Goal: Information Seeking & Learning: Learn about a topic

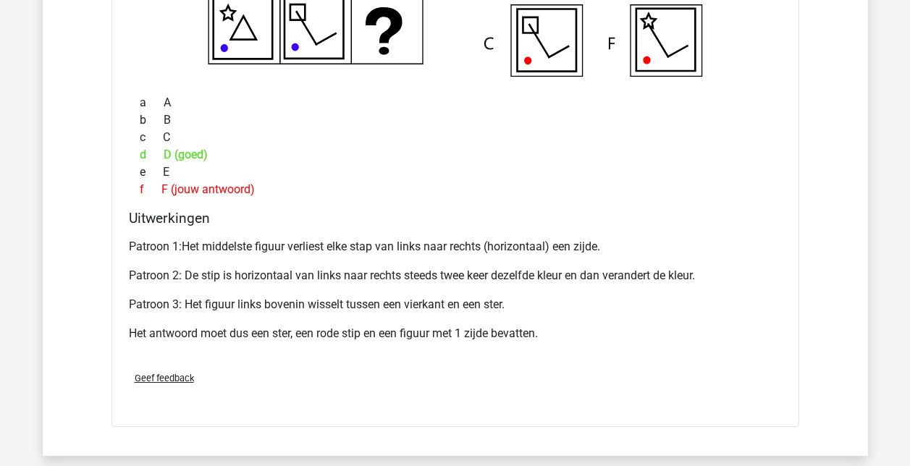
scroll to position [4994, 0]
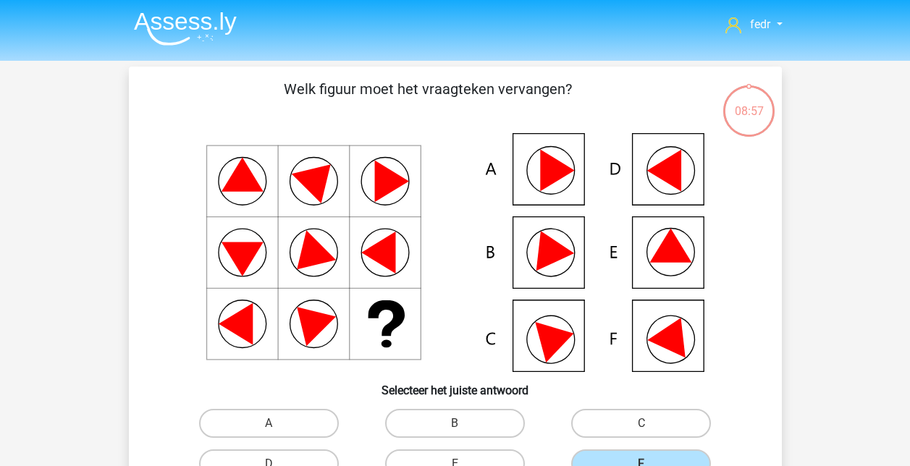
click at [165, 14] on img at bounding box center [185, 29] width 103 height 34
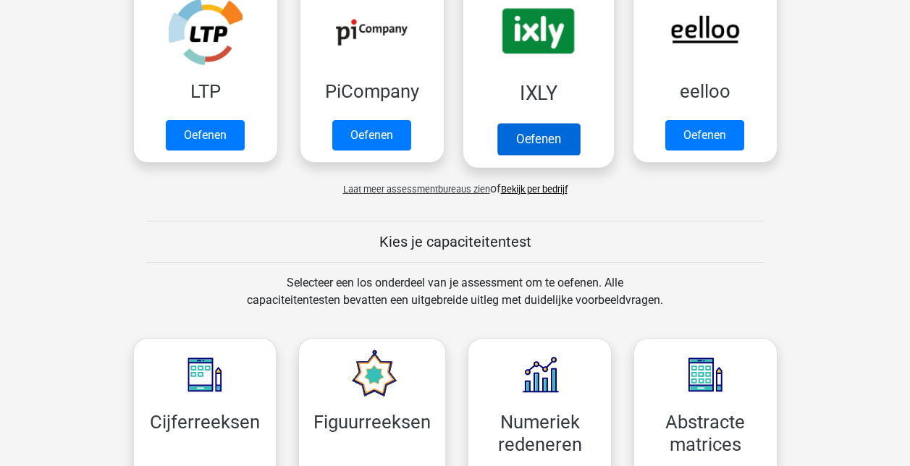
scroll to position [217, 0]
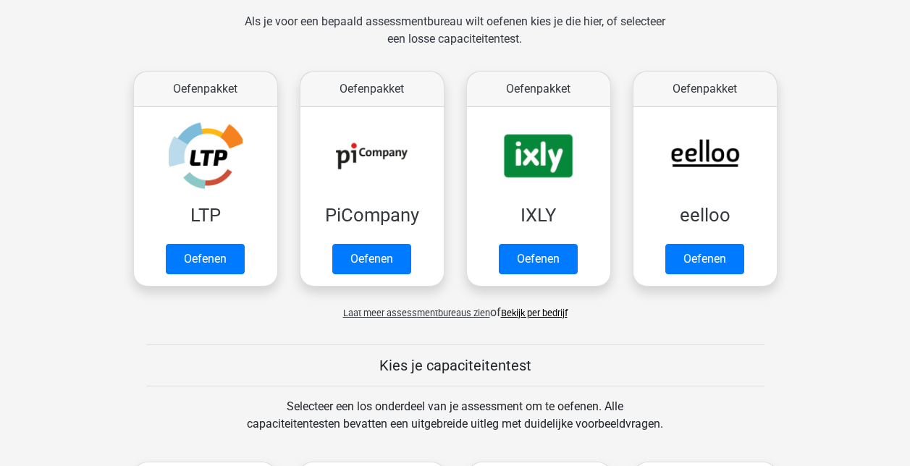
click at [412, 311] on span "Laat meer assessmentbureaus zien" at bounding box center [416, 313] width 147 height 11
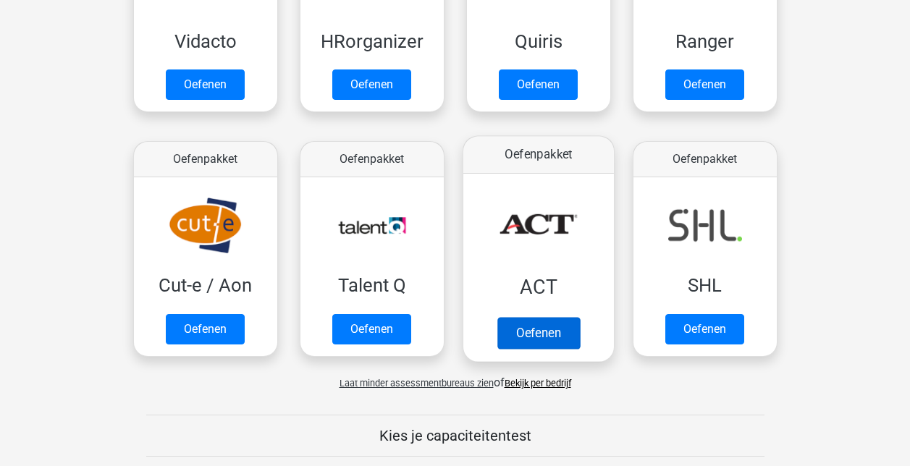
scroll to position [1013, 0]
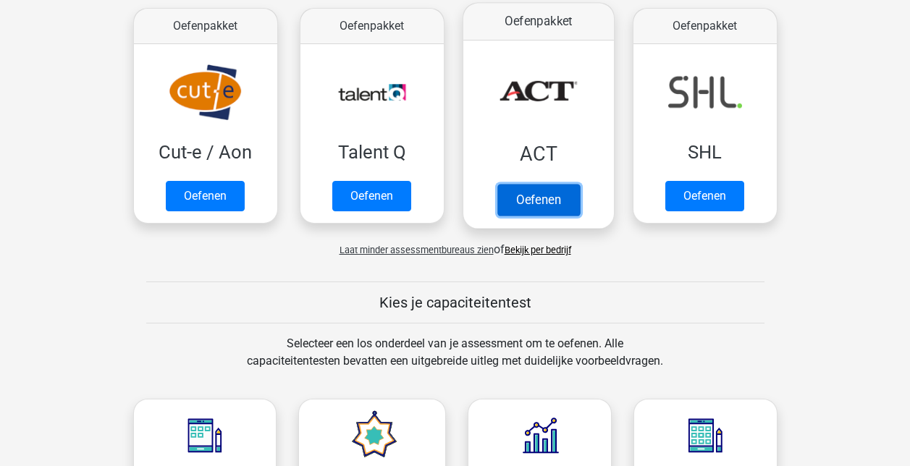
click at [541, 184] on link "Oefenen" at bounding box center [538, 200] width 83 height 32
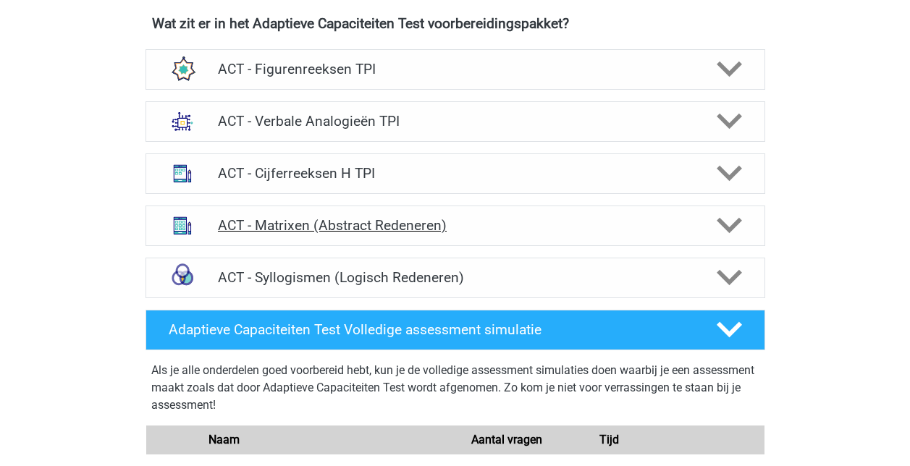
scroll to position [579, 0]
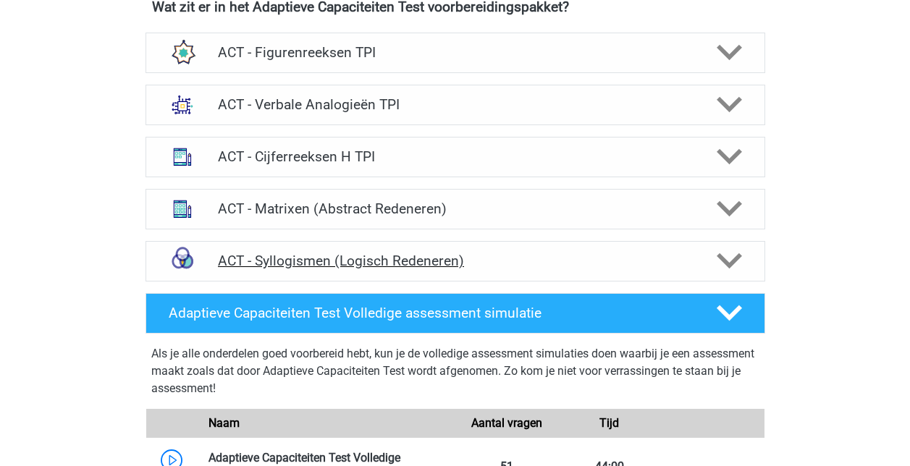
click at [384, 262] on h4 "ACT - Syllogismen (Logisch Redeneren)" at bounding box center [455, 261] width 474 height 17
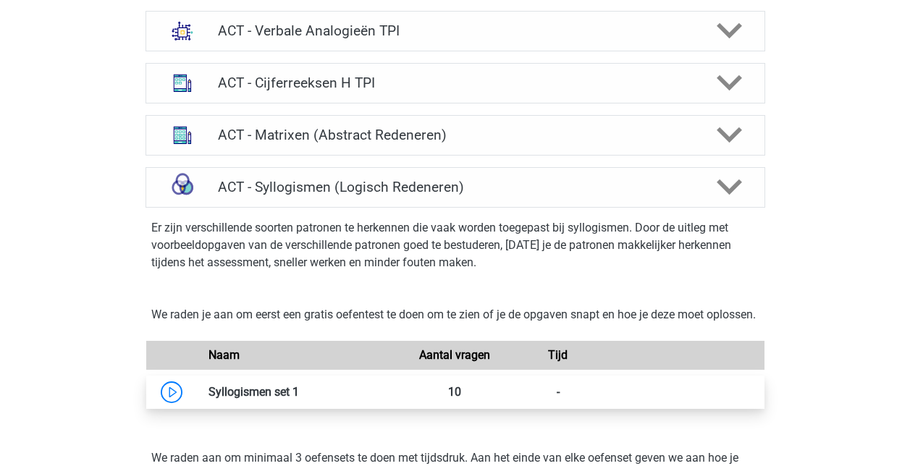
scroll to position [796, 0]
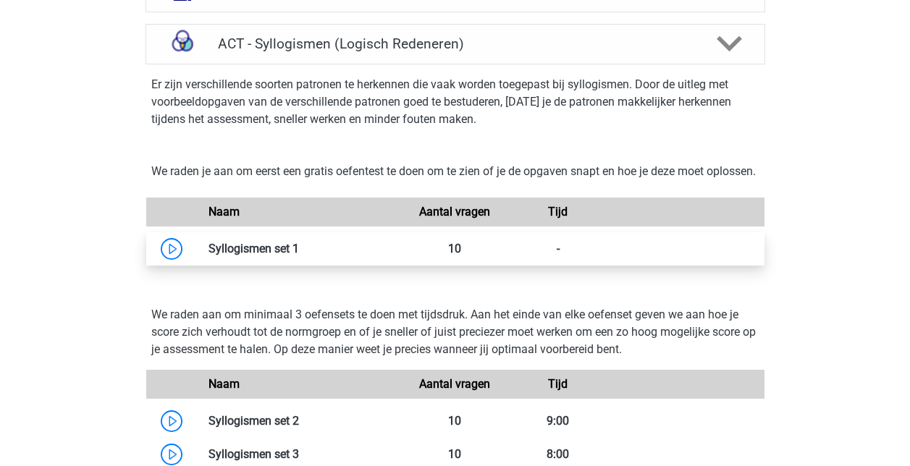
click at [299, 256] on link at bounding box center [299, 249] width 0 height 14
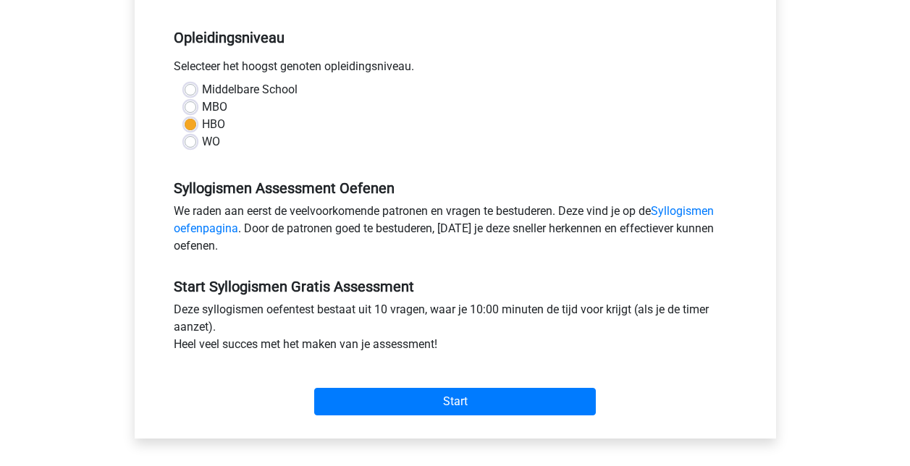
scroll to position [290, 0]
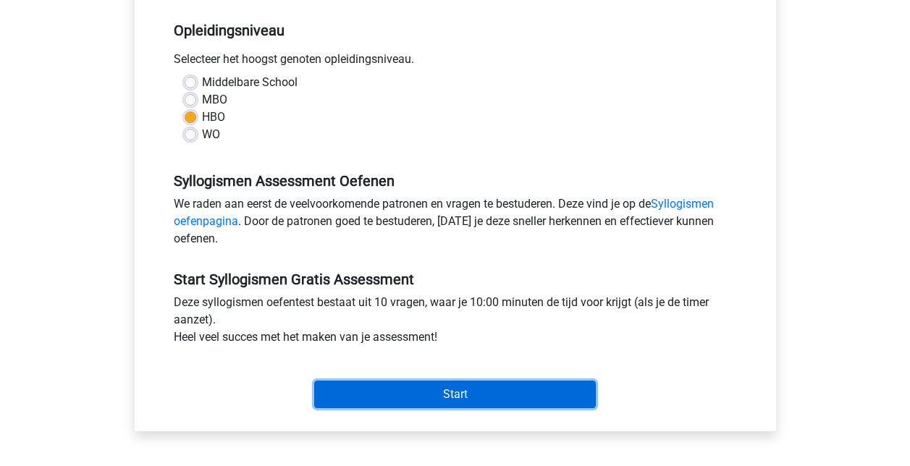
click at [454, 389] on input "Start" at bounding box center [455, 395] width 282 height 28
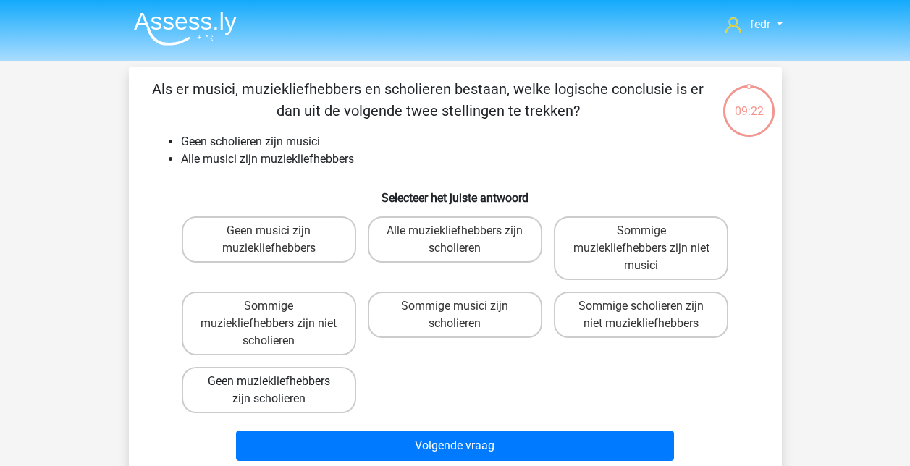
click at [255, 387] on label "Geen muziekliefhebbers zijn scholieren" at bounding box center [269, 390] width 174 height 46
click at [269, 387] on input "Geen muziekliefhebbers zijn scholieren" at bounding box center [273, 385] width 9 height 9
radio input "true"
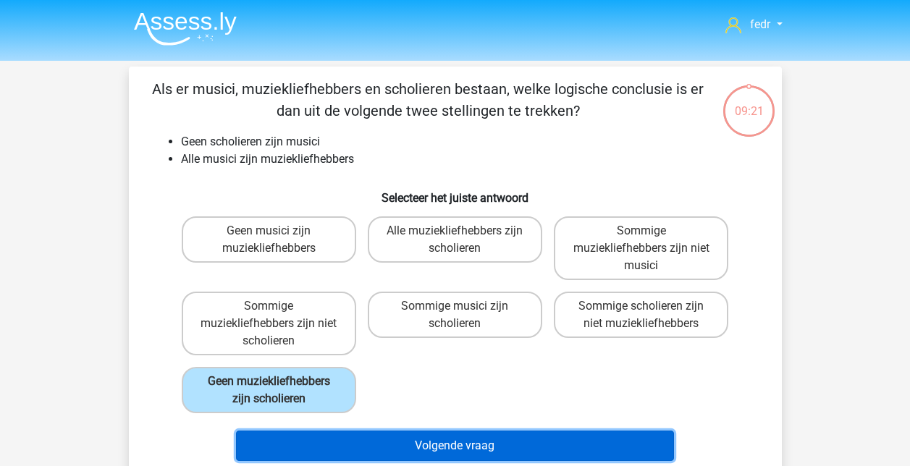
click at [421, 444] on button "Volgende vraag" at bounding box center [455, 446] width 438 height 30
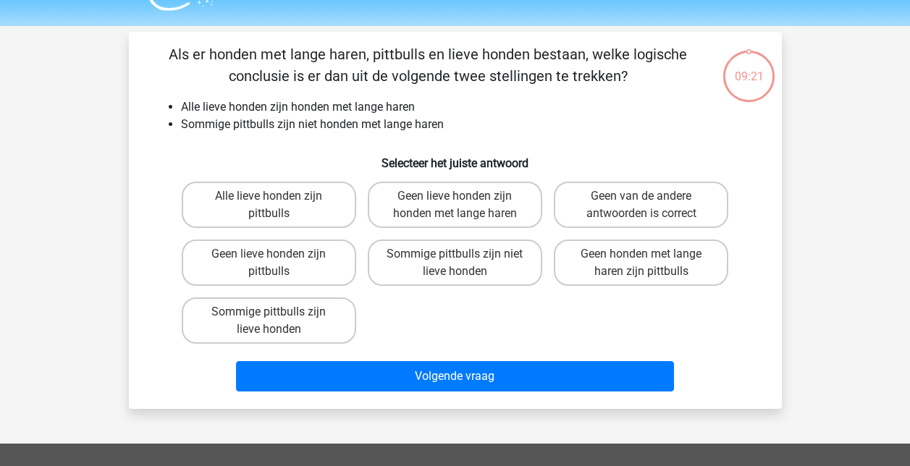
scroll to position [67, 0]
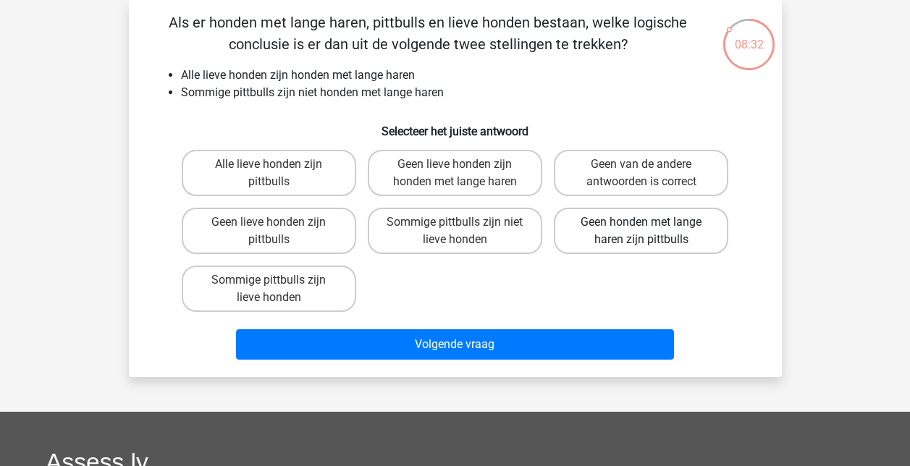
click at [638, 238] on label "Geen honden met lange haren zijn pittbulls" at bounding box center [641, 231] width 174 height 46
click at [641, 232] on input "Geen honden met lange haren zijn pittbulls" at bounding box center [645, 226] width 9 height 9
radio input "true"
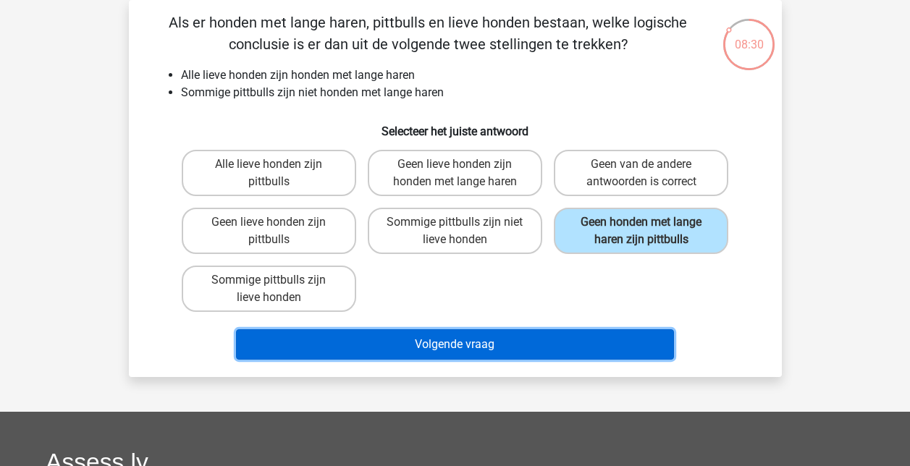
click at [440, 336] on button "Volgende vraag" at bounding box center [455, 344] width 438 height 30
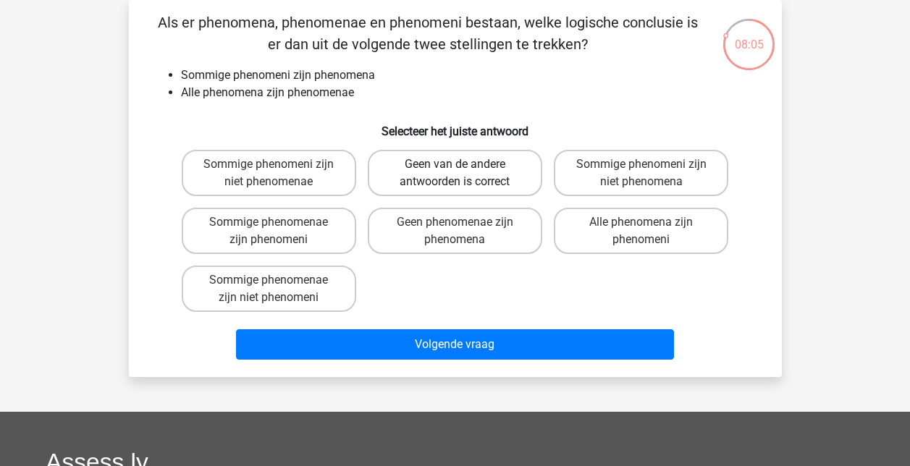
click at [473, 170] on label "Geen van de andere antwoorden is correct" at bounding box center [455, 173] width 174 height 46
click at [464, 170] on input "Geen van de andere antwoorden is correct" at bounding box center [459, 168] width 9 height 9
radio input "true"
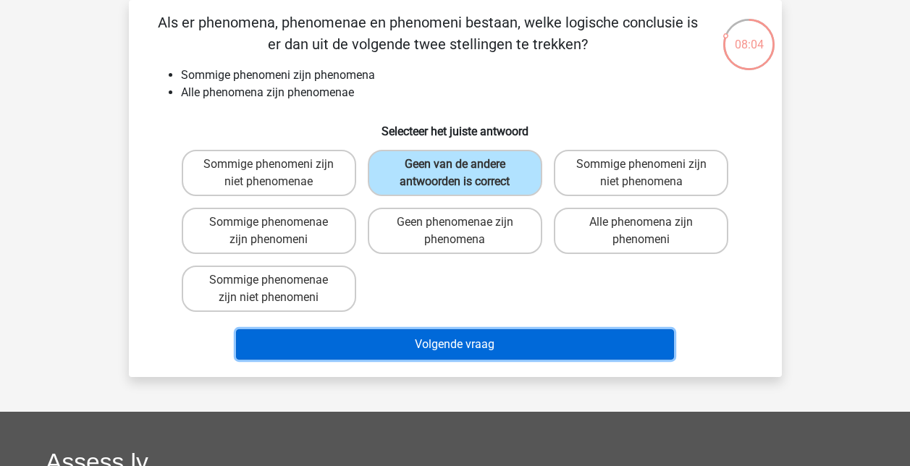
click at [479, 345] on button "Volgende vraag" at bounding box center [455, 344] width 438 height 30
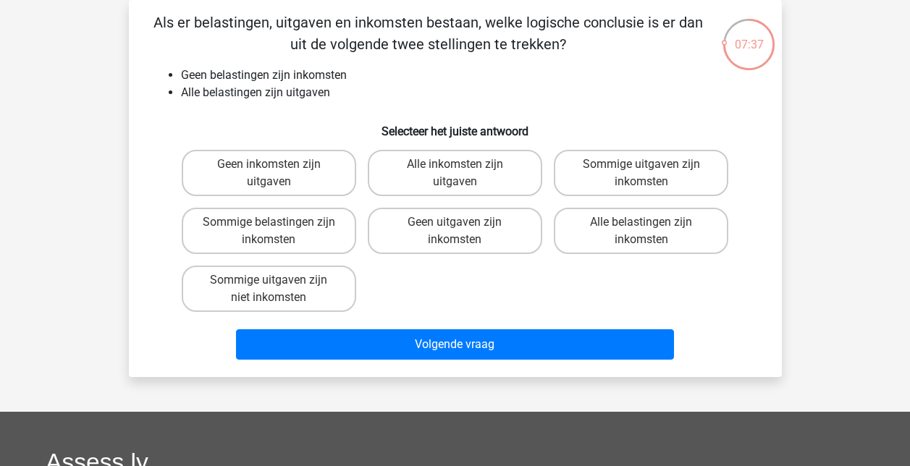
click at [463, 164] on input "Alle inkomsten zijn uitgaven" at bounding box center [459, 168] width 9 height 9
radio input "true"
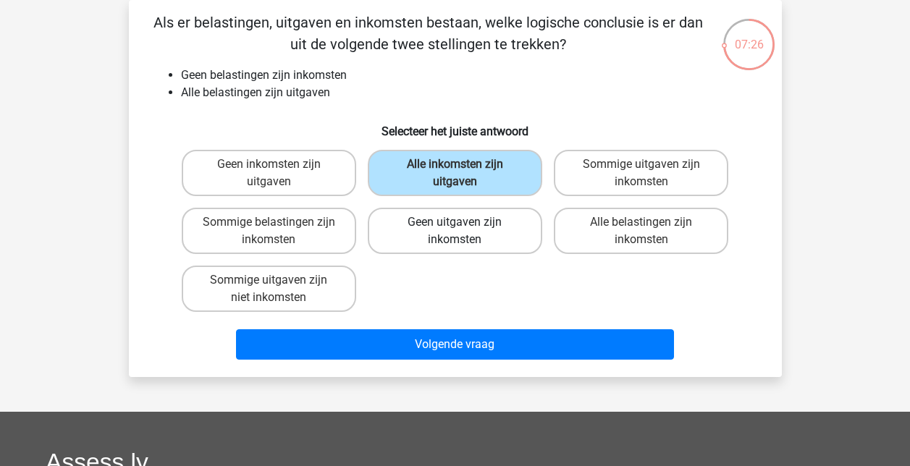
click at [509, 230] on label "Geen uitgaven zijn inkomsten" at bounding box center [455, 231] width 174 height 46
click at [464, 230] on input "Geen uitgaven zijn inkomsten" at bounding box center [459, 226] width 9 height 9
radio input "true"
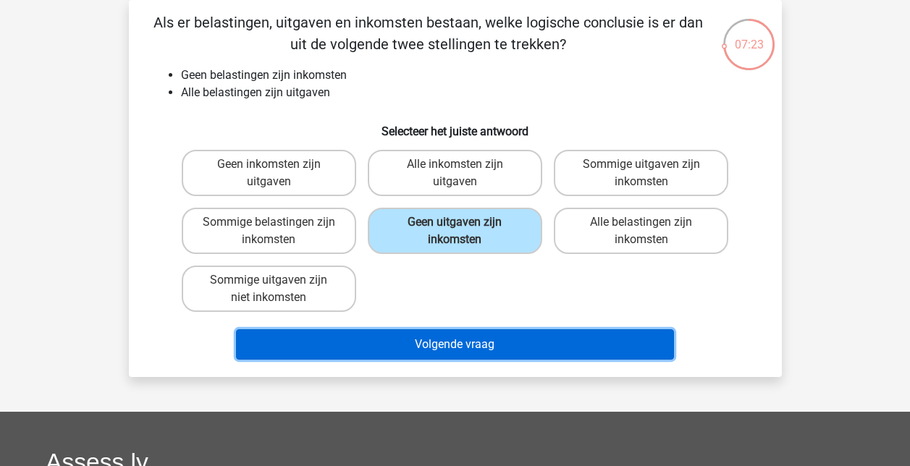
click at [485, 344] on button "Volgende vraag" at bounding box center [455, 344] width 438 height 30
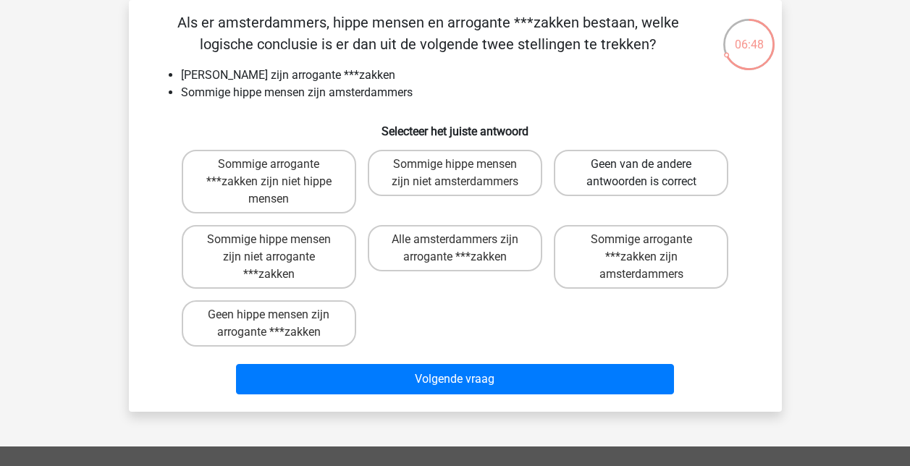
click at [621, 151] on label "Geen van de andere antwoorden is correct" at bounding box center [641, 173] width 174 height 46
click at [641, 164] on input "Geen van de andere antwoorden is correct" at bounding box center [645, 168] width 9 height 9
radio input "true"
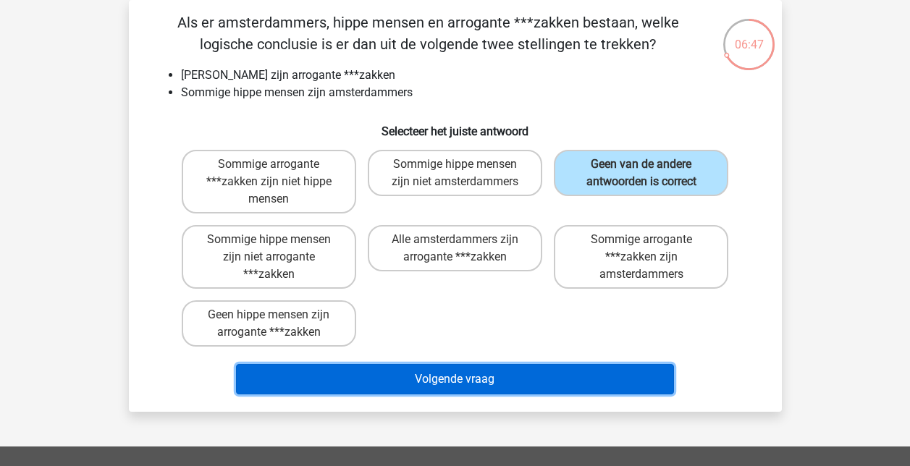
click at [464, 369] on button "Volgende vraag" at bounding box center [455, 379] width 438 height 30
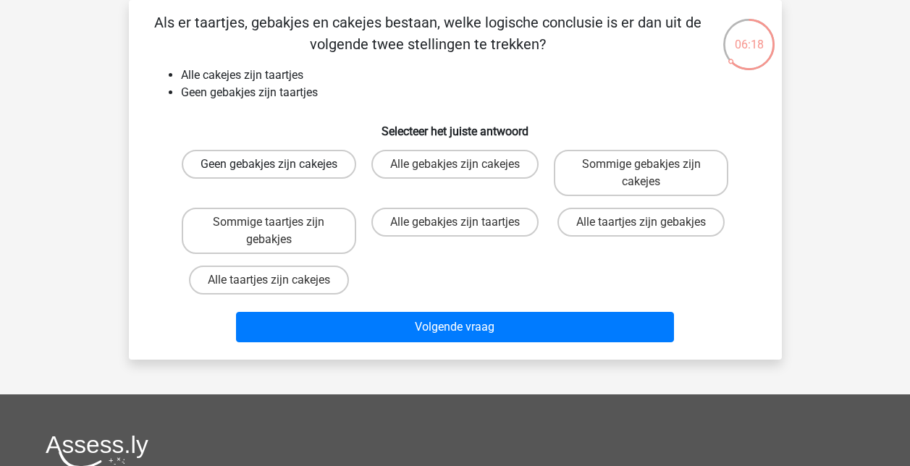
click at [263, 174] on label "Geen gebakjes zijn cakejes" at bounding box center [269, 164] width 174 height 29
click at [269, 174] on input "Geen gebakjes zijn cakejes" at bounding box center [273, 168] width 9 height 9
radio input "true"
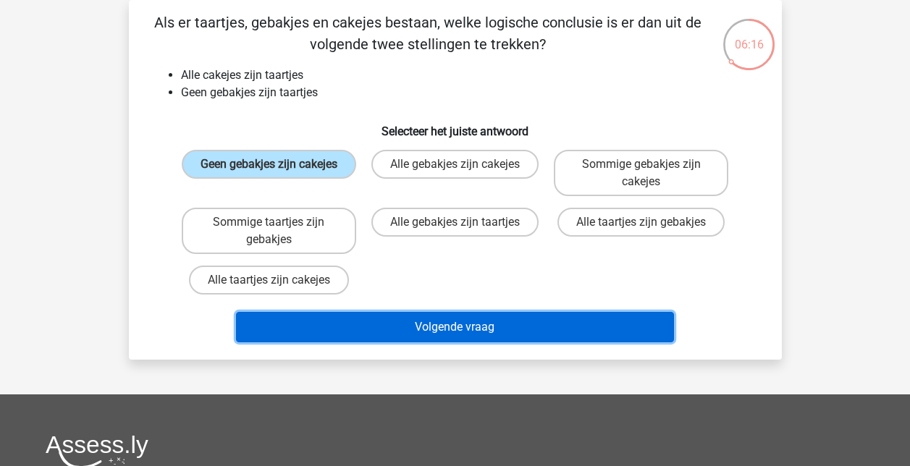
click at [442, 336] on button "Volgende vraag" at bounding box center [455, 327] width 438 height 30
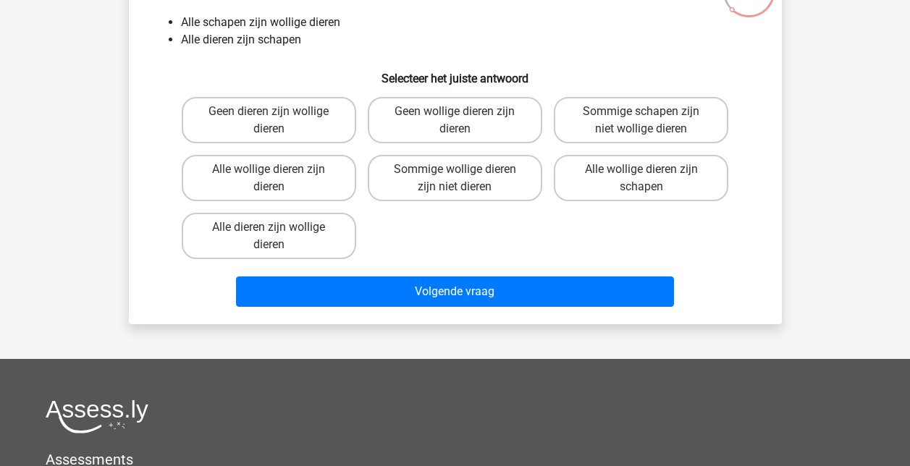
scroll to position [0, 0]
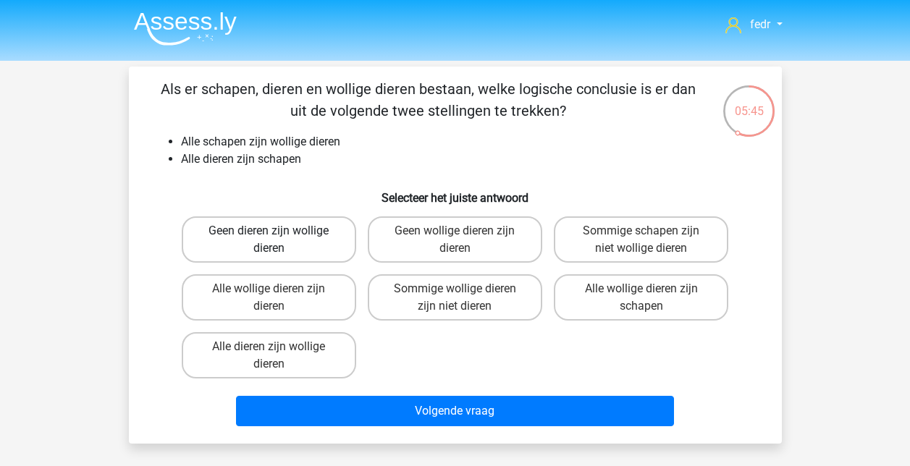
click at [261, 237] on label "Geen dieren zijn wollige dieren" at bounding box center [269, 239] width 174 height 46
click at [269, 237] on input "Geen dieren zijn wollige dieren" at bounding box center [273, 235] width 9 height 9
radio input "true"
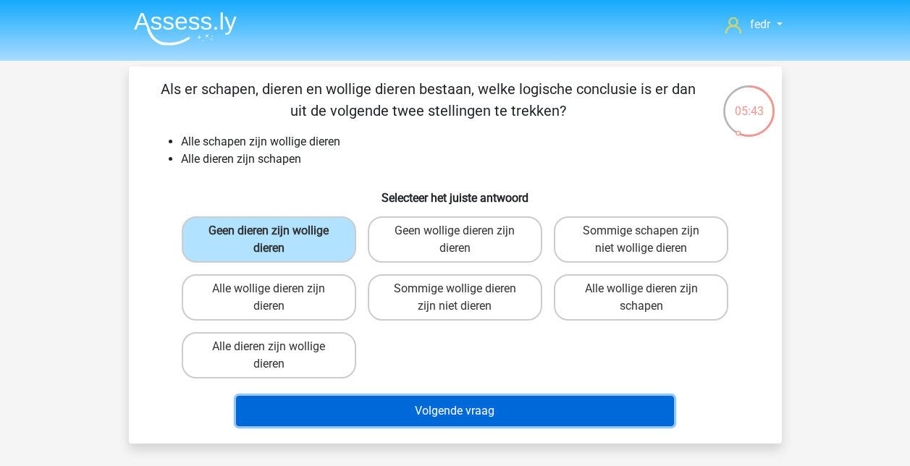
click at [442, 413] on button "Volgende vraag" at bounding box center [455, 411] width 438 height 30
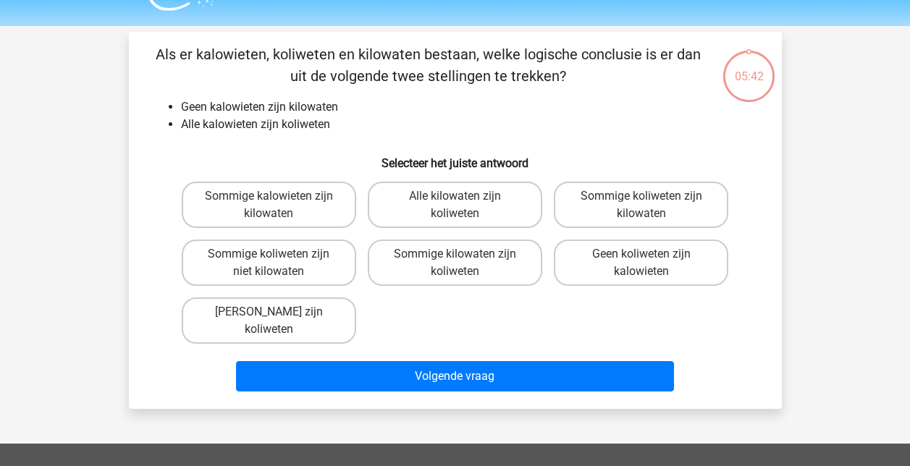
scroll to position [67, 0]
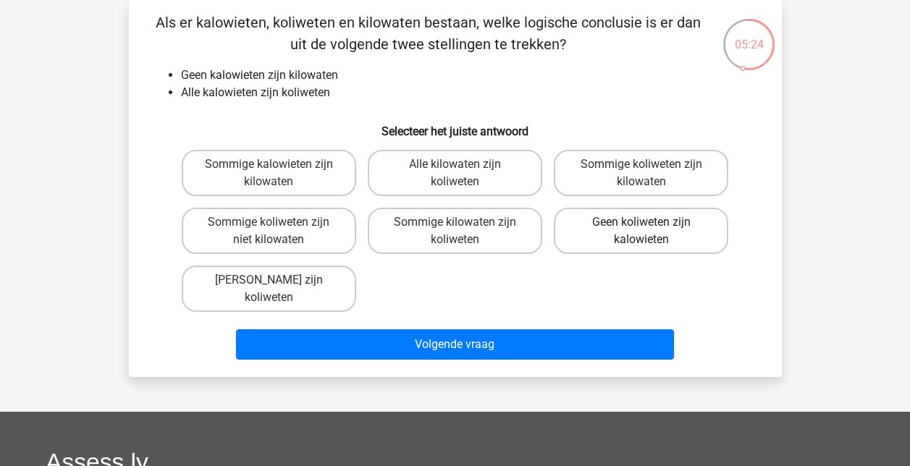
click at [654, 226] on label "Geen koliweten zijn kalowieten" at bounding box center [641, 231] width 174 height 46
click at [651, 226] on input "Geen koliweten zijn kalowieten" at bounding box center [645, 226] width 9 height 9
radio input "true"
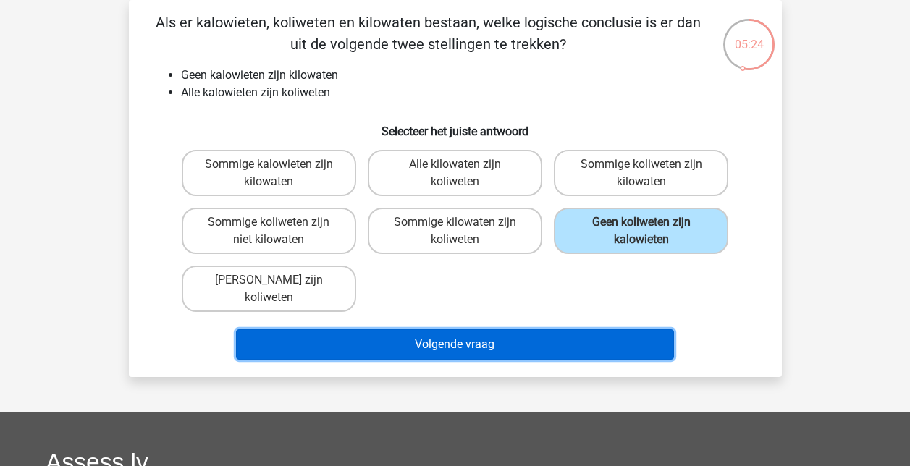
click at [545, 348] on button "Volgende vraag" at bounding box center [455, 344] width 438 height 30
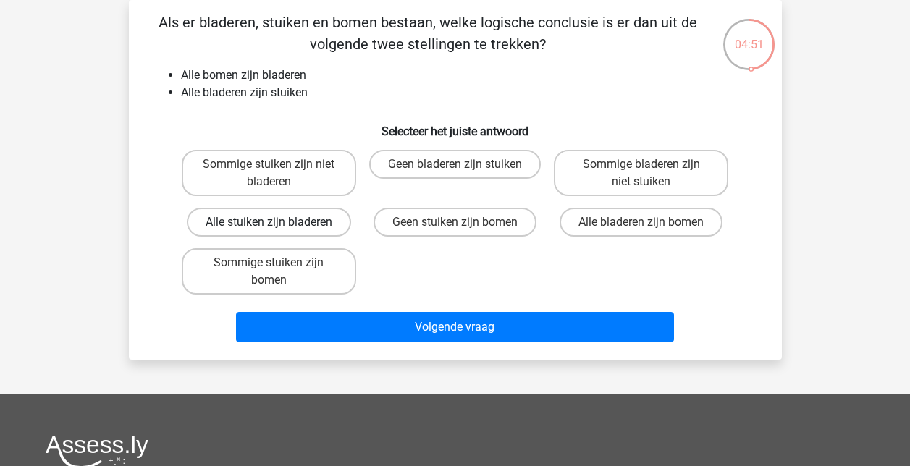
click at [261, 229] on label "Alle stuiken zijn bladeren" at bounding box center [269, 222] width 164 height 29
click at [269, 229] on input "Alle stuiken zijn bladeren" at bounding box center [273, 226] width 9 height 9
radio input "true"
click at [295, 271] on label "Sommige stuiken zijn bomen" at bounding box center [269, 271] width 174 height 46
click at [278, 271] on input "Sommige stuiken zijn bomen" at bounding box center [273, 267] width 9 height 9
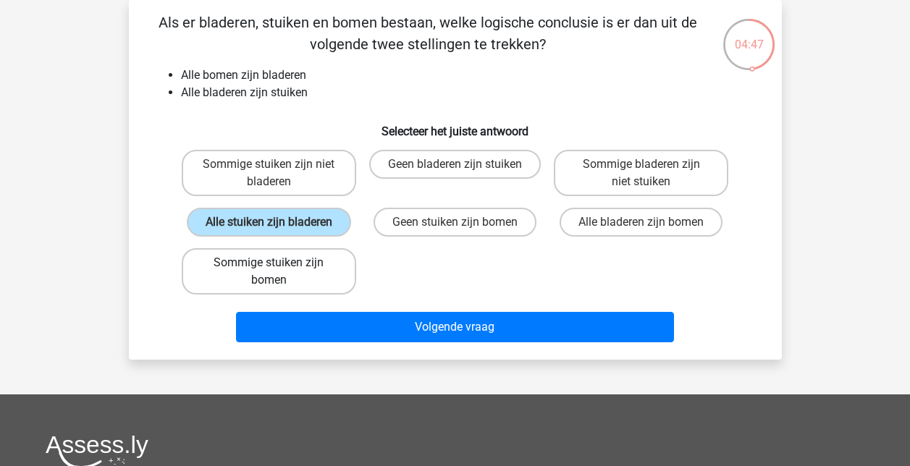
radio input "true"
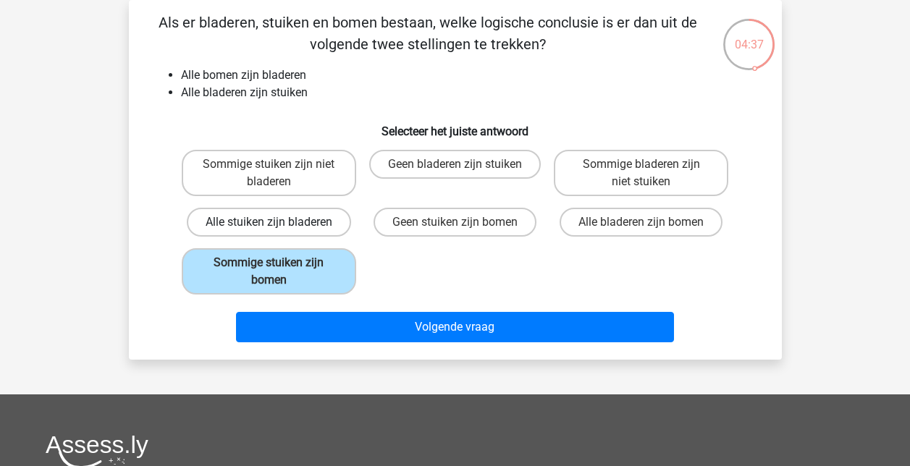
click at [303, 228] on label "Alle stuiken zijn bladeren" at bounding box center [269, 222] width 164 height 29
click at [278, 228] on input "Alle stuiken zijn bladeren" at bounding box center [273, 226] width 9 height 9
radio input "true"
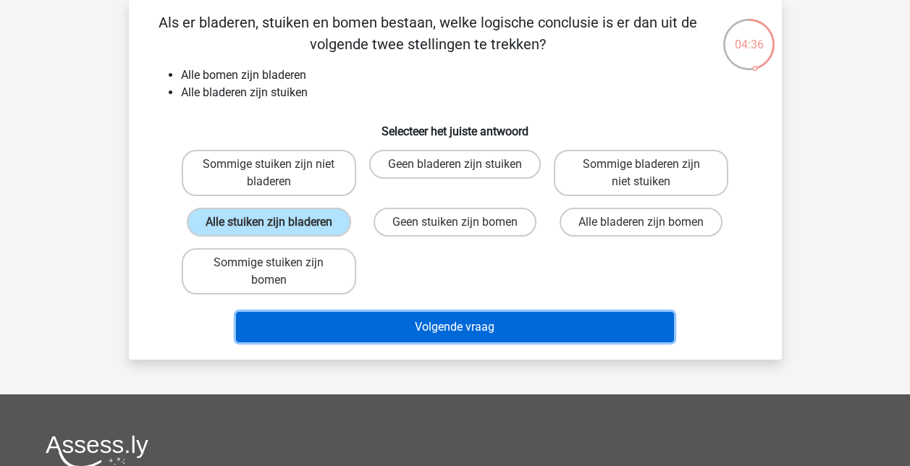
click at [433, 320] on button "Volgende vraag" at bounding box center [455, 327] width 438 height 30
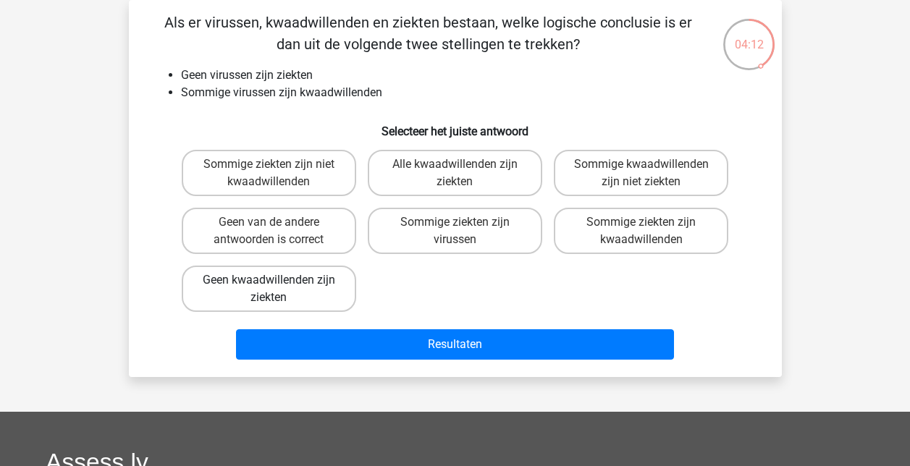
click at [293, 284] on label "Geen kwaadwillenden zijn ziekten" at bounding box center [269, 289] width 174 height 46
click at [278, 284] on input "Geen kwaadwillenden zijn ziekten" at bounding box center [273, 284] width 9 height 9
radio input "true"
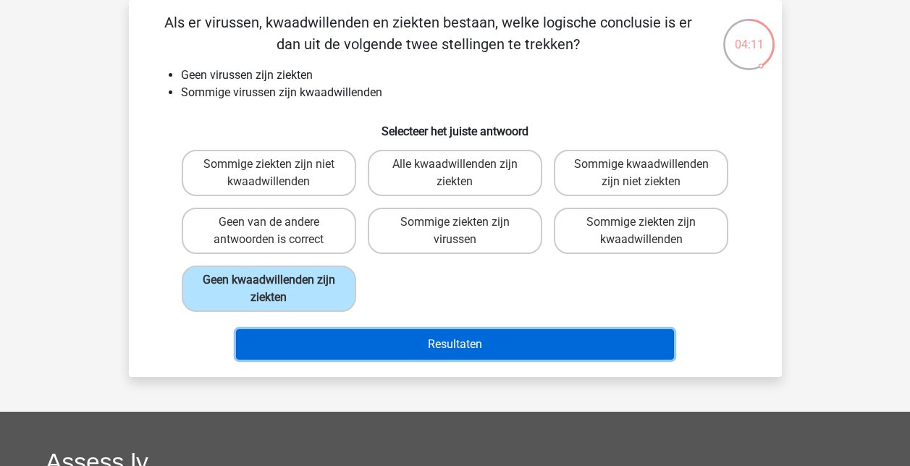
click at [471, 347] on button "Resultaten" at bounding box center [455, 344] width 438 height 30
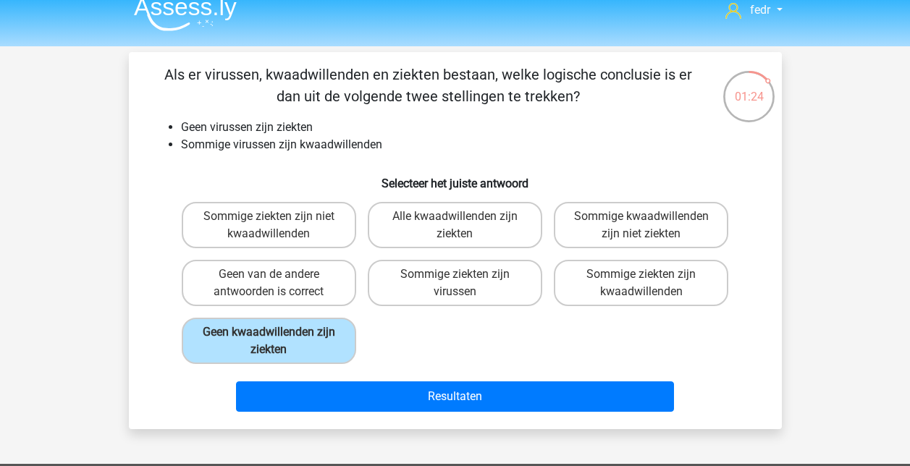
scroll to position [0, 0]
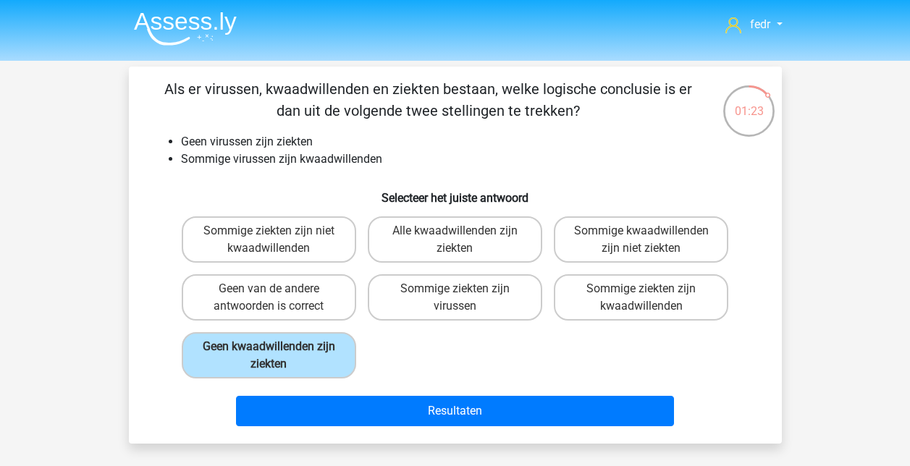
click at [208, 36] on img at bounding box center [185, 29] width 103 height 34
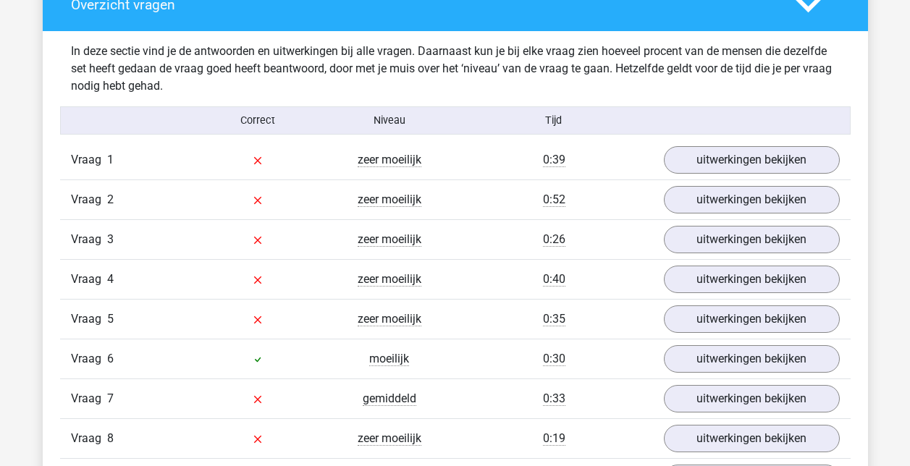
scroll to position [724, 0]
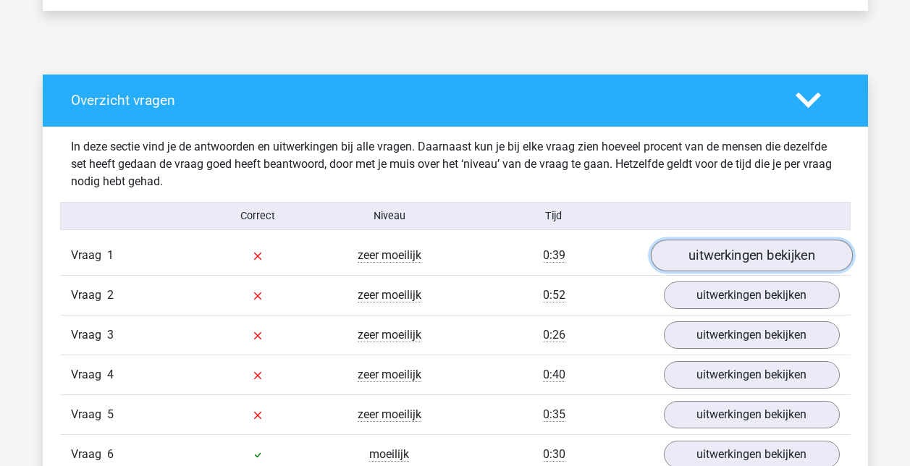
click at [757, 249] on link "uitwerkingen bekijken" at bounding box center [751, 256] width 202 height 32
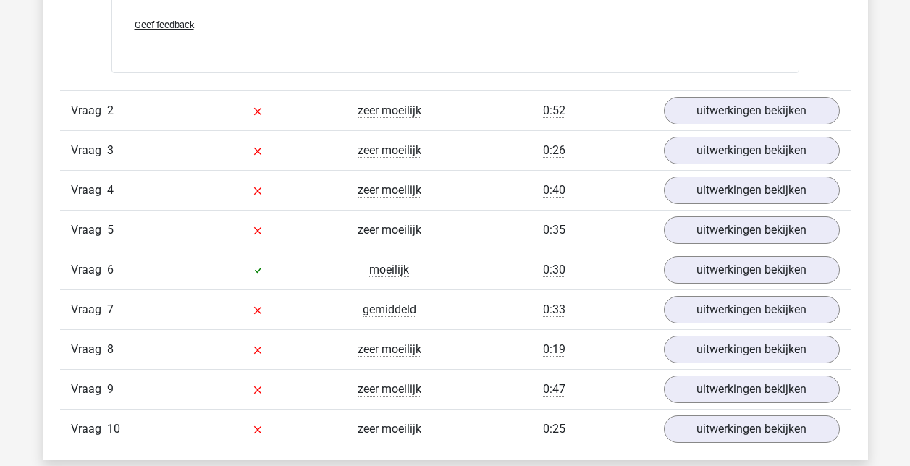
scroll to position [1520, 0]
click at [743, 104] on link "uitwerkingen bekijken" at bounding box center [751, 111] width 202 height 32
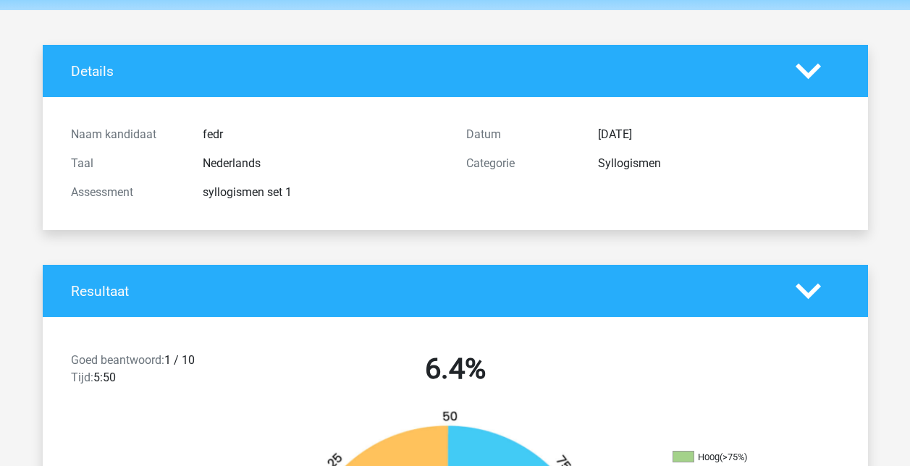
scroll to position [0, 0]
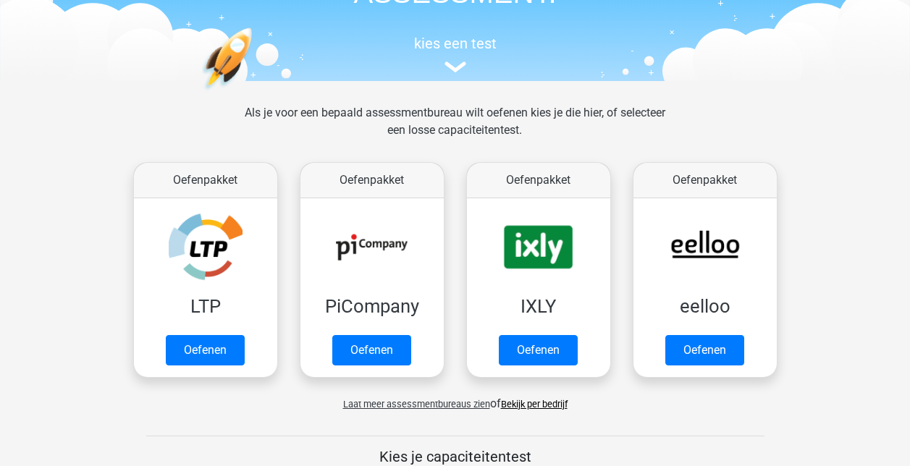
scroll to position [217, 0]
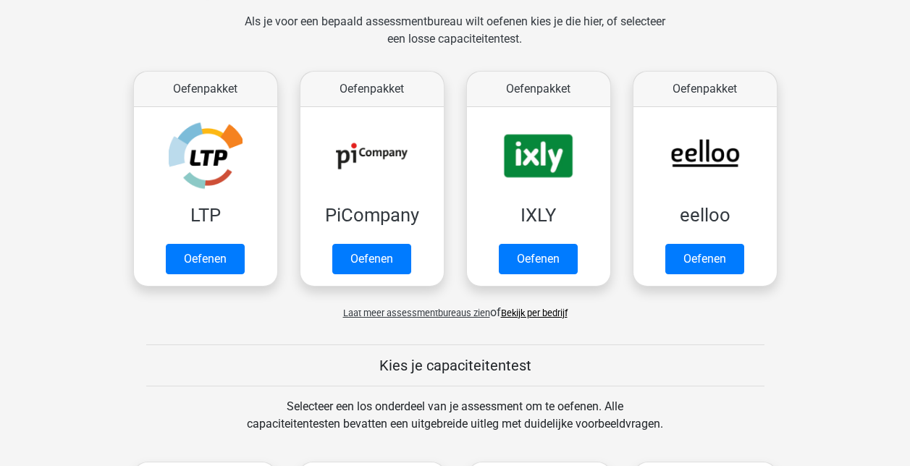
click at [408, 313] on span "Laat meer assessmentbureaus zien" at bounding box center [416, 313] width 147 height 11
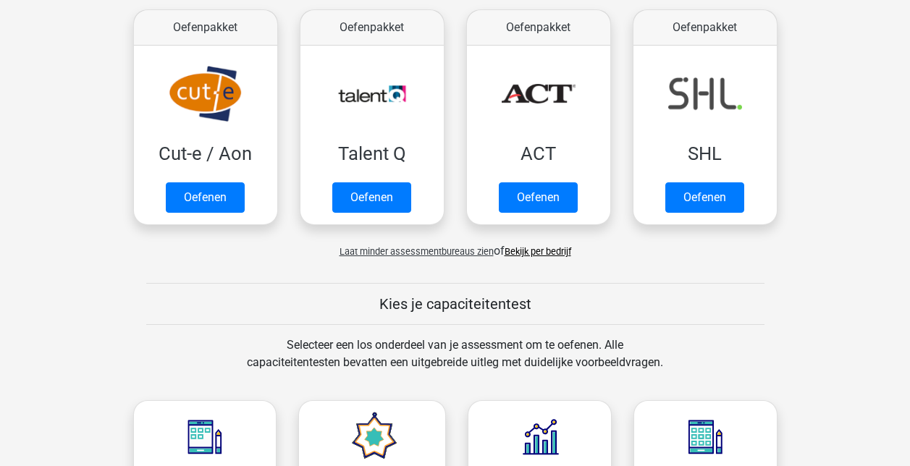
scroll to position [1013, 0]
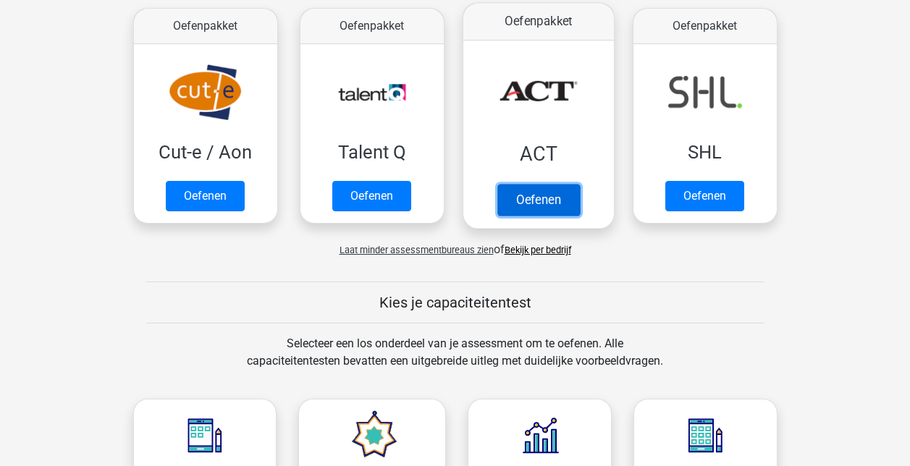
click at [530, 184] on link "Oefenen" at bounding box center [538, 200] width 83 height 32
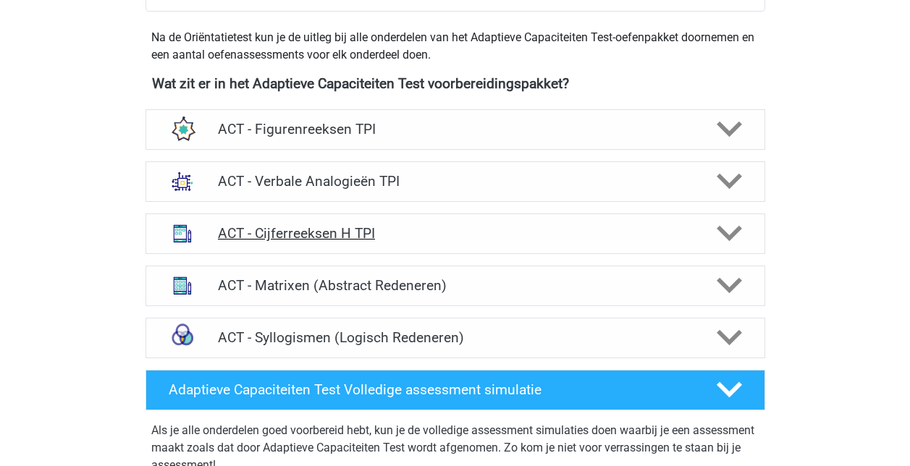
scroll to position [507, 0]
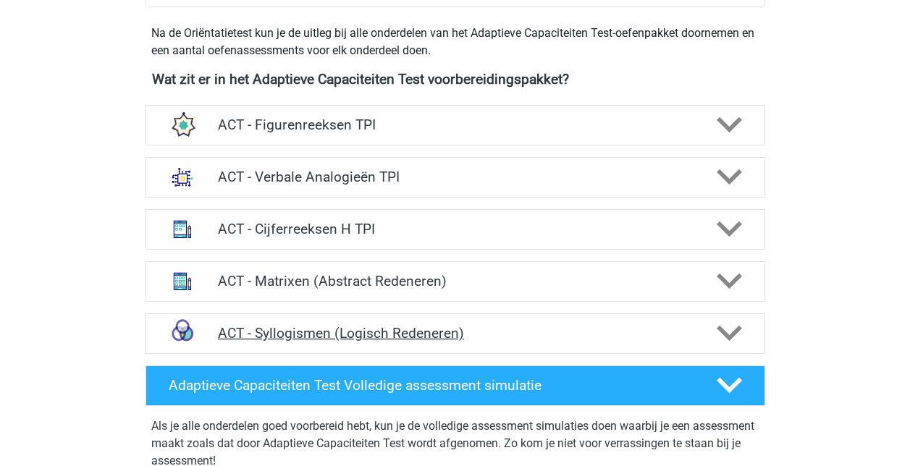
click at [384, 329] on h4 "ACT - Syllogismen (Logisch Redeneren)" at bounding box center [455, 333] width 474 height 17
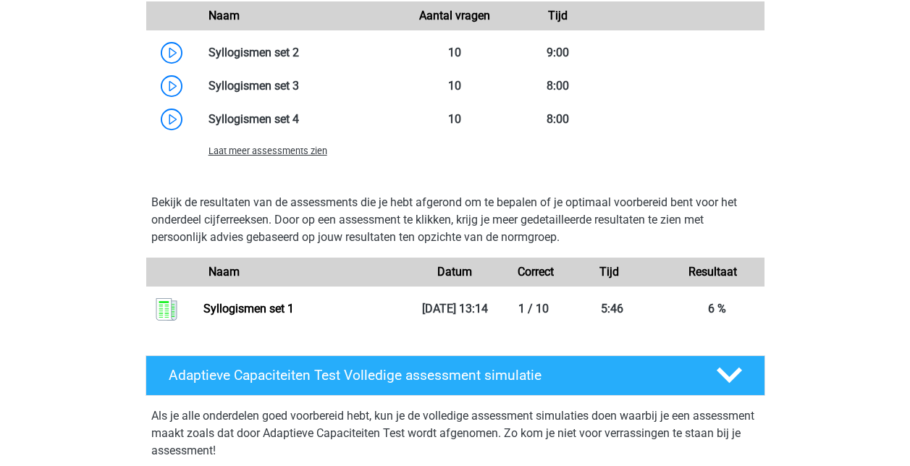
scroll to position [1086, 0]
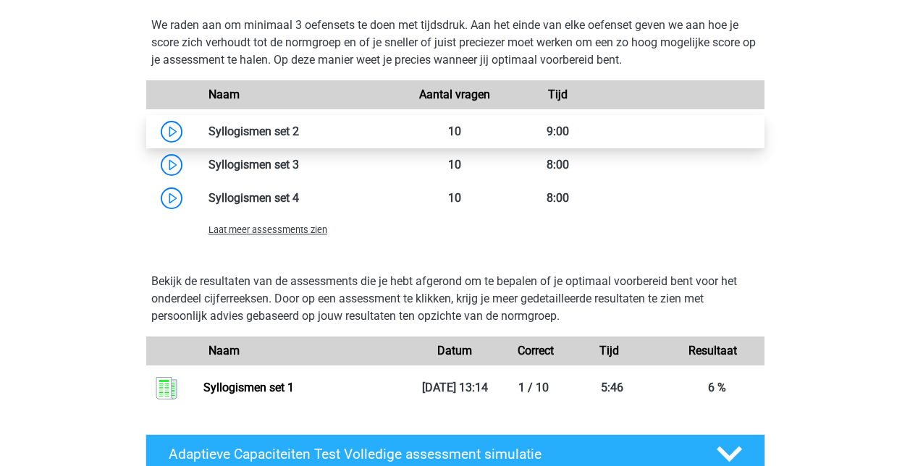
click at [299, 138] on link at bounding box center [299, 131] width 0 height 14
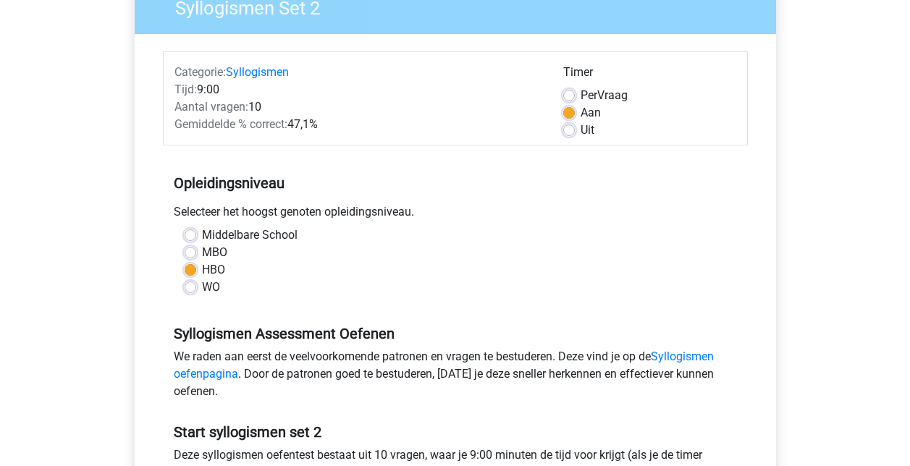
scroll to position [362, 0]
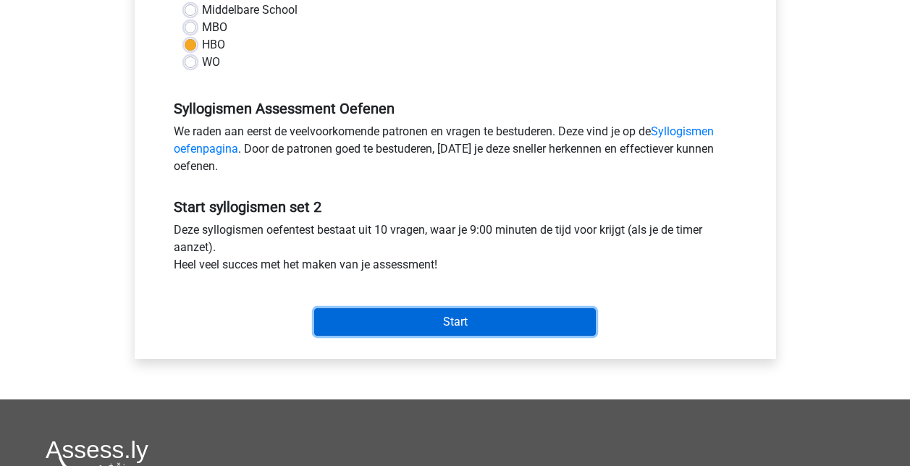
click at [449, 319] on input "Start" at bounding box center [455, 322] width 282 height 28
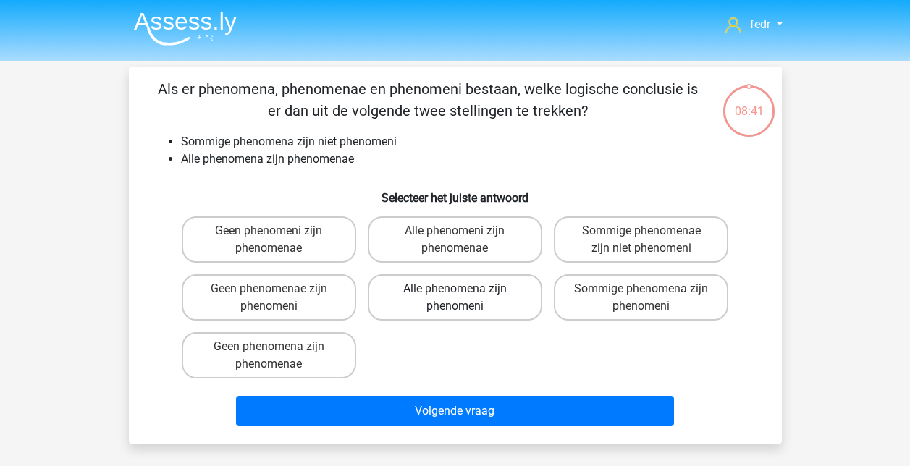
click at [449, 277] on label "Alle phenomena zijn phenomeni" at bounding box center [455, 297] width 174 height 46
click at [455, 289] on input "Alle phenomena zijn phenomeni" at bounding box center [459, 293] width 9 height 9
radio input "true"
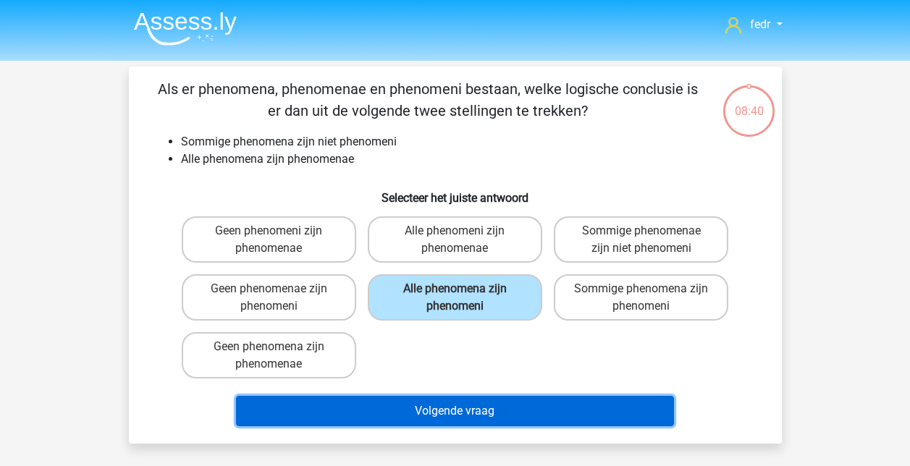
click at [447, 410] on button "Volgende vraag" at bounding box center [455, 411] width 438 height 30
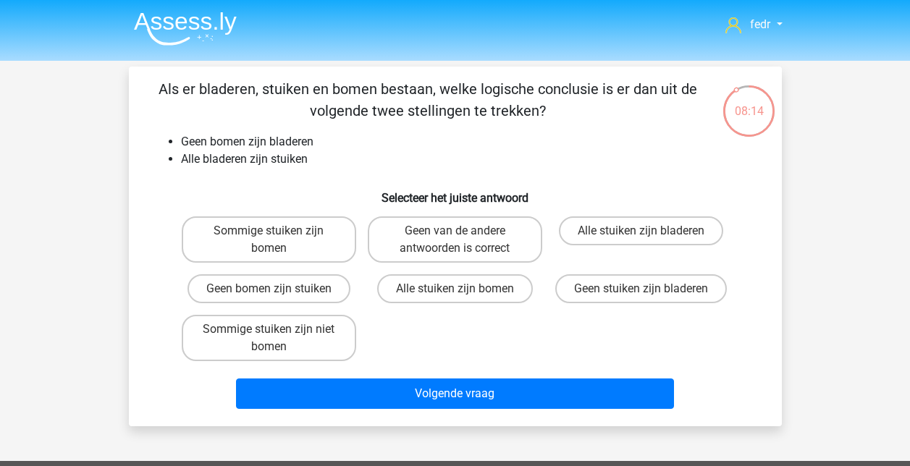
click at [647, 236] on input "Alle stuiken zijn bladeren" at bounding box center [645, 235] width 9 height 9
radio input "true"
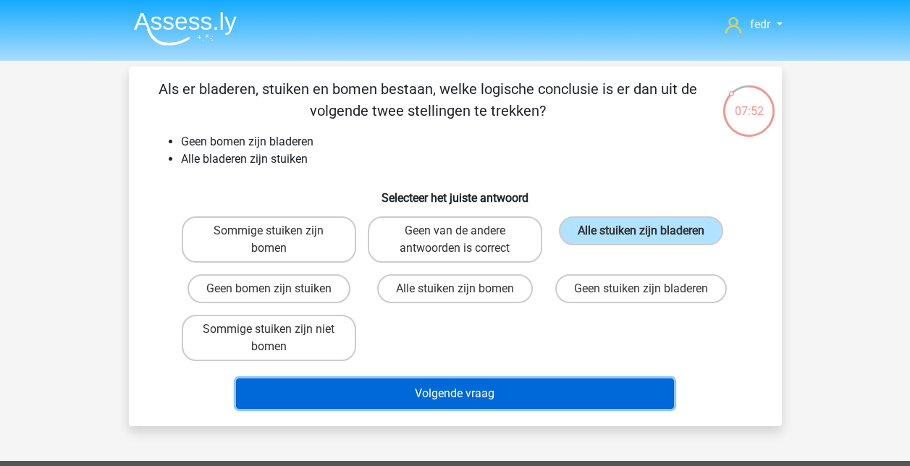
click at [431, 391] on button "Volgende vraag" at bounding box center [455, 394] width 438 height 30
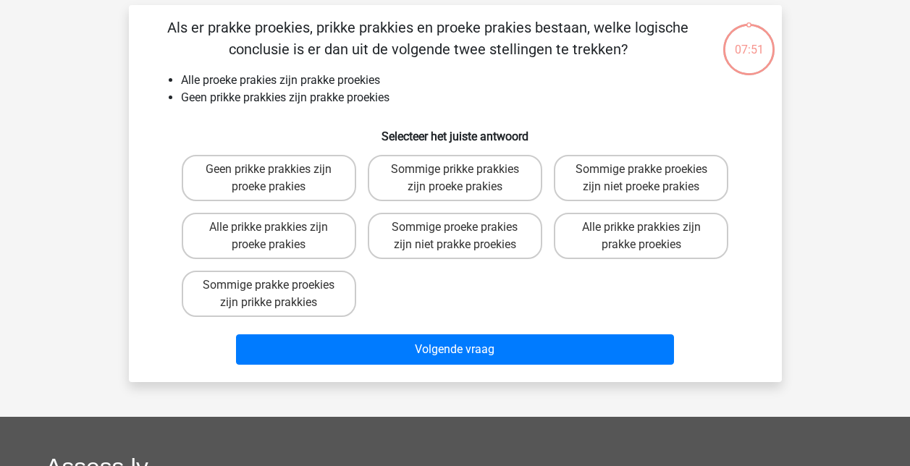
scroll to position [67, 0]
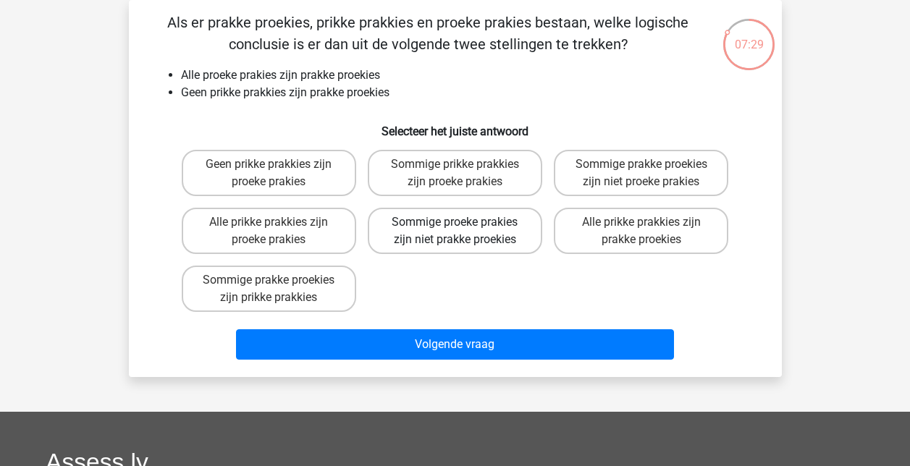
click at [428, 221] on label "Sommige proeke prakies zijn niet prakke proekies" at bounding box center [455, 231] width 174 height 46
click at [455, 222] on input "Sommige proeke prakies zijn niet prakke proekies" at bounding box center [459, 226] width 9 height 9
radio input "true"
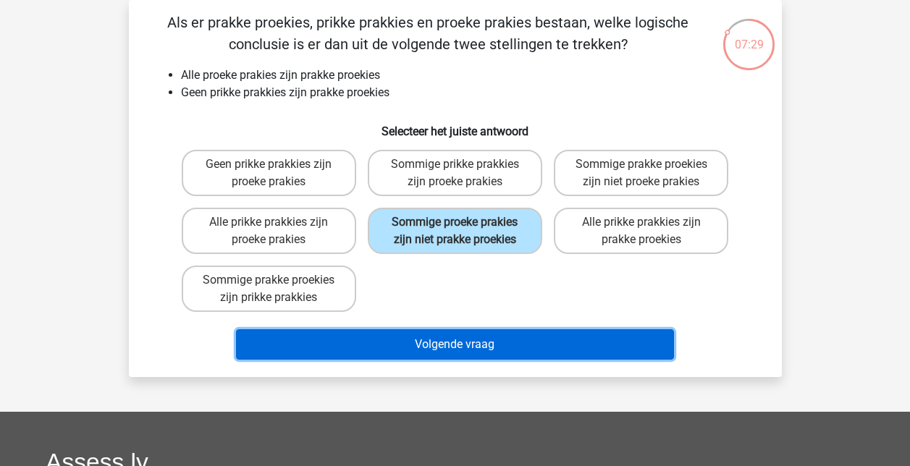
click at [441, 345] on button "Volgende vraag" at bounding box center [455, 344] width 438 height 30
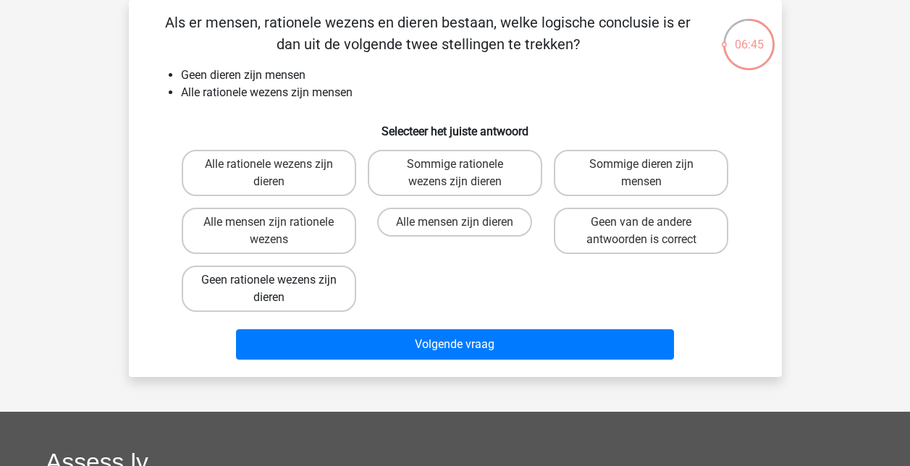
click at [305, 284] on label "Geen rationele wezens zijn dieren" at bounding box center [269, 289] width 174 height 46
click at [278, 284] on input "Geen rationele wezens zijn dieren" at bounding box center [273, 284] width 9 height 9
radio input "true"
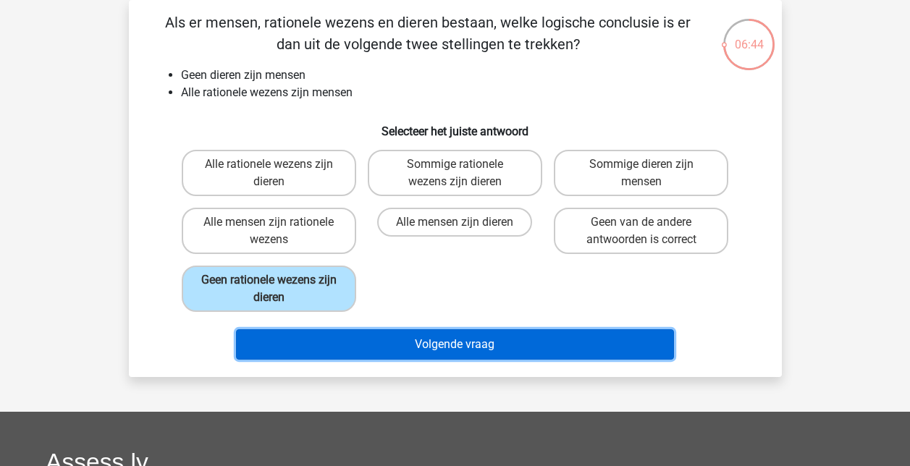
click at [471, 345] on button "Volgende vraag" at bounding box center [455, 344] width 438 height 30
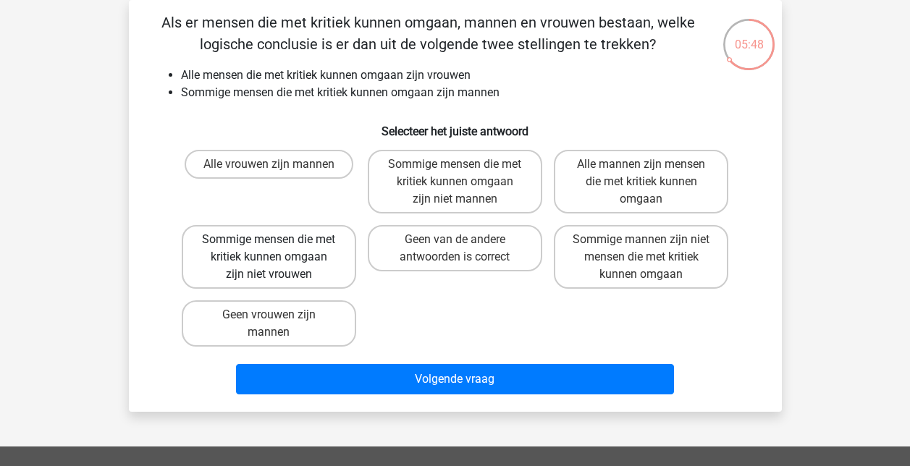
click at [341, 269] on label "Sommige mensen die met kritiek kunnen omgaan zijn niet vrouwen" at bounding box center [269, 257] width 174 height 64
click at [278, 249] on input "Sommige mensen die met kritiek kunnen omgaan zijn niet vrouwen" at bounding box center [273, 244] width 9 height 9
radio input "true"
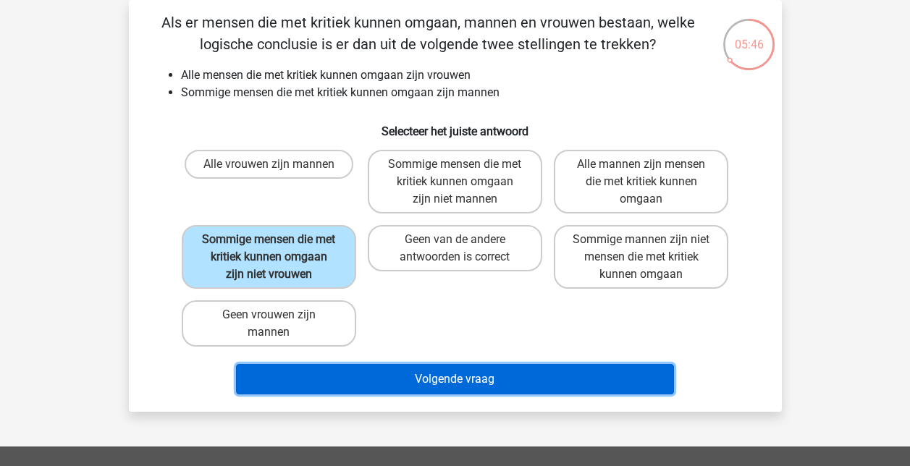
click at [443, 376] on button "Volgende vraag" at bounding box center [455, 379] width 438 height 30
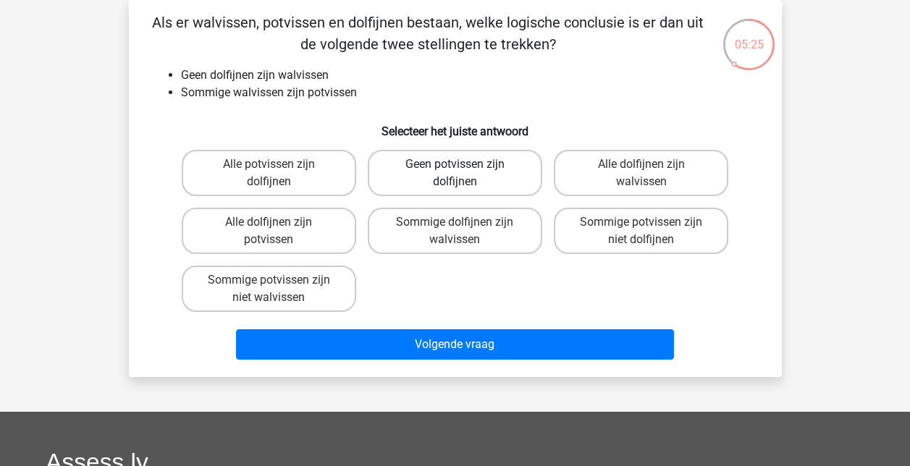
click at [481, 170] on label "Geen potvissen zijn dolfijnen" at bounding box center [455, 173] width 174 height 46
click at [464, 170] on input "Geen potvissen zijn dolfijnen" at bounding box center [459, 168] width 9 height 9
radio input "true"
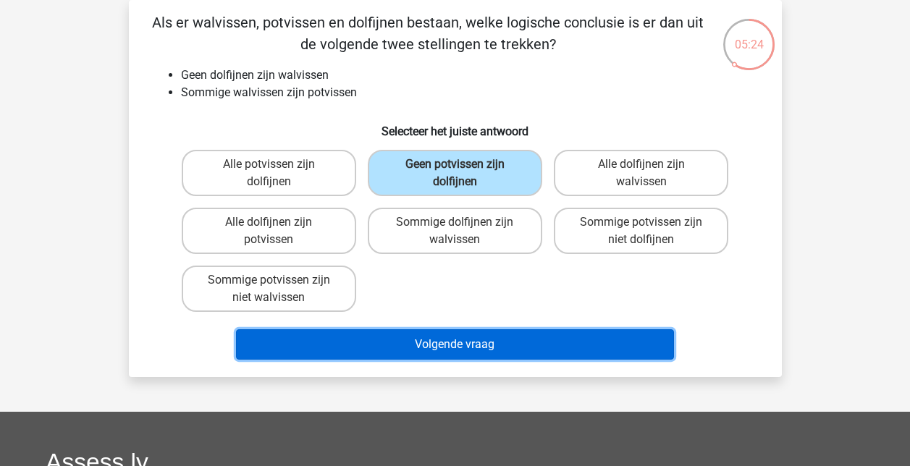
click at [507, 346] on button "Volgende vraag" at bounding box center [455, 344] width 438 height 30
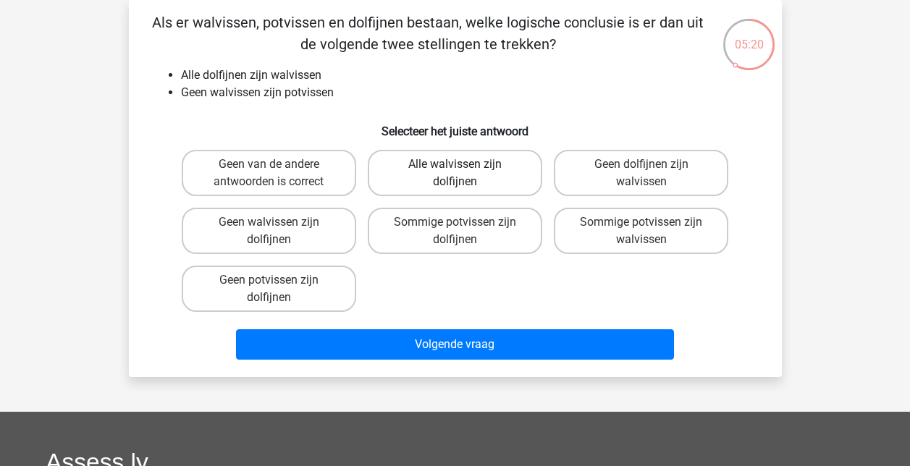
click at [491, 181] on label "Alle walvissen zijn dolfijnen" at bounding box center [455, 173] width 174 height 46
click at [464, 174] on input "Alle walvissen zijn dolfijnen" at bounding box center [459, 168] width 9 height 9
radio input "true"
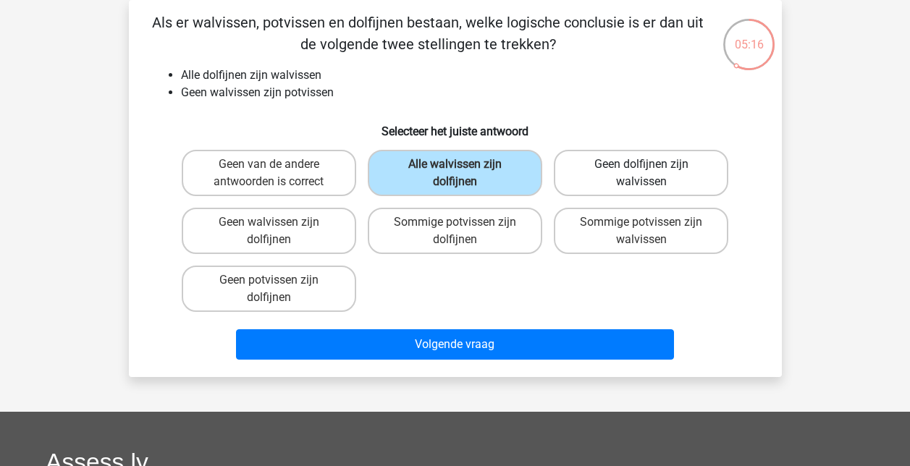
click at [680, 174] on label "Geen dolfijnen zijn walvissen" at bounding box center [641, 173] width 174 height 46
click at [651, 174] on input "Geen dolfijnen zijn walvissen" at bounding box center [645, 168] width 9 height 9
radio input "true"
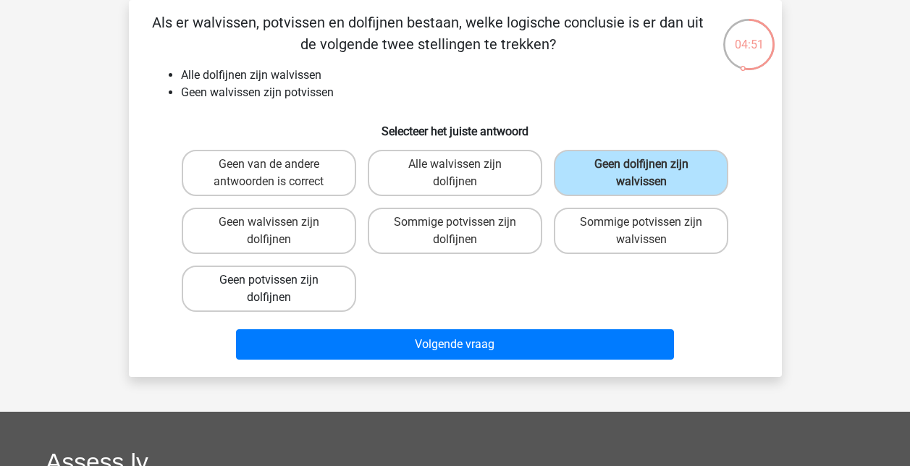
click at [317, 287] on label "Geen potvissen zijn dolfijnen" at bounding box center [269, 289] width 174 height 46
click at [278, 287] on input "Geen potvissen zijn dolfijnen" at bounding box center [273, 284] width 9 height 9
radio input "true"
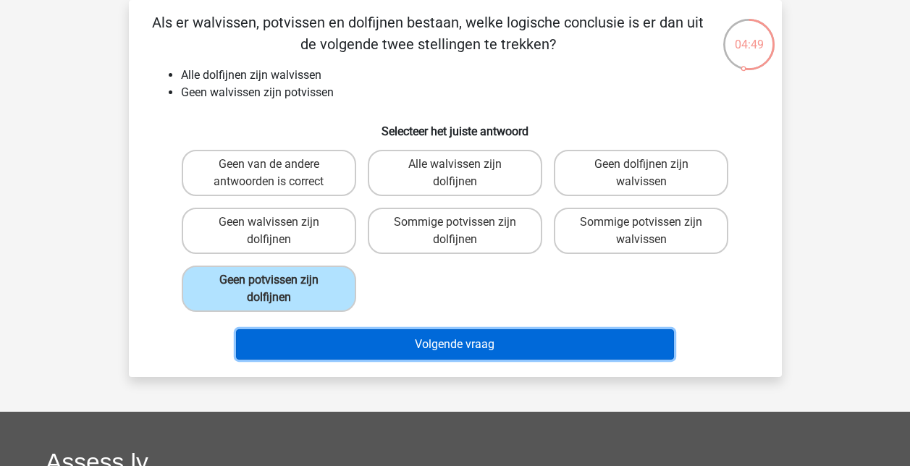
click at [478, 343] on button "Volgende vraag" at bounding box center [455, 344] width 438 height 30
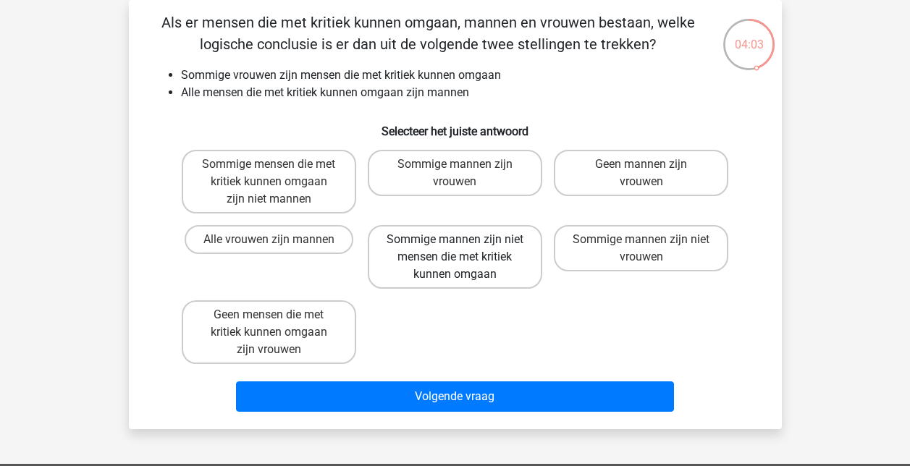
click at [515, 271] on label "Sommige mannen zijn niet mensen die met kritiek kunnen omgaan" at bounding box center [455, 257] width 174 height 64
click at [464, 249] on input "Sommige mannen zijn niet mensen die met kritiek kunnen omgaan" at bounding box center [459, 244] width 9 height 9
radio input "true"
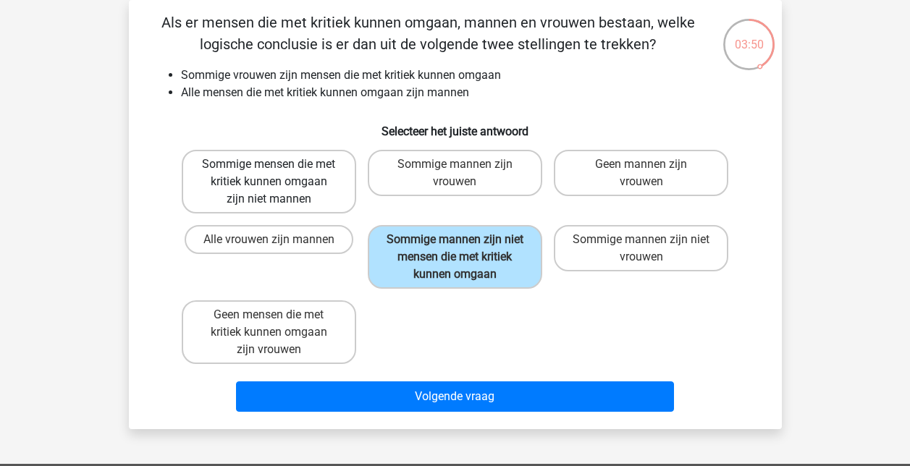
click at [297, 177] on label "Sommige mensen die met kritiek kunnen omgaan zijn niet mannen" at bounding box center [269, 182] width 174 height 64
click at [278, 174] on input "Sommige mensen die met kritiek kunnen omgaan zijn niet mannen" at bounding box center [273, 168] width 9 height 9
radio input "true"
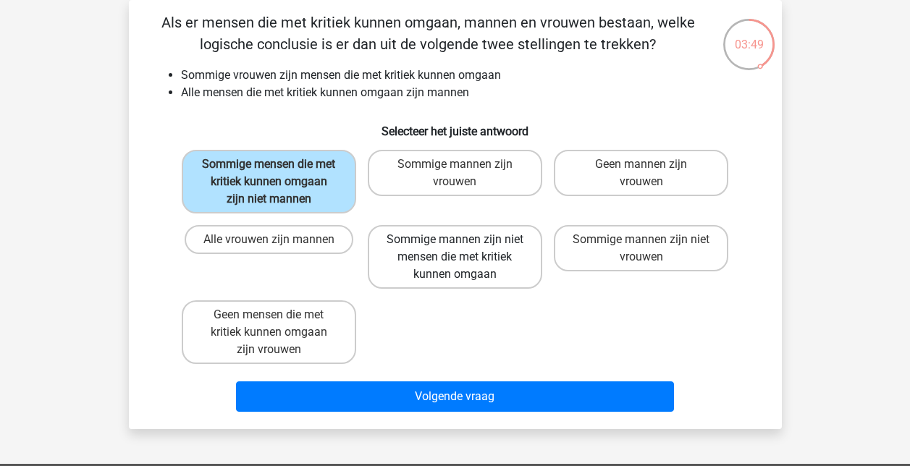
click at [500, 254] on label "Sommige mannen zijn niet mensen die met kritiek kunnen omgaan" at bounding box center [455, 257] width 174 height 64
click at [464, 249] on input "Sommige mannen zijn niet mensen die met kritiek kunnen omgaan" at bounding box center [459, 244] width 9 height 9
radio input "true"
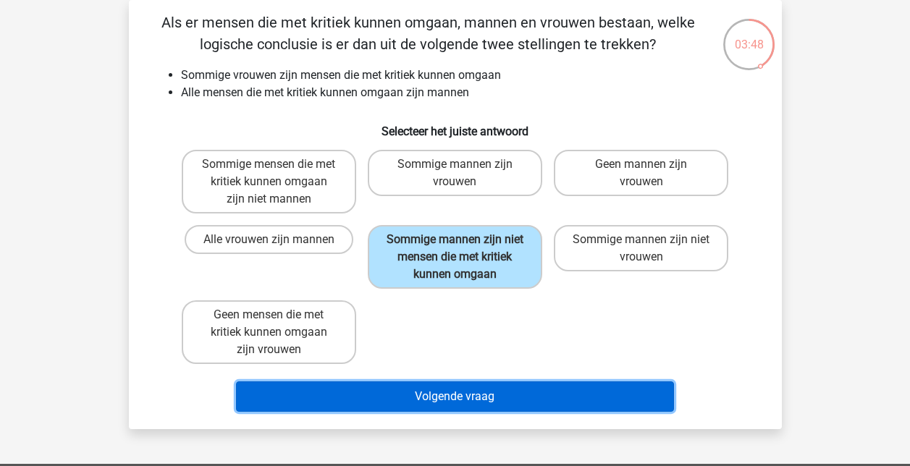
click at [476, 406] on button "Volgende vraag" at bounding box center [455, 396] width 438 height 30
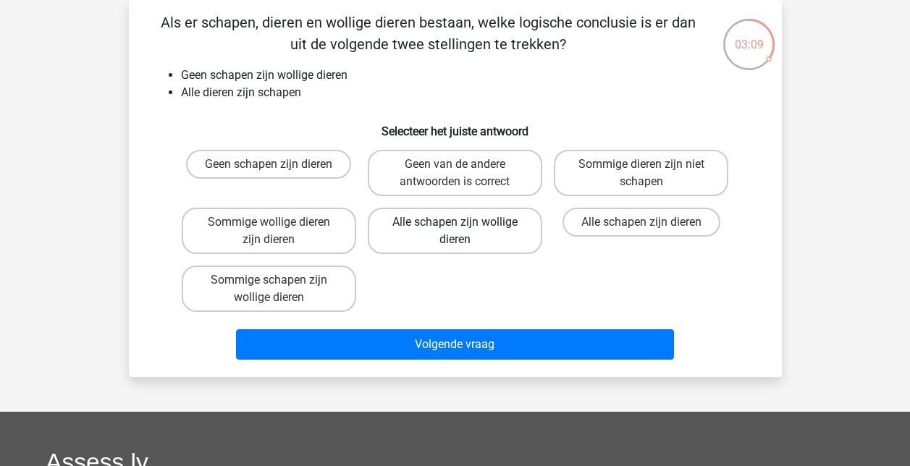
click at [498, 227] on label "Alle schapen zijn wollige dieren" at bounding box center [455, 231] width 174 height 46
click at [464, 227] on input "Alle schapen zijn wollige dieren" at bounding box center [459, 226] width 9 height 9
radio input "true"
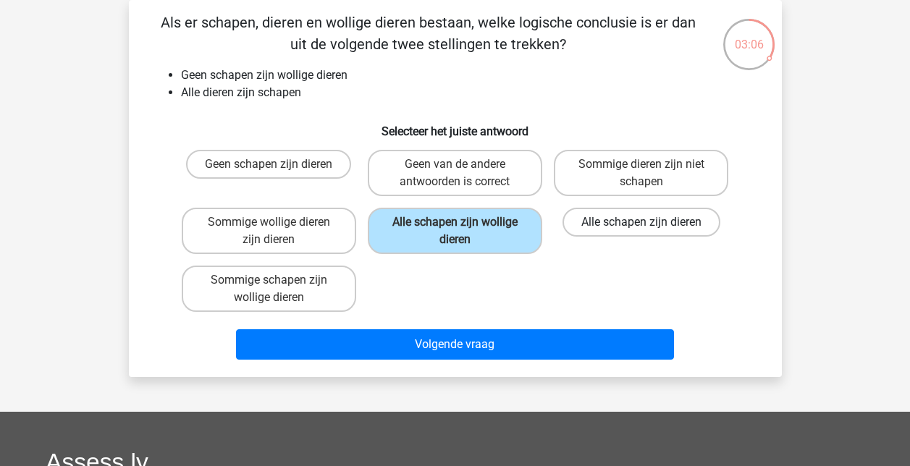
click at [673, 224] on label "Alle schapen zijn dieren" at bounding box center [641, 222] width 158 height 29
click at [651, 224] on input "Alle schapen zijn dieren" at bounding box center [645, 226] width 9 height 9
radio input "true"
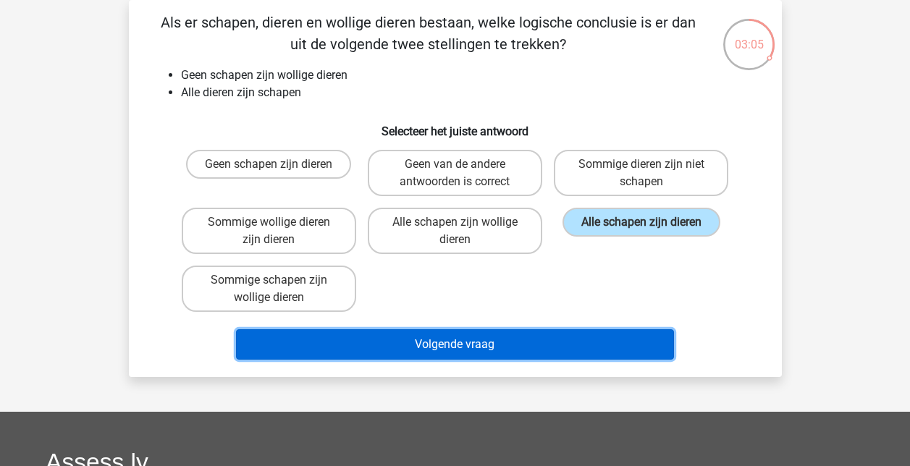
click at [572, 343] on button "Volgende vraag" at bounding box center [455, 344] width 438 height 30
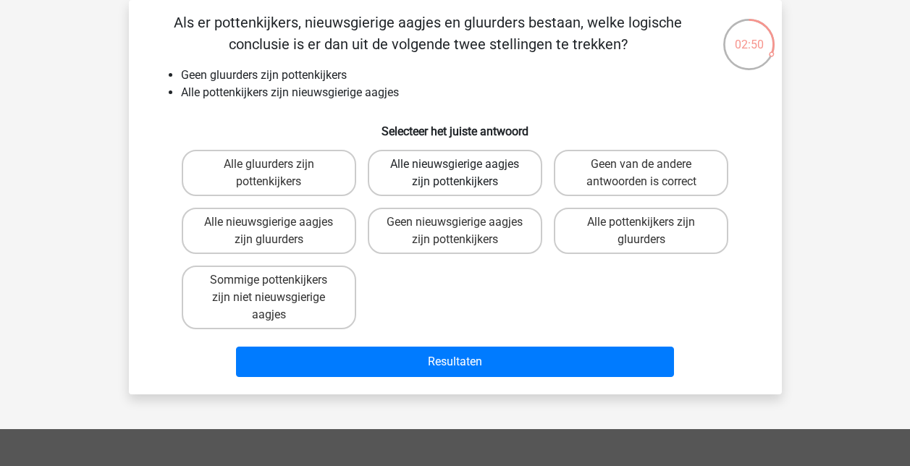
click at [515, 171] on label "Alle nieuwsgierige aagjes zijn pottenkijkers" at bounding box center [455, 173] width 174 height 46
click at [464, 171] on input "Alle nieuwsgierige aagjes zijn pottenkijkers" at bounding box center [459, 168] width 9 height 9
radio input "true"
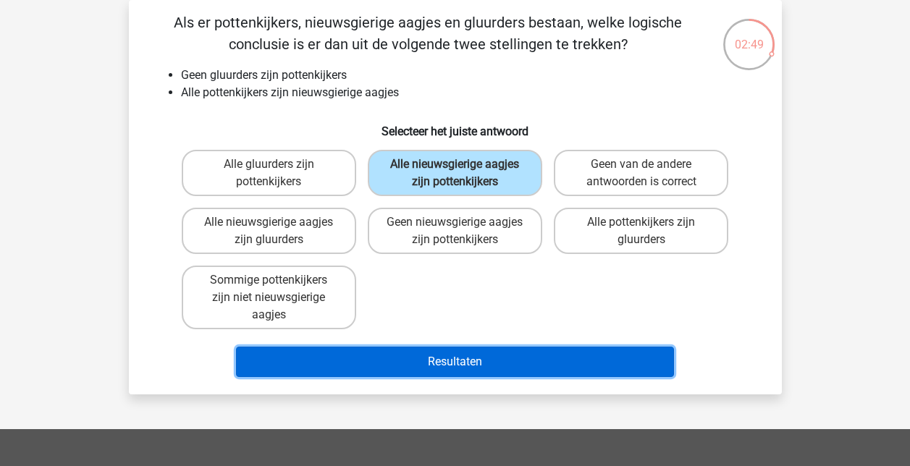
click at [483, 350] on button "Resultaten" at bounding box center [455, 362] width 438 height 30
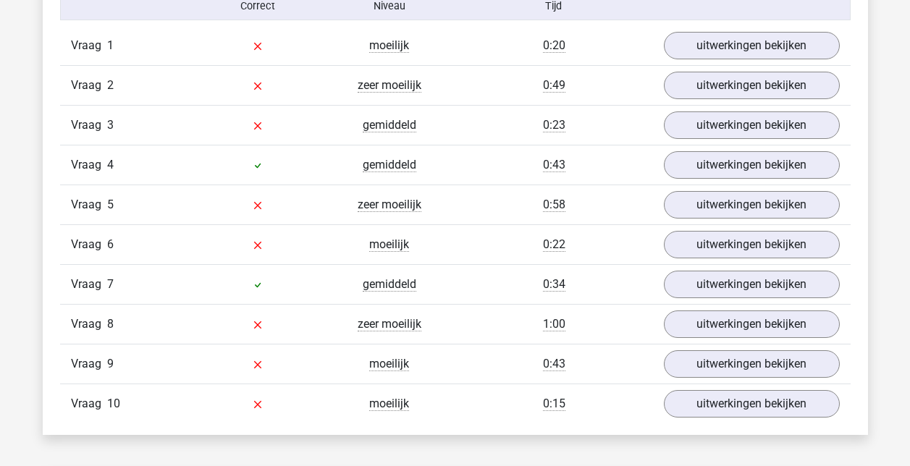
scroll to position [796, 0]
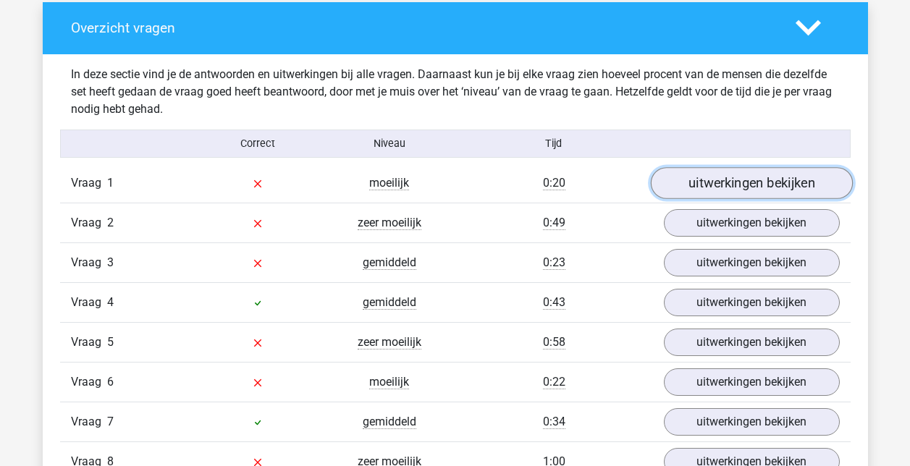
click at [750, 183] on link "uitwerkingen bekijken" at bounding box center [751, 183] width 202 height 32
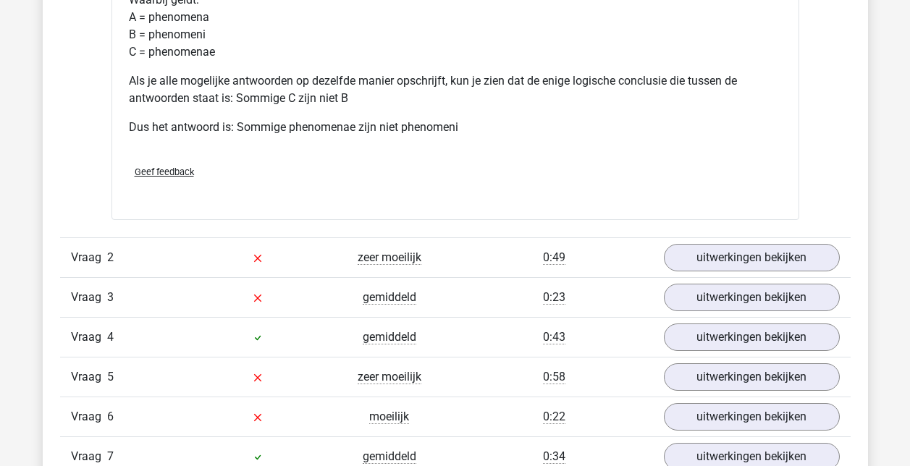
scroll to position [1375, 0]
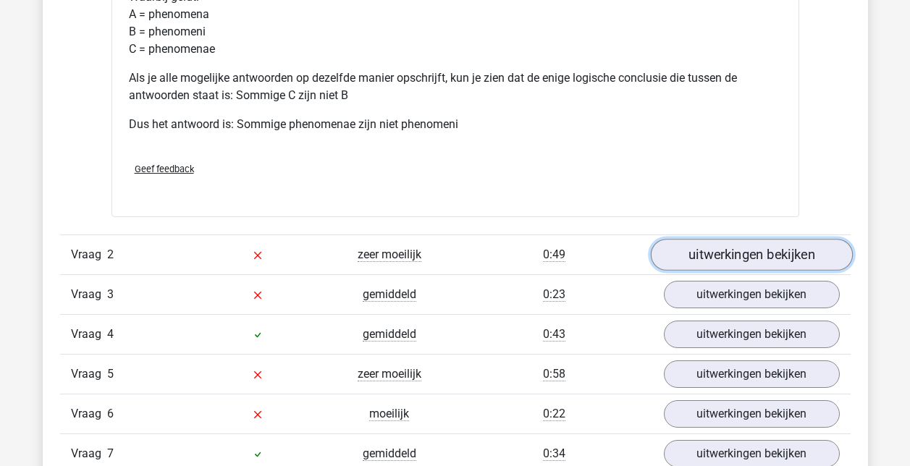
click at [759, 256] on link "uitwerkingen bekijken" at bounding box center [751, 256] width 202 height 32
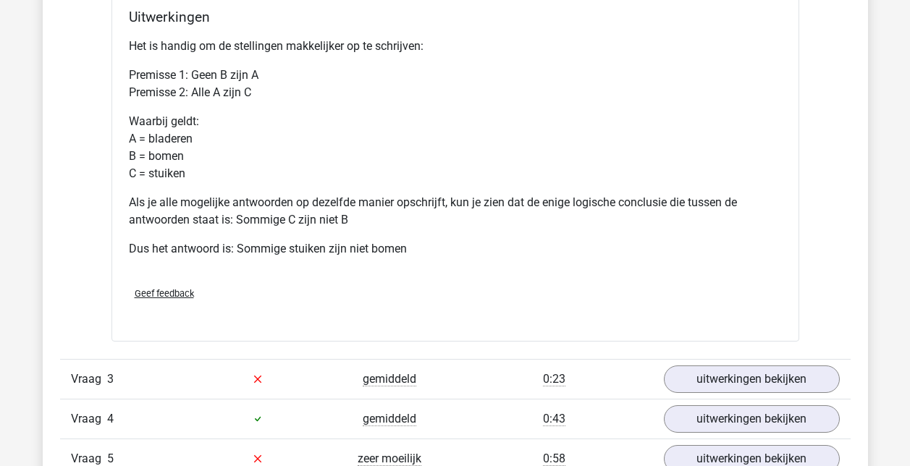
scroll to position [2027, 0]
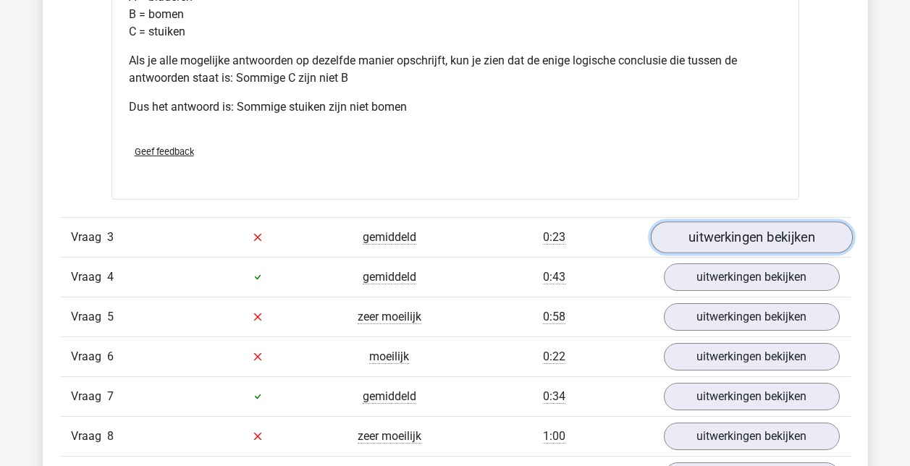
click at [749, 229] on link "uitwerkingen bekijken" at bounding box center [751, 237] width 202 height 32
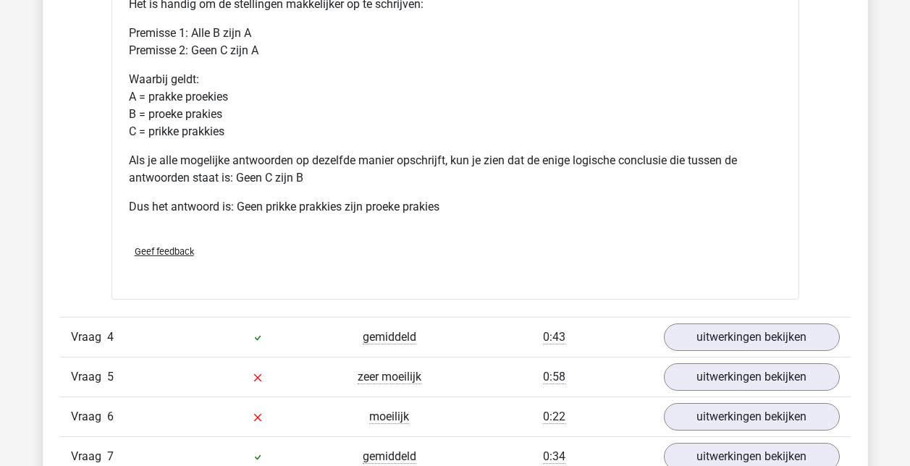
scroll to position [2823, 0]
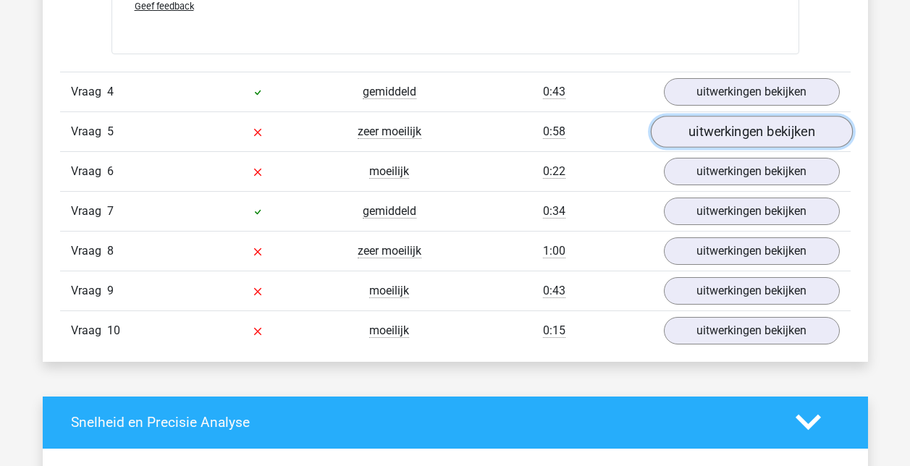
click at [751, 133] on link "uitwerkingen bekijken" at bounding box center [751, 132] width 202 height 32
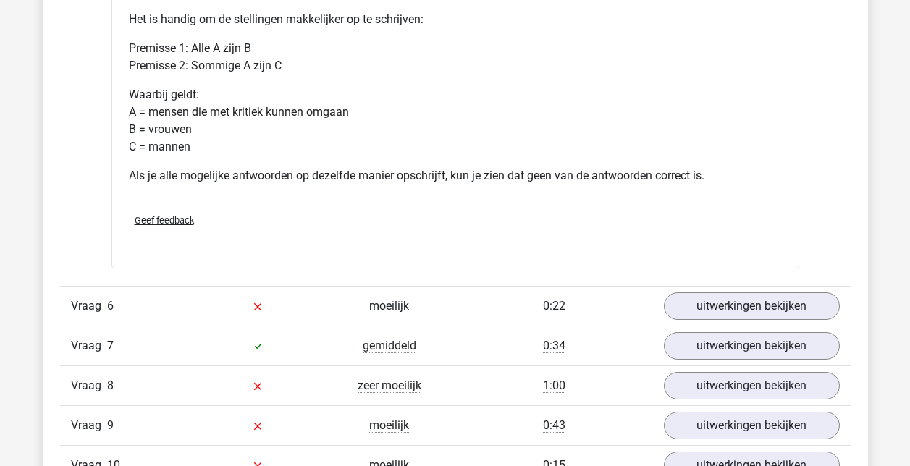
scroll to position [3257, 0]
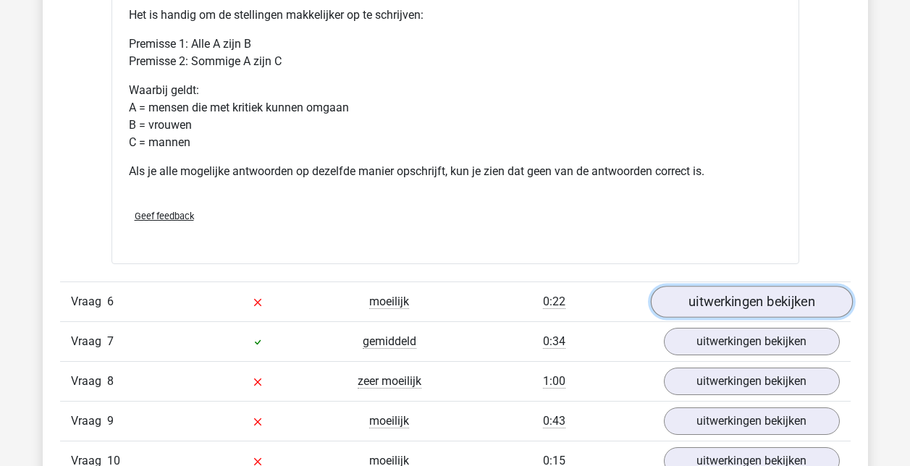
click at [832, 298] on link "uitwerkingen bekijken" at bounding box center [751, 302] width 202 height 32
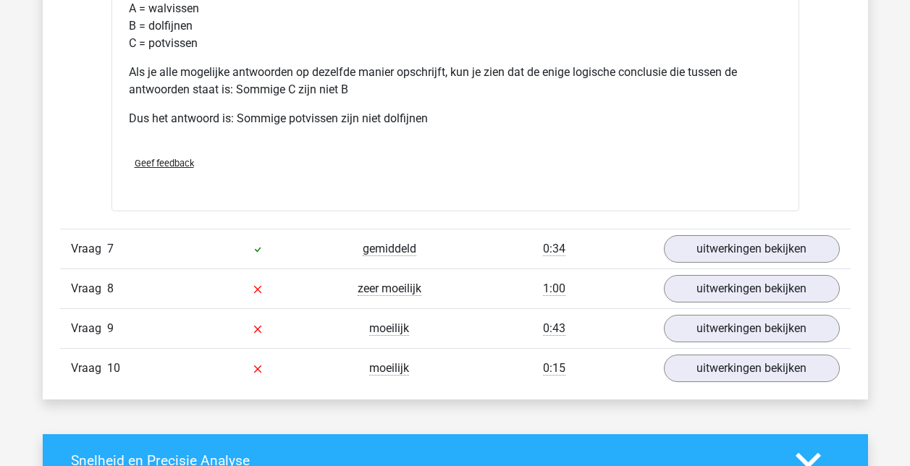
scroll to position [3981, 0]
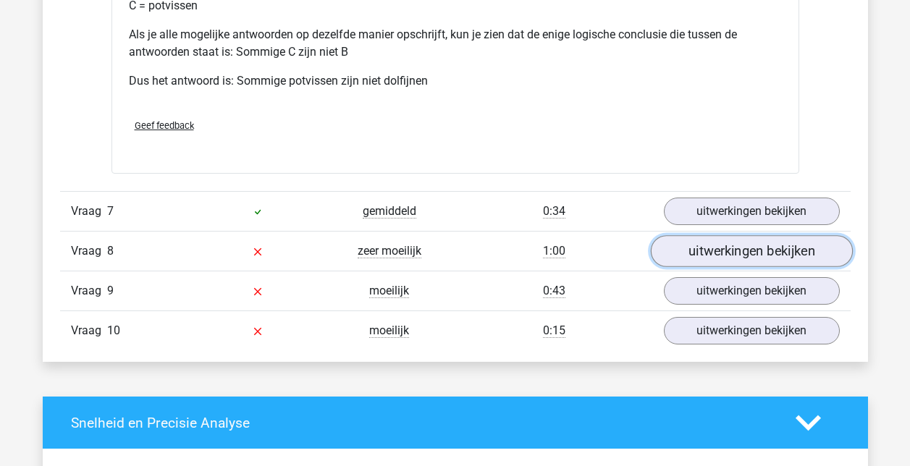
click at [737, 247] on link "uitwerkingen bekijken" at bounding box center [751, 252] width 202 height 32
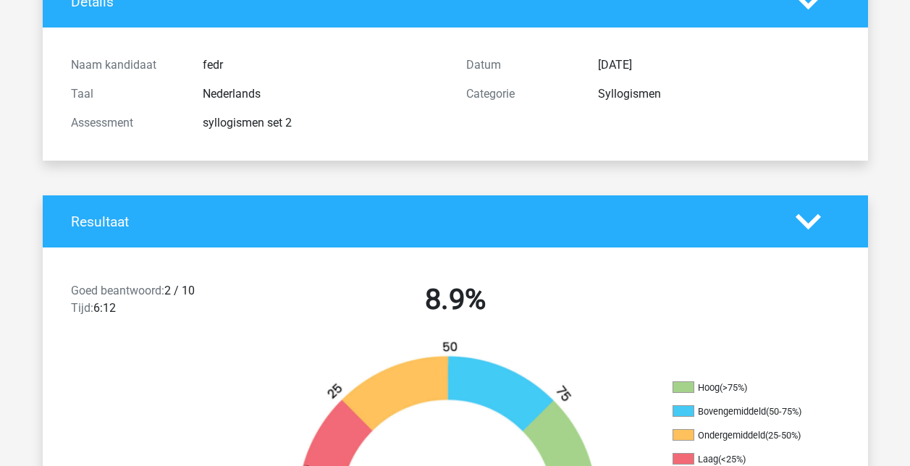
scroll to position [145, 0]
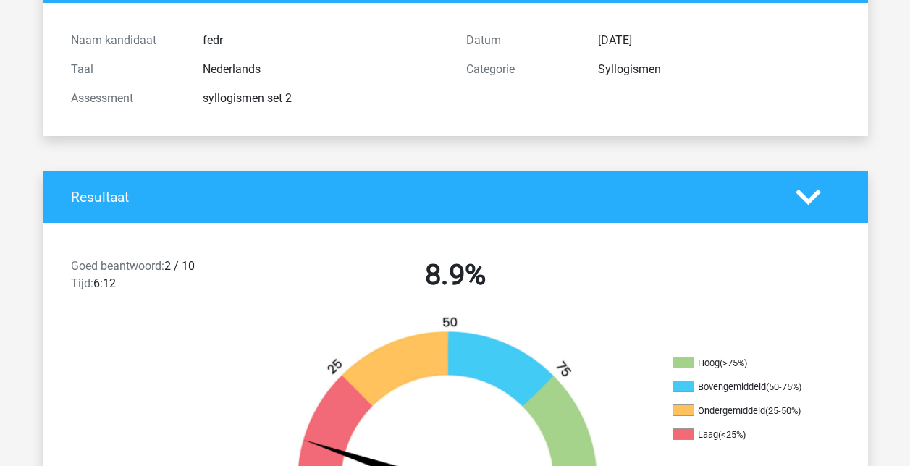
drag, startPoint x: 599, startPoint y: 68, endPoint x: 661, endPoint y: 75, distance: 61.9
click at [661, 75] on div "Syllogismen" at bounding box center [718, 69] width 263 height 17
click at [299, 303] on div "Goed beantwoord: 2 / 10 Tijd: 6:12 8.9%" at bounding box center [455, 277] width 825 height 75
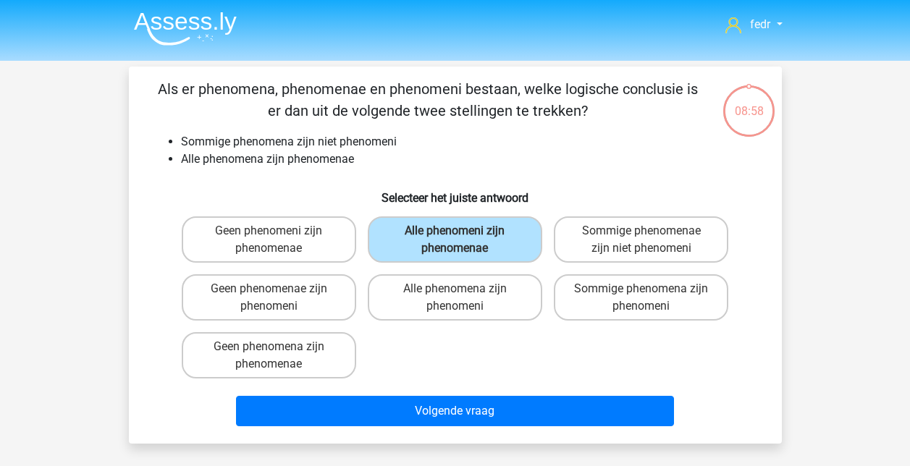
click at [182, 18] on img at bounding box center [185, 29] width 103 height 34
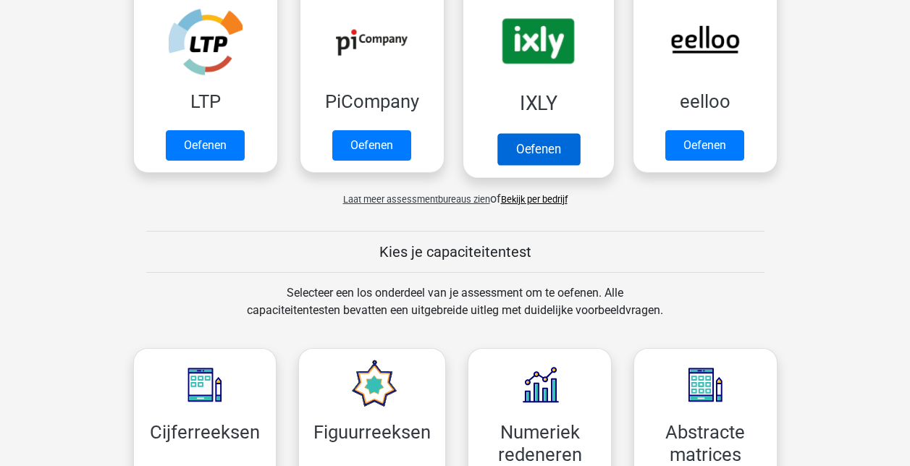
scroll to position [290, 0]
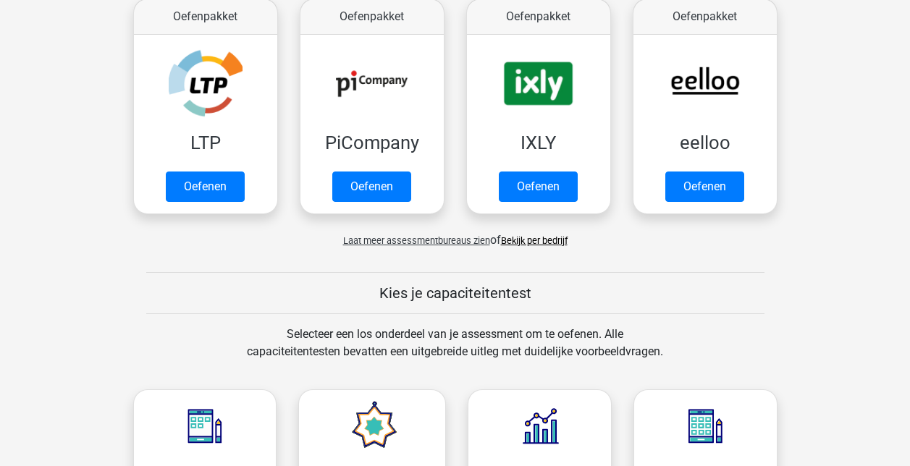
click at [381, 238] on span "Laat meer assessmentbureaus zien" at bounding box center [416, 240] width 147 height 11
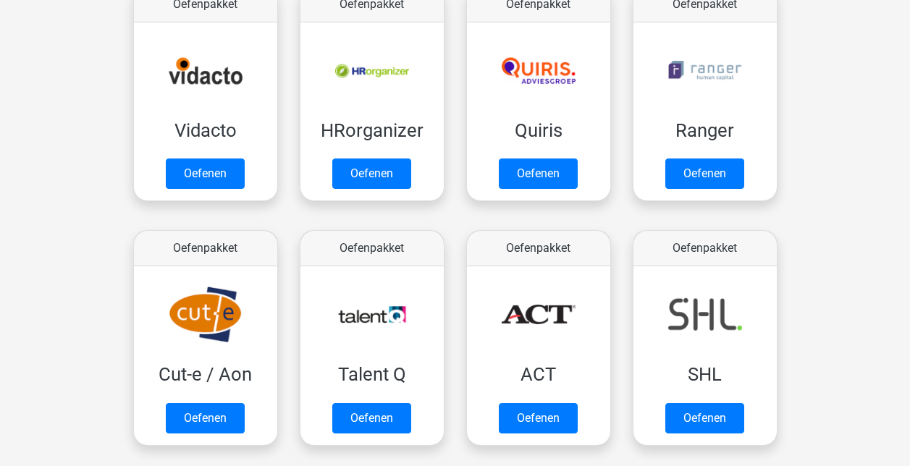
scroll to position [796, 0]
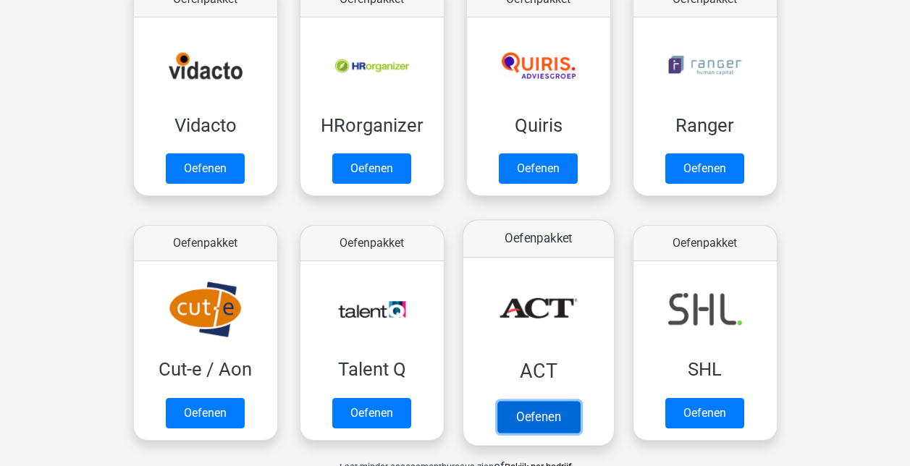
click at [536, 401] on link "Oefenen" at bounding box center [538, 417] width 83 height 32
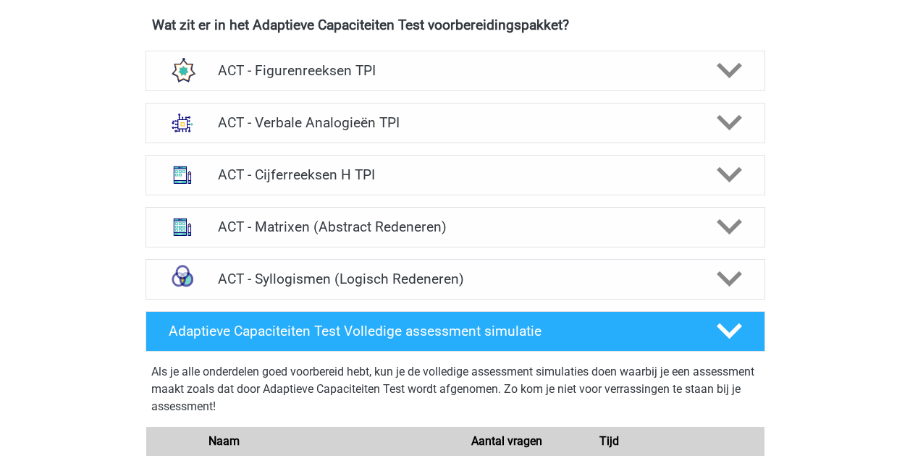
scroll to position [579, 0]
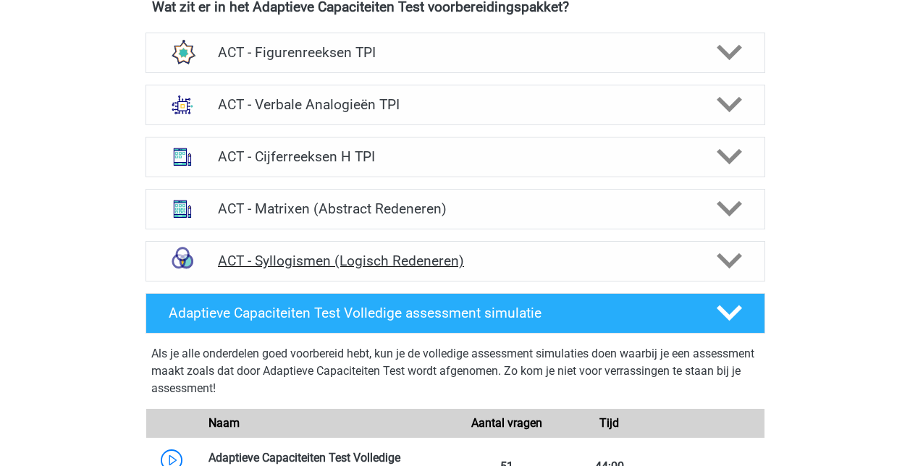
click at [385, 265] on h4 "ACT - Syllogismen (Logisch Redeneren)" at bounding box center [455, 261] width 474 height 17
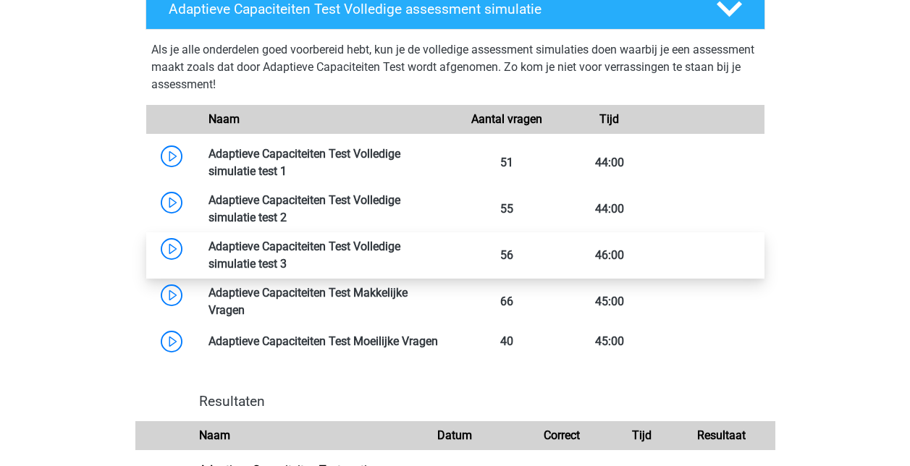
scroll to position [1592, 0]
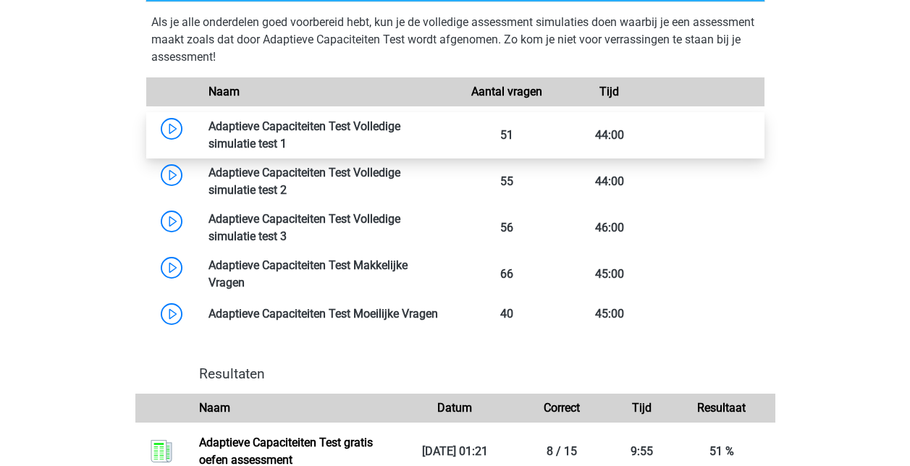
click at [287, 143] on link at bounding box center [287, 144] width 0 height 14
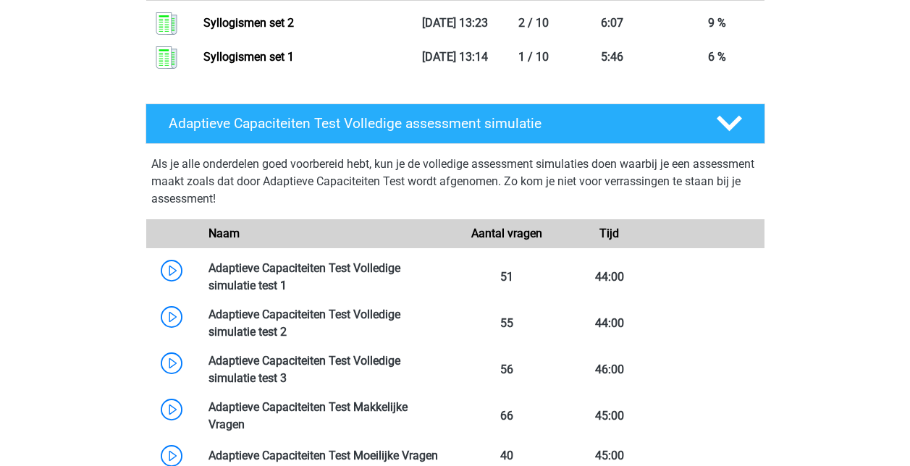
scroll to position [1448, 0]
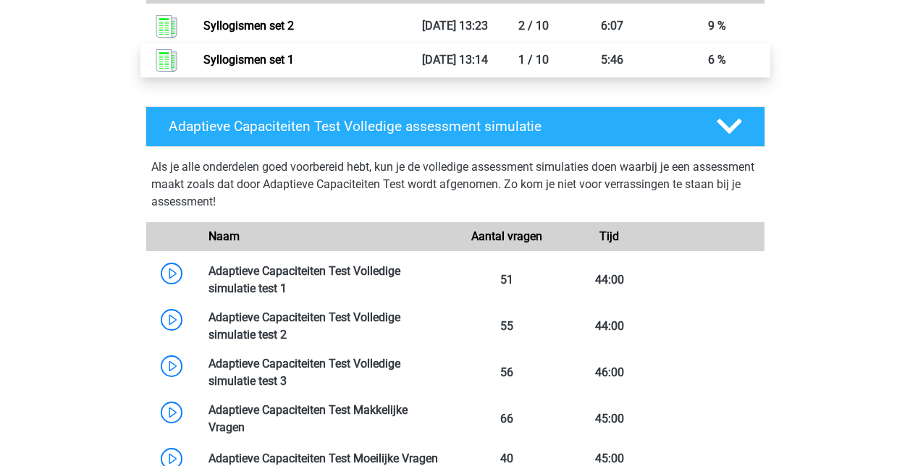
click at [274, 67] on link "Syllogismen set 1" at bounding box center [248, 60] width 90 height 14
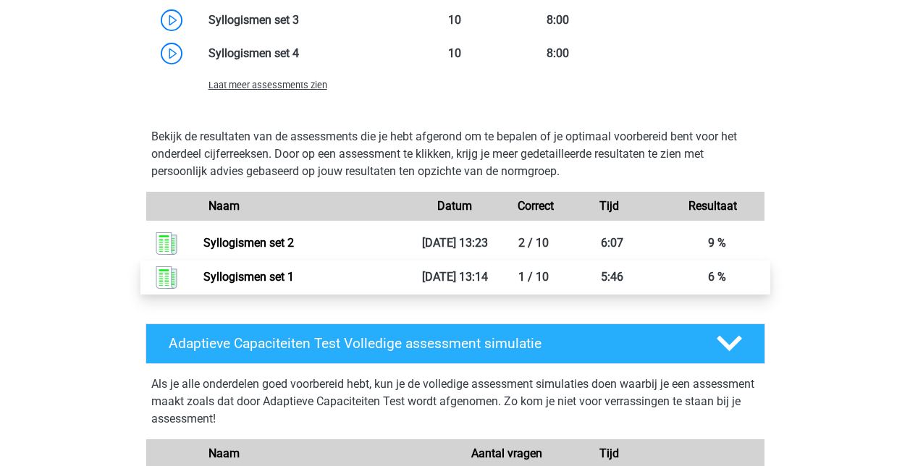
scroll to position [1086, 0]
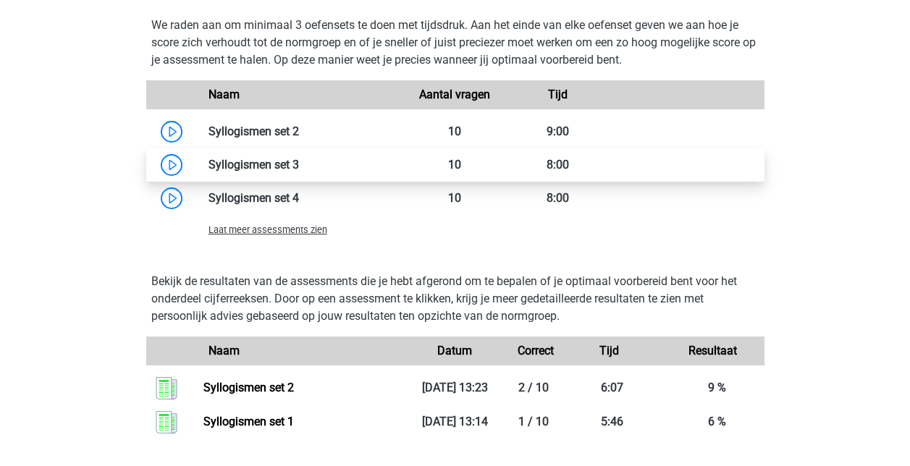
click at [299, 172] on link at bounding box center [299, 165] width 0 height 14
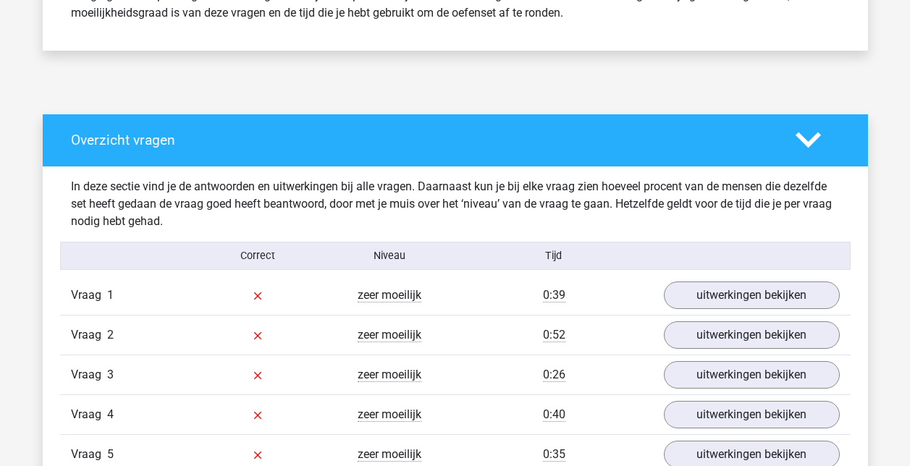
scroll to position [724, 0]
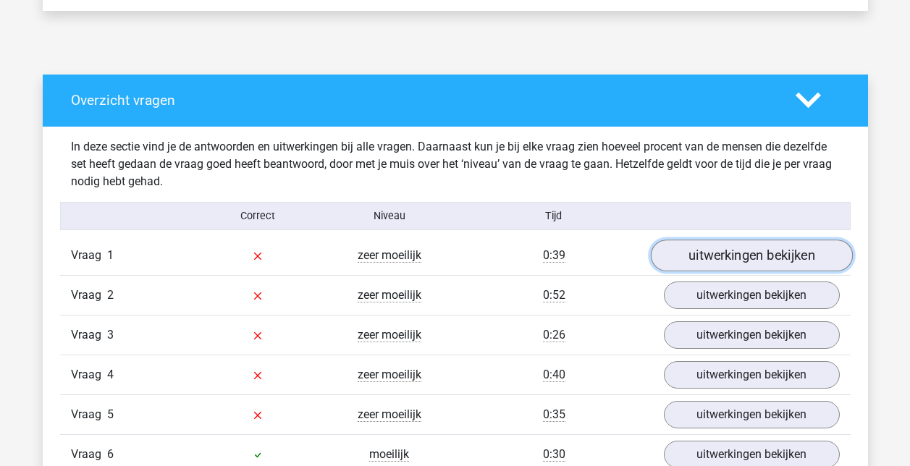
click at [709, 251] on link "uitwerkingen bekijken" at bounding box center [751, 256] width 202 height 32
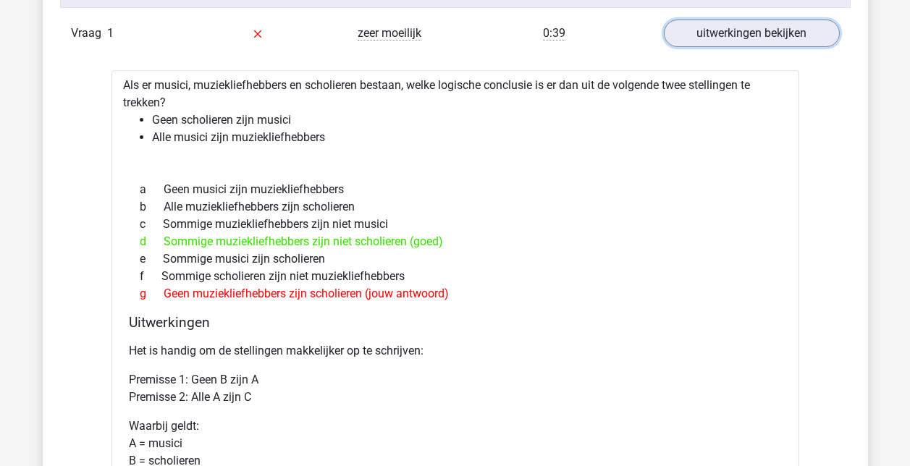
scroll to position [941, 0]
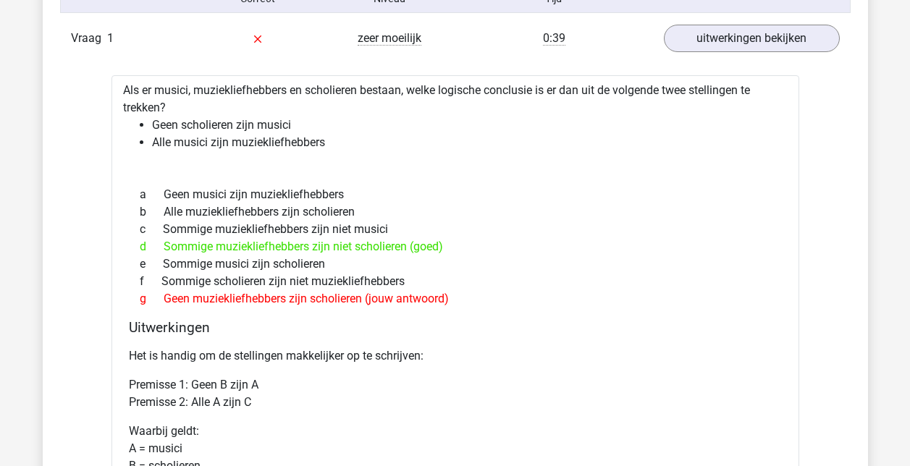
drag, startPoint x: 124, startPoint y: 91, endPoint x: 515, endPoint y: 299, distance: 442.6
click at [515, 299] on div "Als er musici, muziekliefhebbers en scholieren bestaan, welke logische conclusi…" at bounding box center [455, 363] width 688 height 576
click at [512, 299] on div "g Geen muziekliefhebbers zijn scholieren (jouw antwoord)" at bounding box center [455, 298] width 653 height 17
copy div "Als er musici, muziekliefhebbers en scholieren bestaan, welke logische conclusi…"
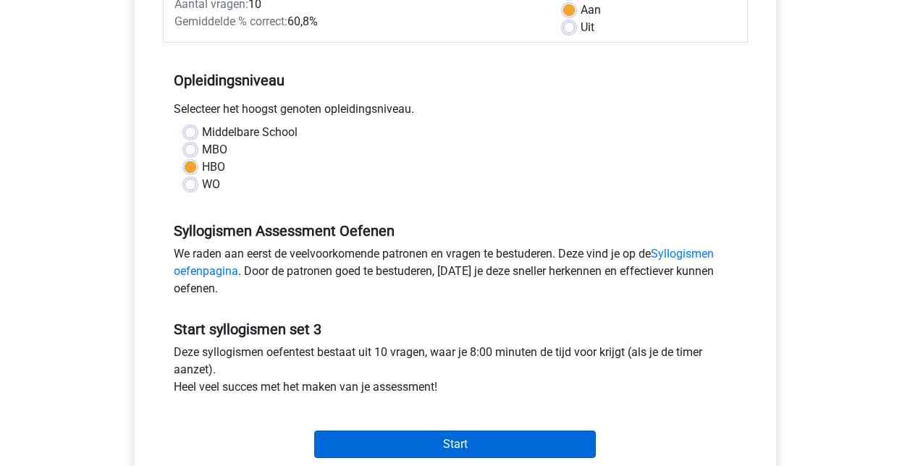
scroll to position [434, 0]
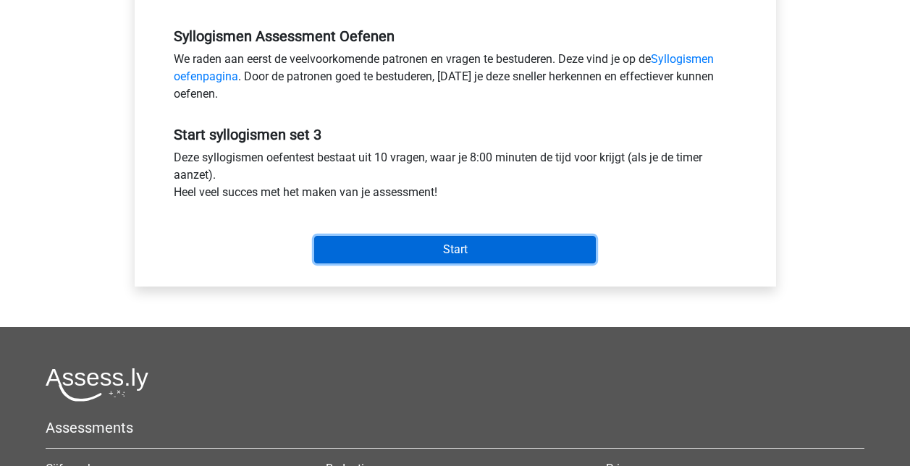
click at [447, 256] on input "Start" at bounding box center [455, 250] width 282 height 28
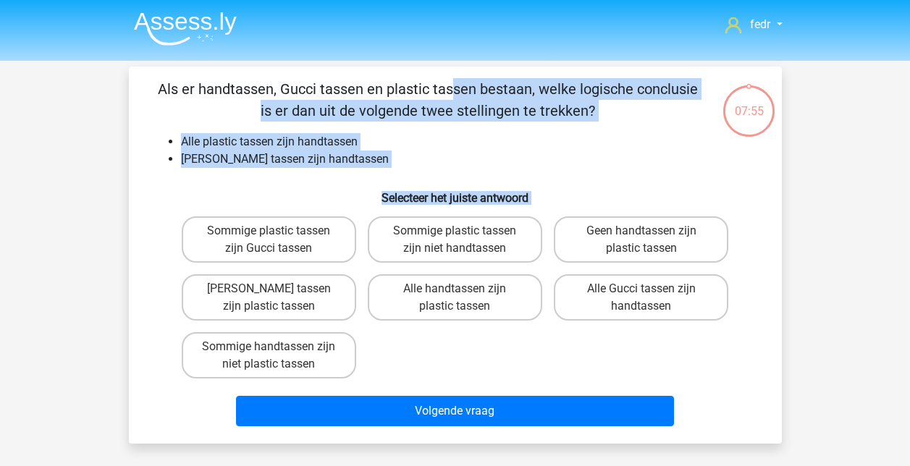
drag, startPoint x: 159, startPoint y: 90, endPoint x: 371, endPoint y: 358, distance: 341.7
click at [371, 358] on div "Als er handtassen, Gucci tassen en plastic tassen bestaan, welke logische concl…" at bounding box center [455, 255] width 641 height 354
drag, startPoint x: 371, startPoint y: 358, endPoint x: 667, endPoint y: 364, distance: 296.1
click at [667, 364] on div "Sommige plastic tassen zijn Gucci tassen Sommige plastic tassen zijn niet handt…" at bounding box center [455, 298] width 559 height 174
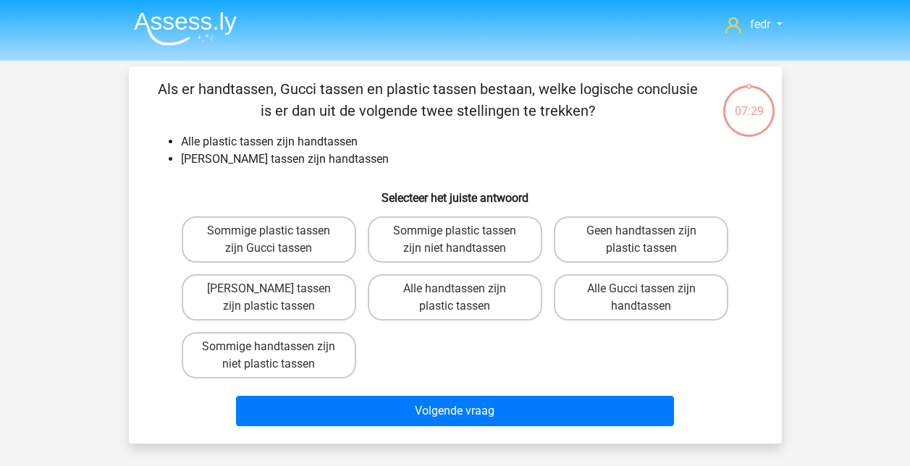
click at [169, 140] on ul "Alle plastic tassen zijn handtassen Geen Gucci tassen zijn handtassen" at bounding box center [455, 150] width 607 height 35
click at [219, 232] on label "Sommige plastic tassen zijn Gucci tassen" at bounding box center [269, 239] width 174 height 46
click at [269, 232] on input "Sommige plastic tassen zijn Gucci tassen" at bounding box center [273, 235] width 9 height 9
radio input "true"
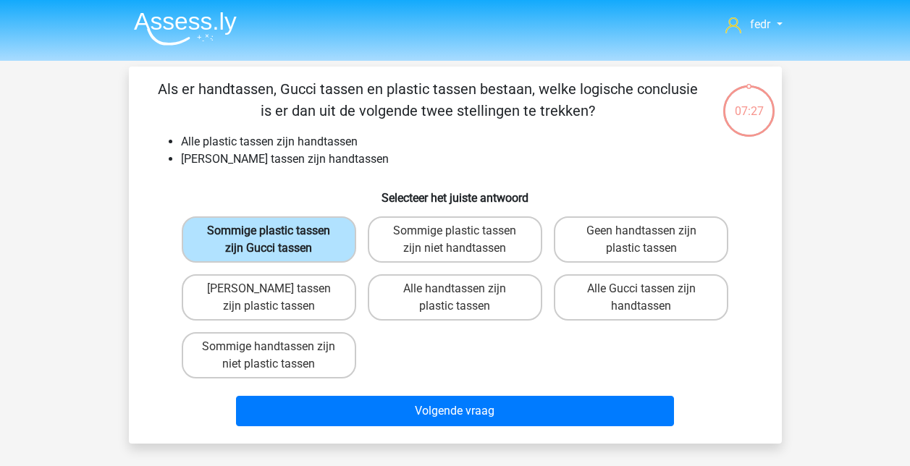
click at [220, 229] on label "Sommige plastic tassen zijn Gucci tassen" at bounding box center [269, 239] width 174 height 46
click at [269, 231] on input "Sommige plastic tassen zijn Gucci tassen" at bounding box center [273, 235] width 9 height 9
click at [212, 185] on h6 "Selecteer het juiste antwoord" at bounding box center [455, 192] width 607 height 25
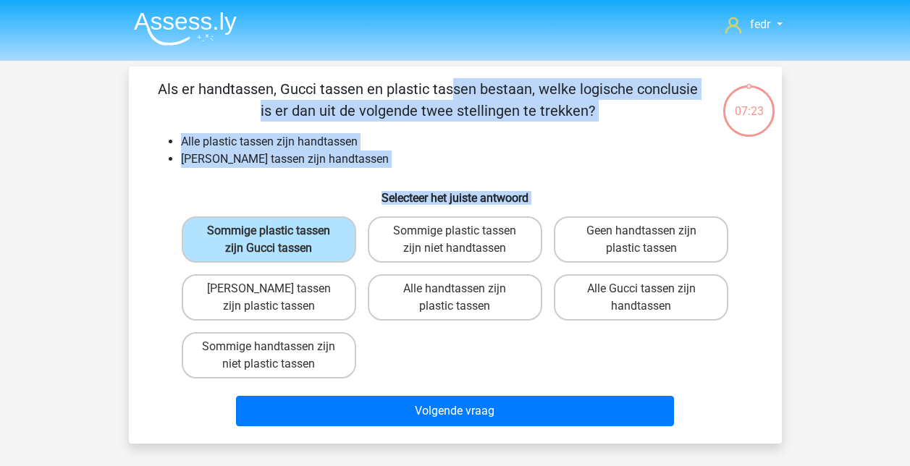
drag, startPoint x: 426, startPoint y: 368, endPoint x: 137, endPoint y: 83, distance: 406.9
click at [137, 83] on div "Als er handtassen, Gucci tassen en plastic tassen bestaan, welke logische concl…" at bounding box center [455, 255] width 641 height 354
click at [211, 184] on h6 "Selecteer het juiste antwoord" at bounding box center [455, 192] width 607 height 25
click at [714, 346] on div "Sommige plastic tassen zijn Gucci tassen Sommige plastic tassen zijn niet handt…" at bounding box center [455, 298] width 559 height 174
drag, startPoint x: 475, startPoint y: 301, endPoint x: 859, endPoint y: 377, distance: 391.8
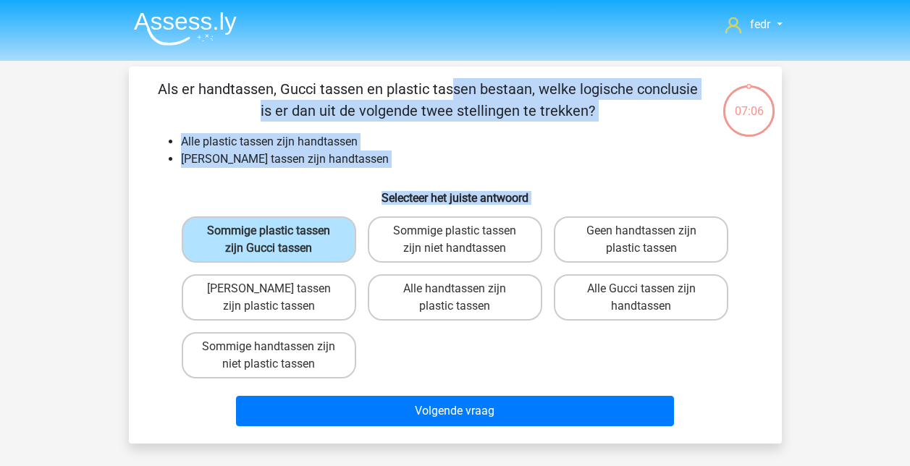
click at [859, 377] on div "fedr wwdweqewj@hotmail.com Nederlands English" at bounding box center [455, 430] width 910 height 861
click at [651, 345] on div "Sommige plastic tassen zijn Gucci tassen Sommige plastic tassen zijn niet handt…" at bounding box center [455, 298] width 559 height 174
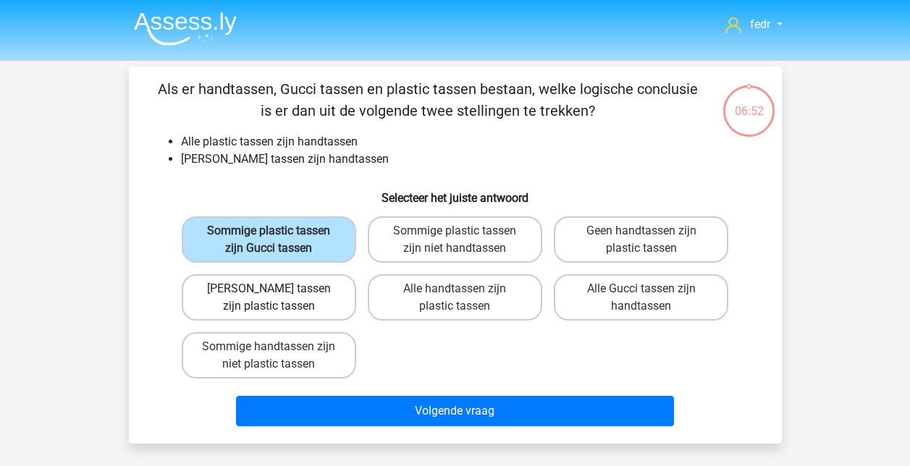
click at [256, 297] on label "Geen Gucci tassen zijn plastic tassen" at bounding box center [269, 297] width 174 height 46
click at [269, 297] on input "Geen Gucci tassen zijn plastic tassen" at bounding box center [273, 293] width 9 height 9
radio input "true"
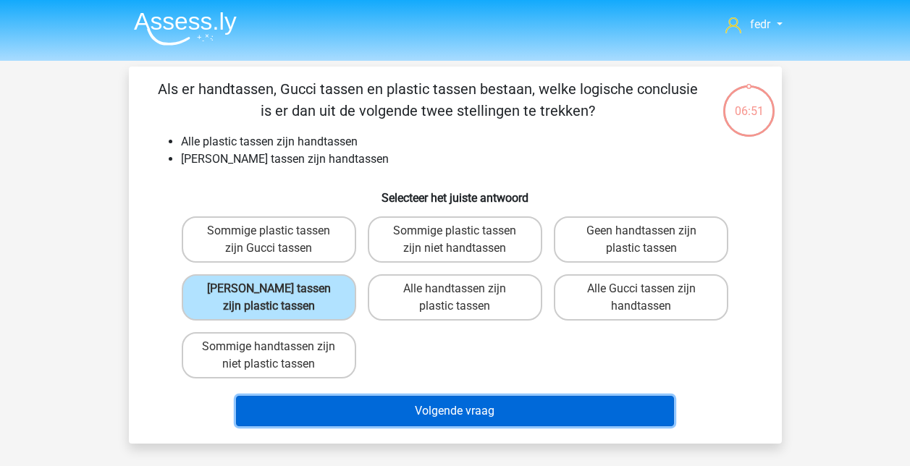
click at [424, 407] on button "Volgende vraag" at bounding box center [455, 411] width 438 height 30
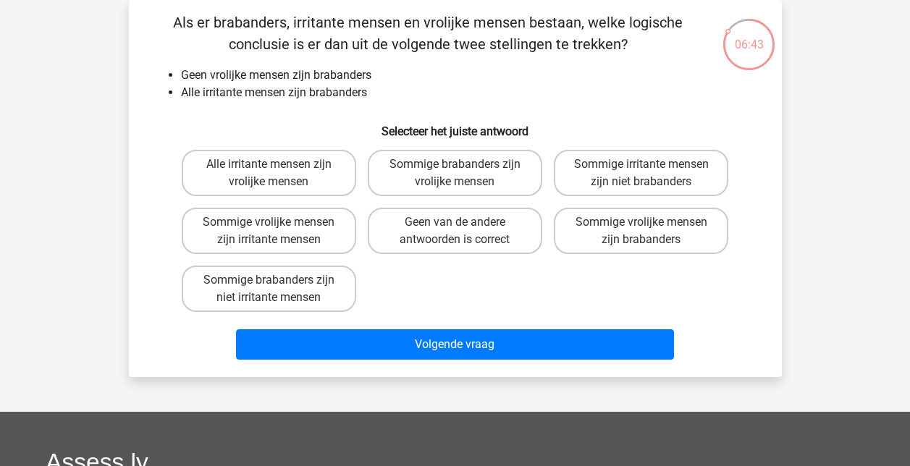
scroll to position [60, 0]
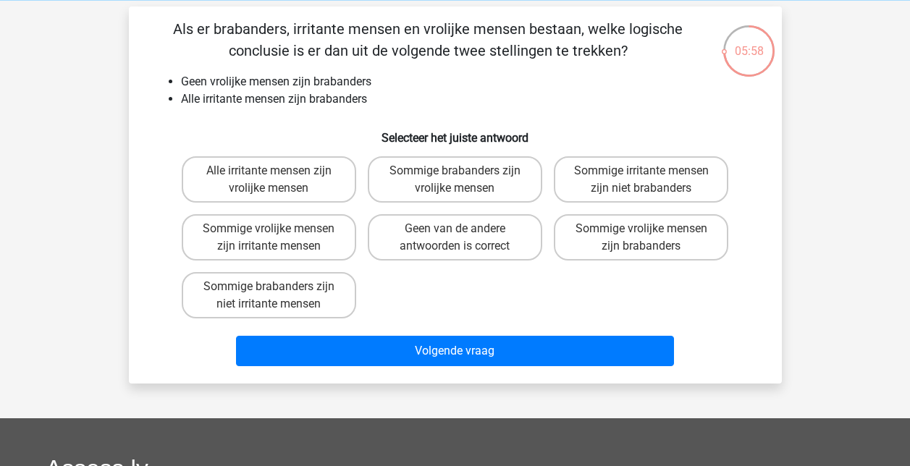
click at [457, 229] on input "Geen van de andere antwoorden is correct" at bounding box center [459, 233] width 9 height 9
radio input "true"
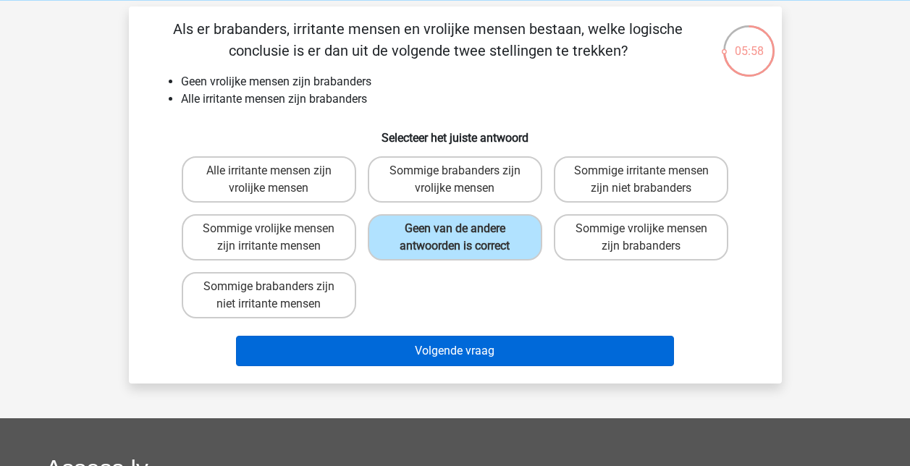
click at [476, 337] on div "Volgende vraag" at bounding box center [455, 348] width 607 height 48
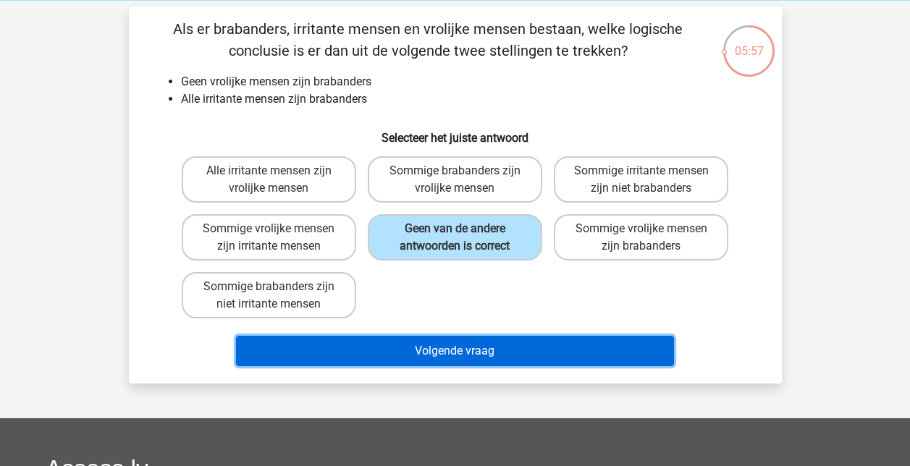
click at [481, 344] on button "Volgende vraag" at bounding box center [455, 351] width 438 height 30
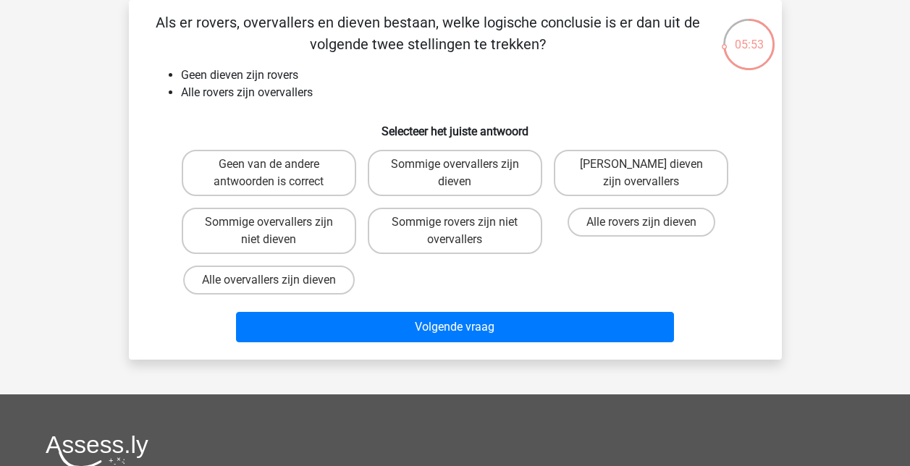
scroll to position [65, 0]
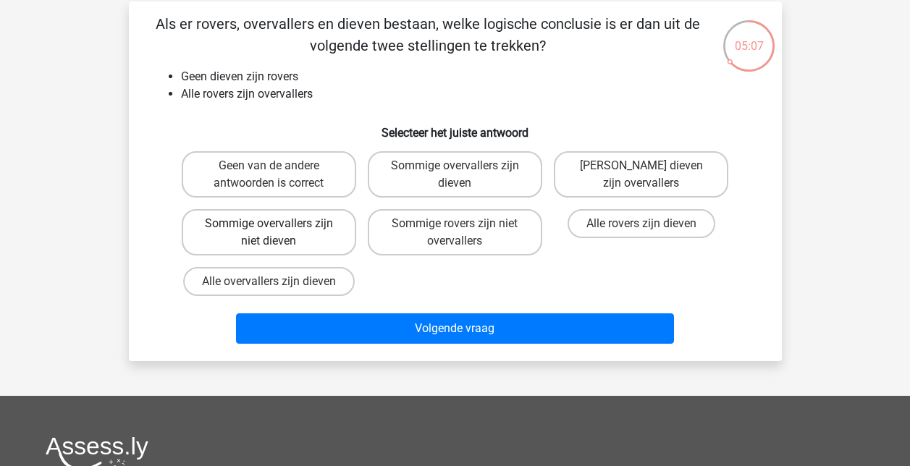
click at [297, 233] on label "Sommige overvallers zijn niet dieven" at bounding box center [269, 232] width 174 height 46
click at [278, 233] on input "Sommige overvallers zijn niet dieven" at bounding box center [273, 228] width 9 height 9
radio input "true"
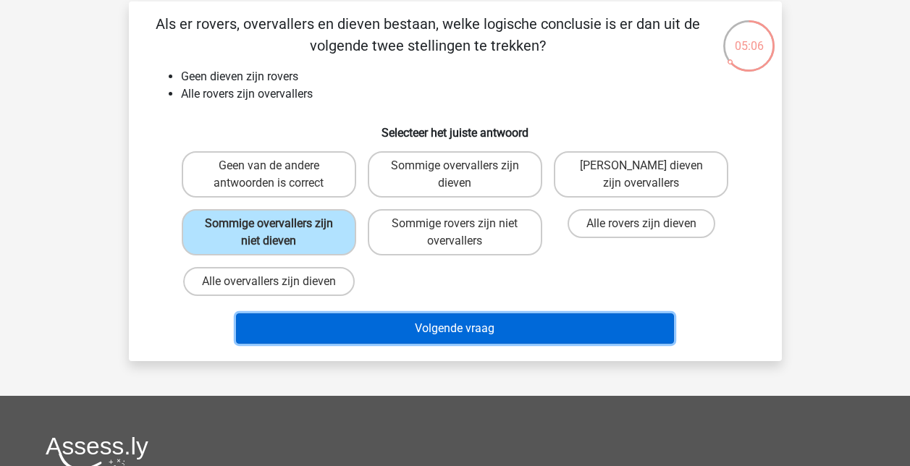
click at [447, 332] on button "Volgende vraag" at bounding box center [455, 328] width 438 height 30
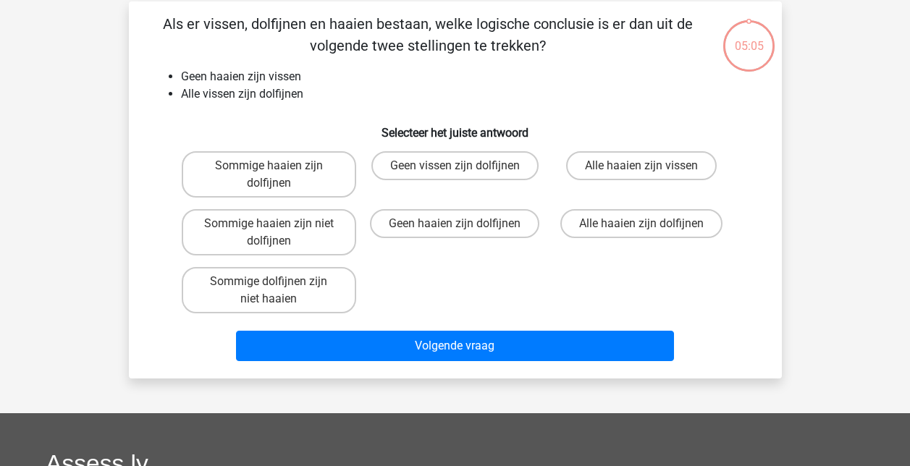
scroll to position [67, 0]
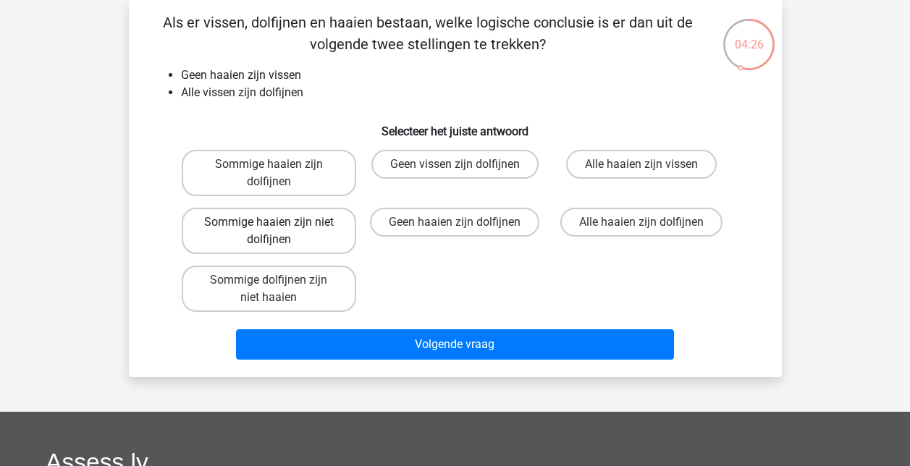
click at [305, 235] on label "Sommige haaien zijn niet dolfijnen" at bounding box center [269, 231] width 174 height 46
click at [278, 232] on input "Sommige haaien zijn niet dolfijnen" at bounding box center [273, 226] width 9 height 9
radio input "true"
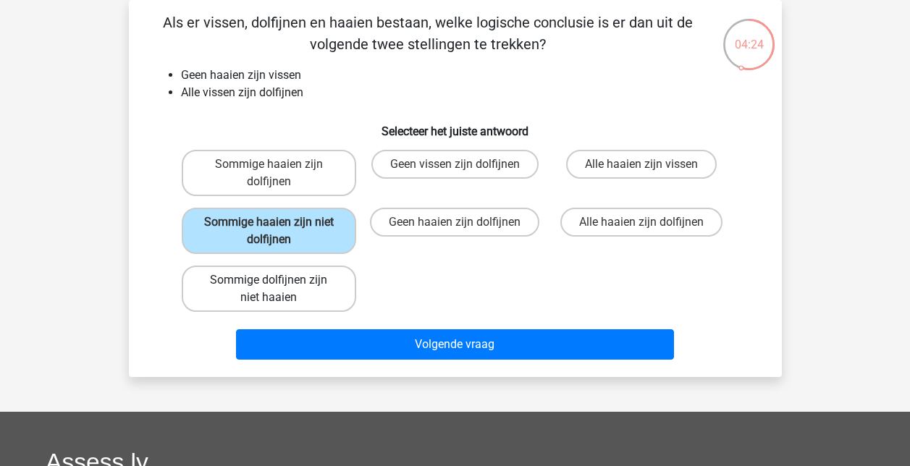
click at [299, 288] on label "Sommige dolfijnen zijn niet haaien" at bounding box center [269, 289] width 174 height 46
click at [278, 288] on input "Sommige dolfijnen zijn niet haaien" at bounding box center [273, 284] width 9 height 9
radio input "true"
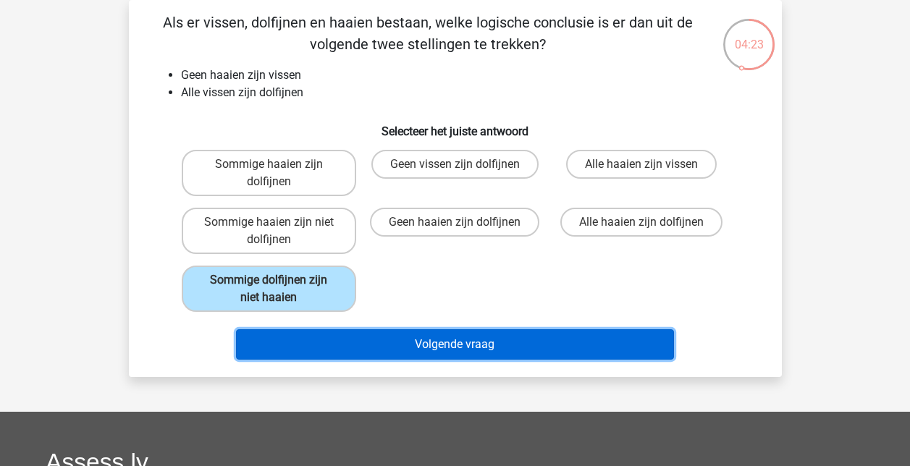
click at [445, 358] on button "Volgende vraag" at bounding box center [455, 344] width 438 height 30
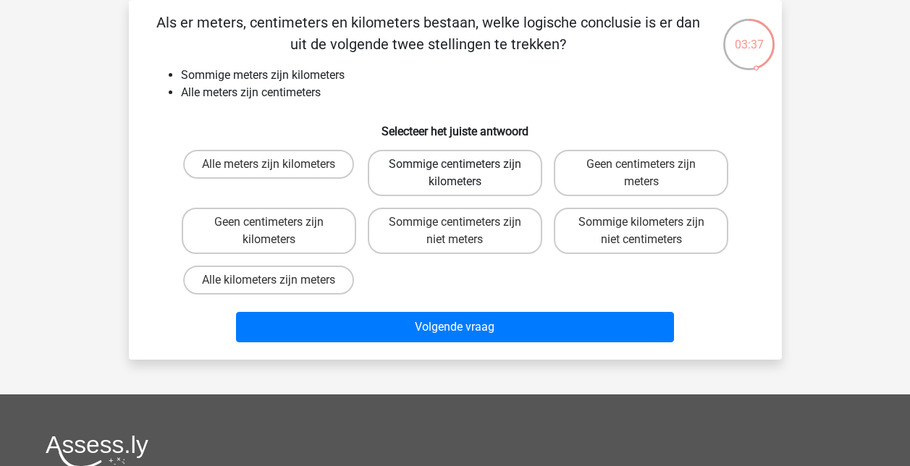
click at [463, 155] on label "Sommige centimeters zijn kilometers" at bounding box center [455, 173] width 174 height 46
click at [463, 164] on input "Sommige centimeters zijn kilometers" at bounding box center [459, 168] width 9 height 9
radio input "true"
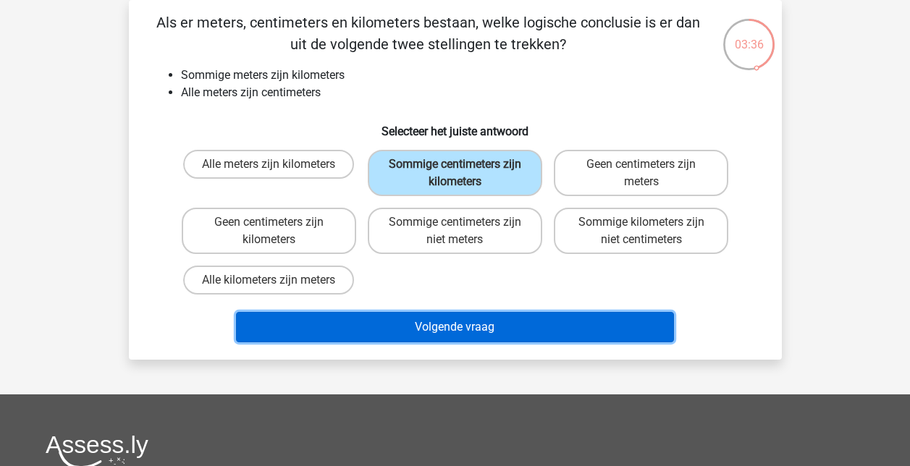
click at [465, 327] on button "Volgende vraag" at bounding box center [455, 327] width 438 height 30
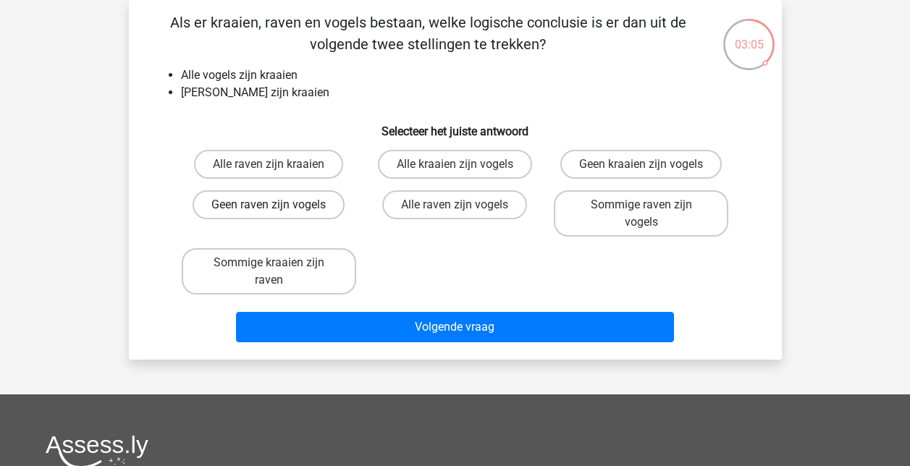
click at [292, 207] on label "Geen raven zijn vogels" at bounding box center [269, 204] width 152 height 29
click at [278, 207] on input "Geen raven zijn vogels" at bounding box center [273, 209] width 9 height 9
radio input "true"
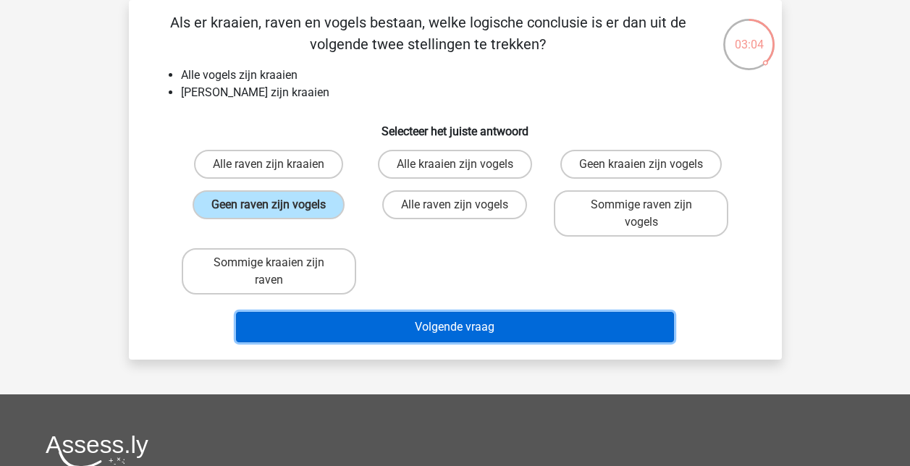
click at [497, 324] on button "Volgende vraag" at bounding box center [455, 327] width 438 height 30
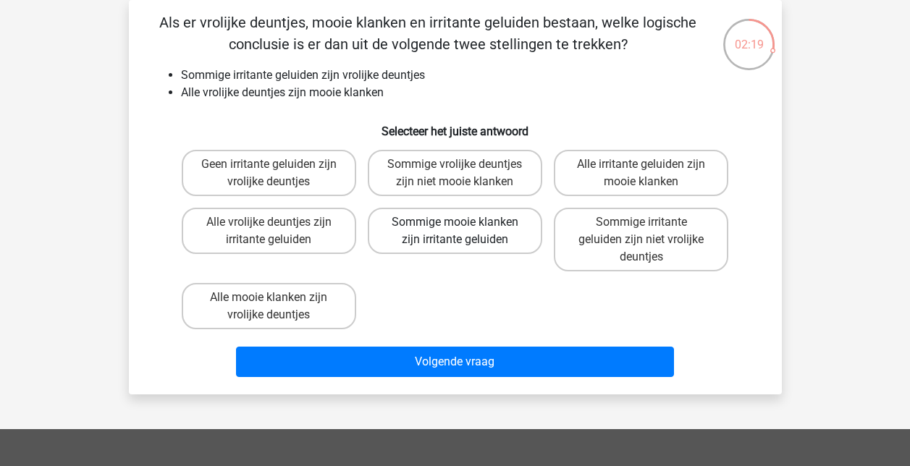
click at [460, 209] on label "Sommige mooie klanken zijn irritante geluiden" at bounding box center [455, 231] width 174 height 46
click at [460, 222] on input "Sommige mooie klanken zijn irritante geluiden" at bounding box center [459, 226] width 9 height 9
radio input "true"
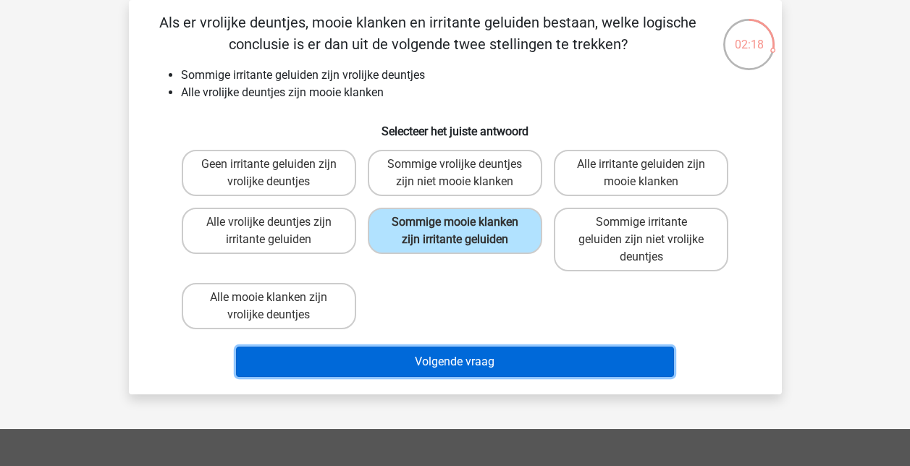
click at [458, 368] on button "Volgende vraag" at bounding box center [455, 362] width 438 height 30
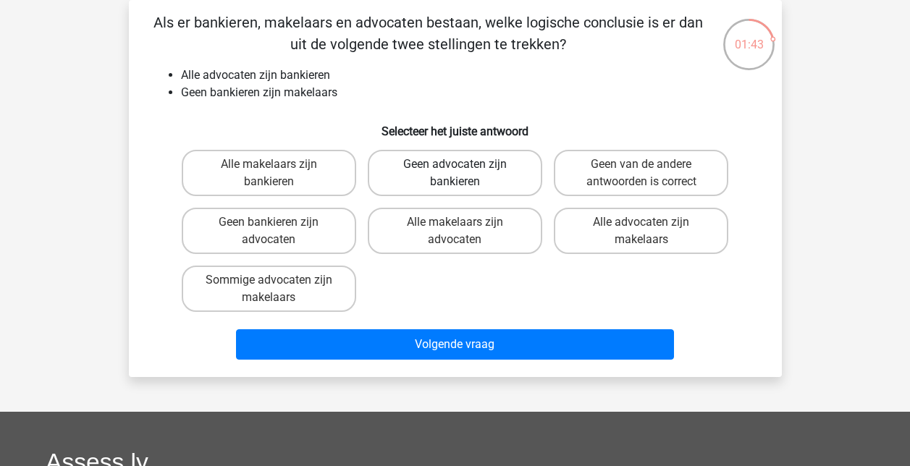
click at [523, 156] on label "Geen advocaten zijn bankieren" at bounding box center [455, 173] width 174 height 46
click at [464, 164] on input "Geen advocaten zijn bankieren" at bounding box center [459, 168] width 9 height 9
radio input "true"
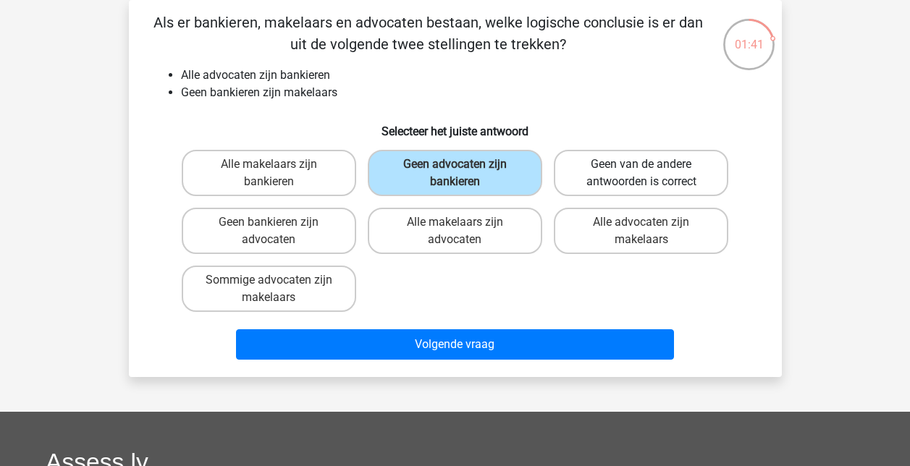
click at [654, 174] on label "Geen van de andere antwoorden is correct" at bounding box center [641, 173] width 174 height 46
click at [651, 174] on input "Geen van de andere antwoorden is correct" at bounding box center [645, 168] width 9 height 9
radio input "true"
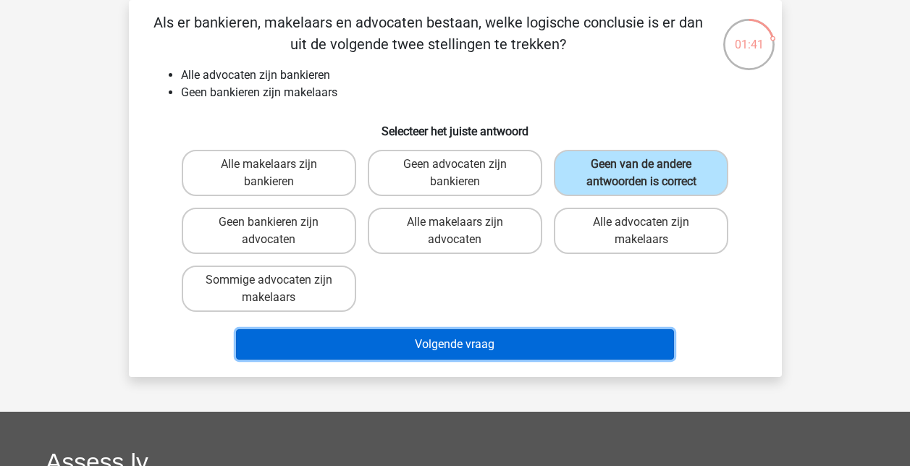
click at [465, 348] on button "Volgende vraag" at bounding box center [455, 344] width 438 height 30
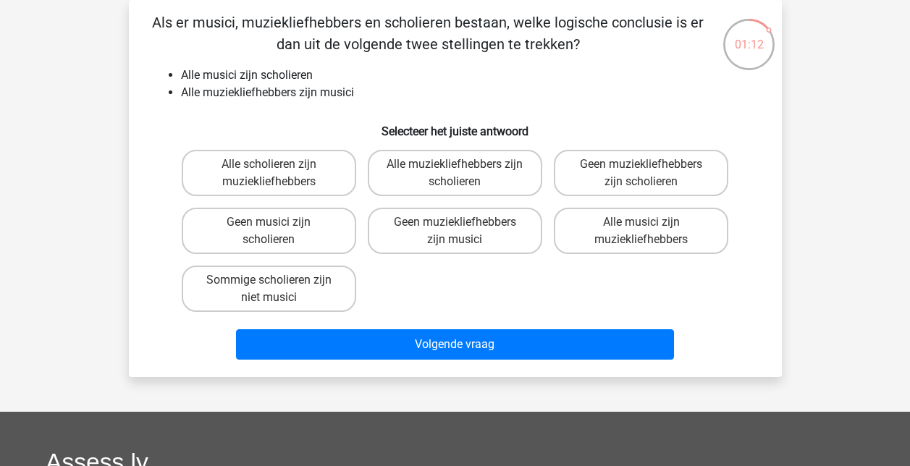
click at [457, 174] on input "Alle muziekliefhebbers zijn scholieren" at bounding box center [459, 168] width 9 height 9
radio input "true"
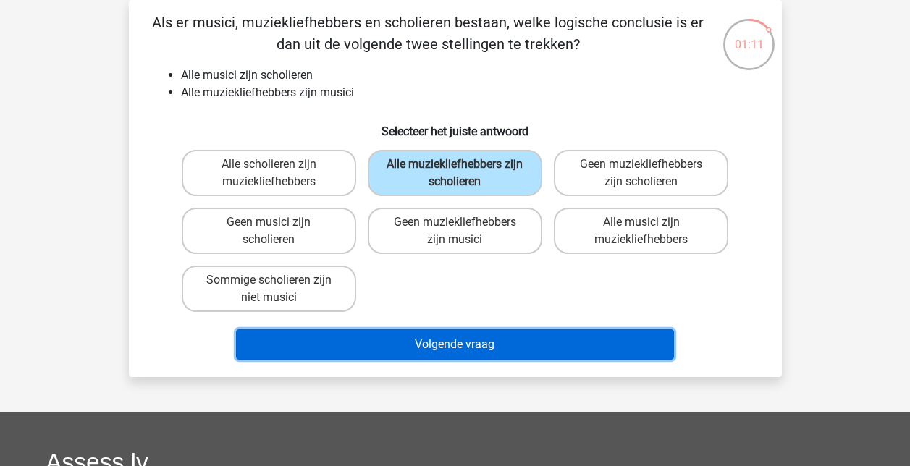
click at [498, 341] on button "Volgende vraag" at bounding box center [455, 344] width 438 height 30
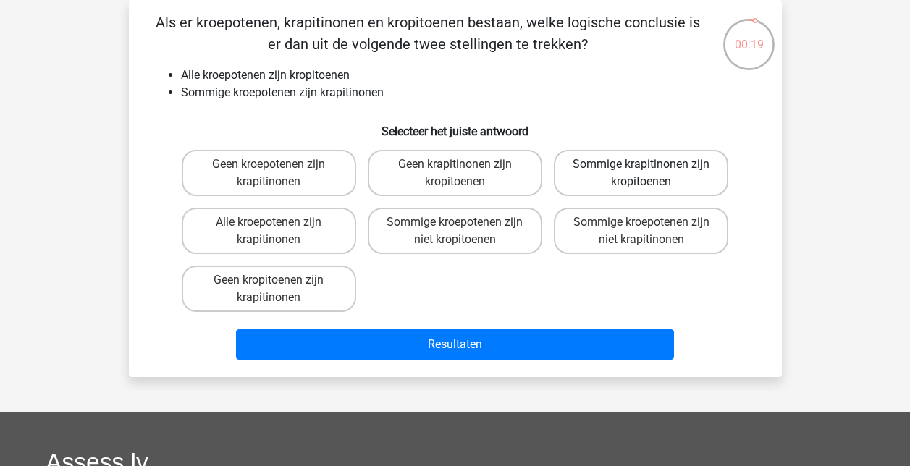
click at [656, 162] on label "Sommige krapitinonen zijn kropitoenen" at bounding box center [641, 173] width 174 height 46
click at [651, 164] on input "Sommige krapitinonen zijn kropitoenen" at bounding box center [645, 168] width 9 height 9
radio input "true"
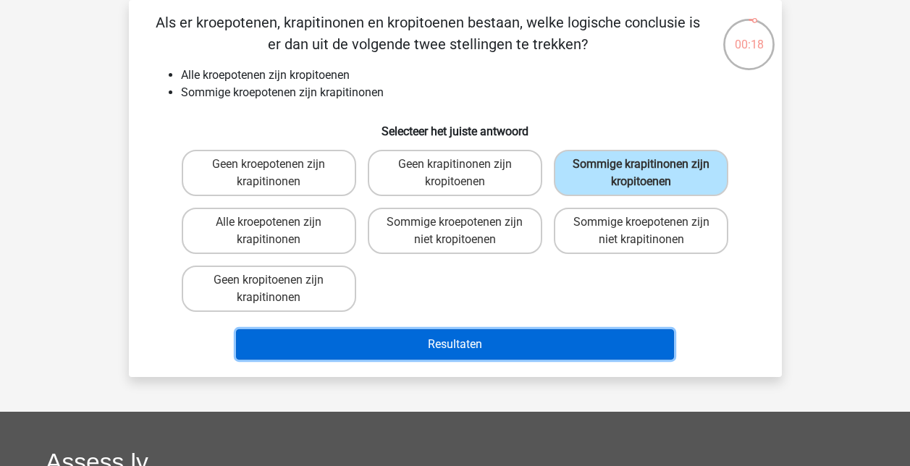
click at [462, 337] on button "Resultaten" at bounding box center [455, 344] width 438 height 30
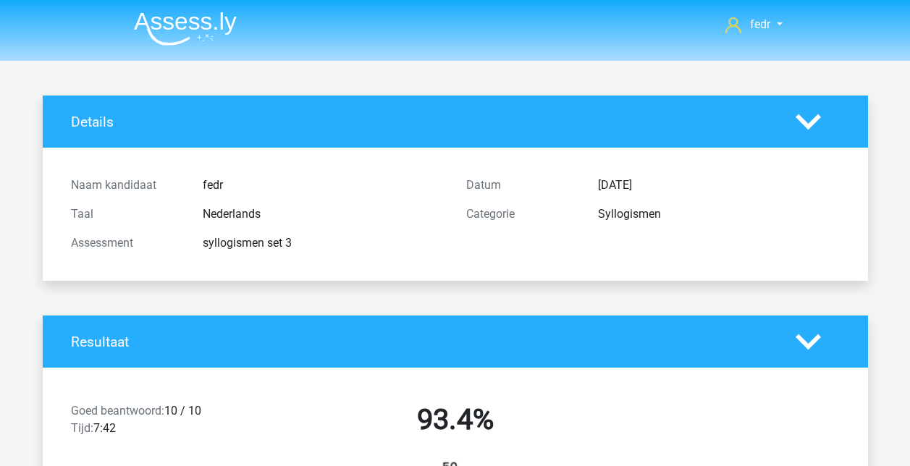
click at [205, 16] on img at bounding box center [185, 29] width 103 height 34
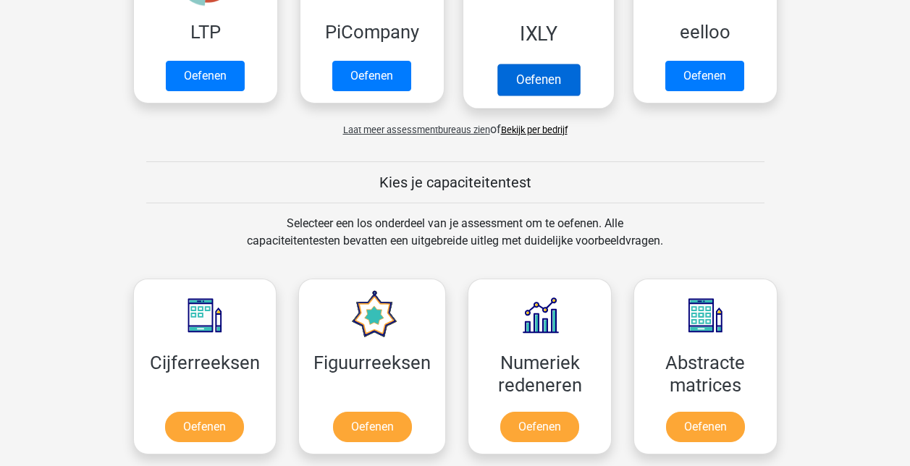
scroll to position [362, 0]
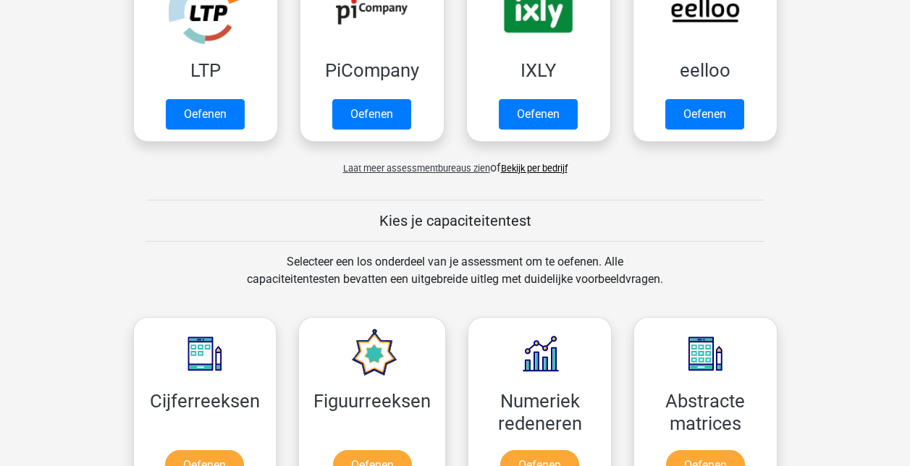
click at [415, 166] on span "Laat meer assessmentbureaus zien" at bounding box center [416, 168] width 147 height 11
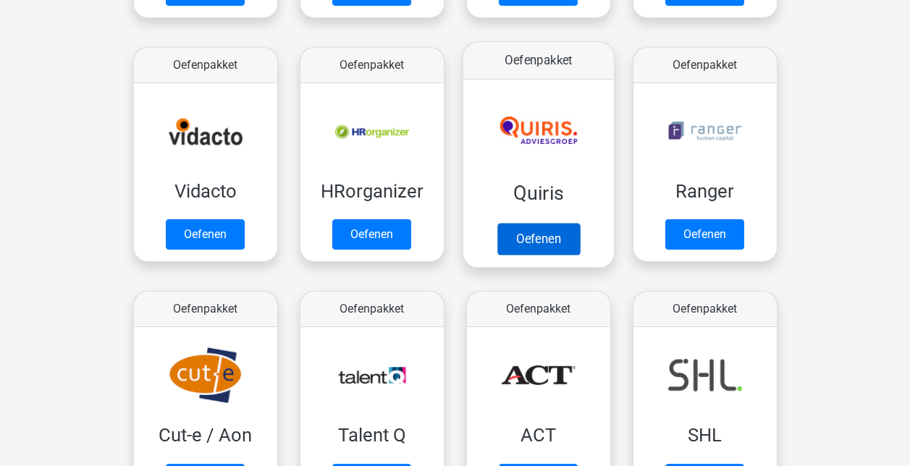
scroll to position [796, 0]
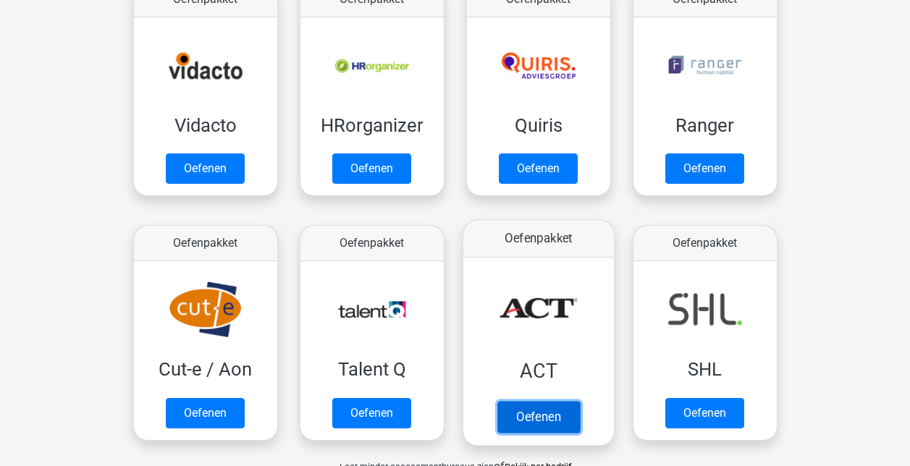
click at [539, 401] on link "Oefenen" at bounding box center [538, 417] width 83 height 32
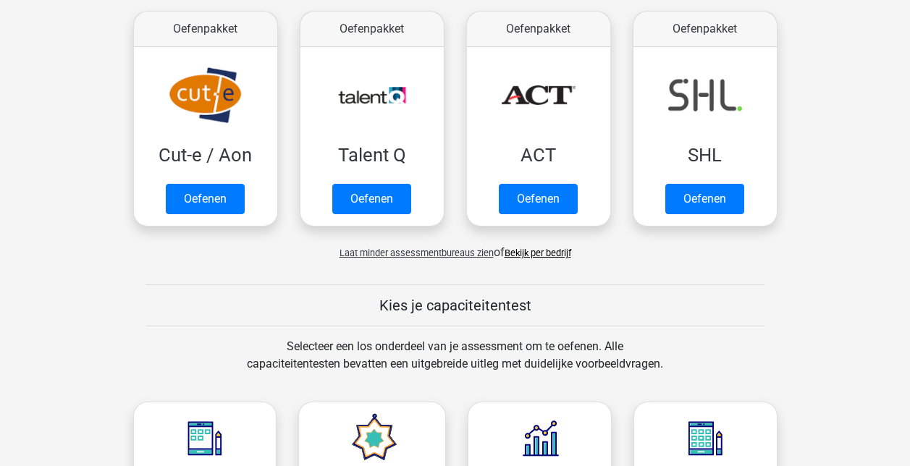
scroll to position [1158, 0]
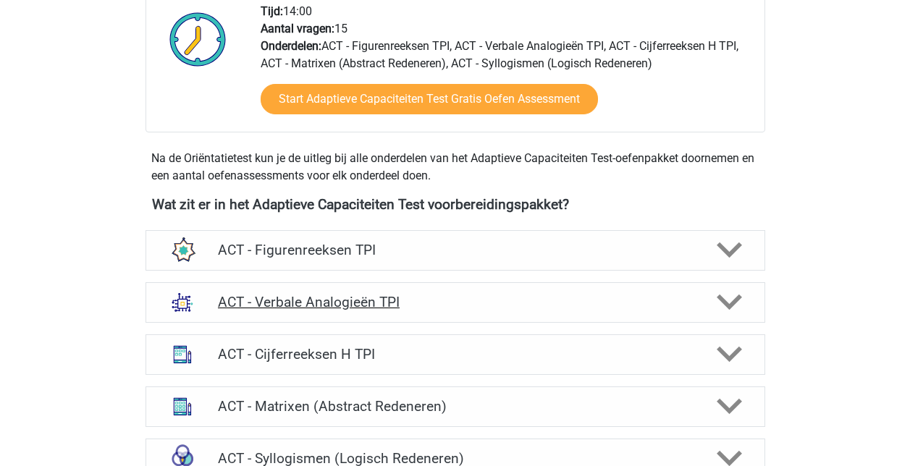
scroll to position [507, 0]
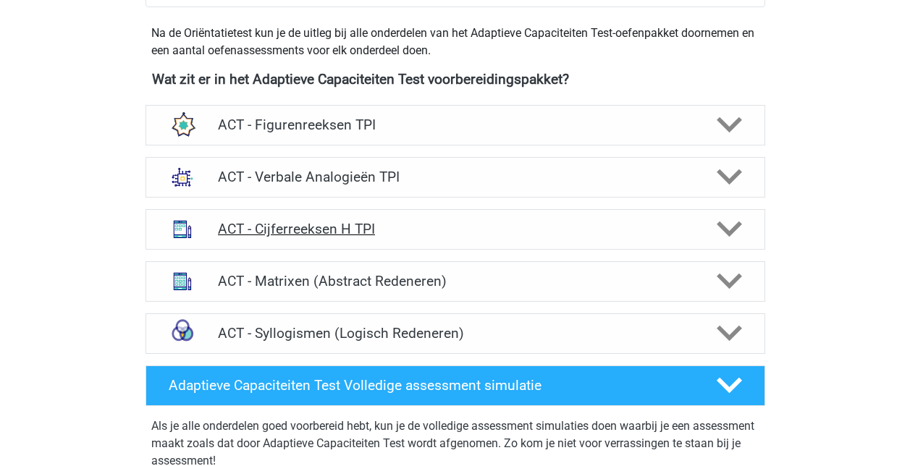
click at [567, 227] on h4 "ACT - Cijferreeksen H TPI" at bounding box center [455, 229] width 474 height 17
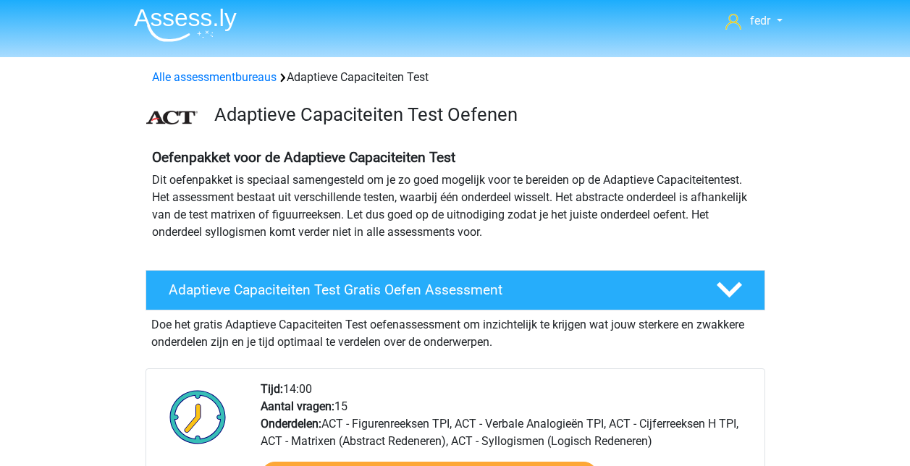
scroll to position [0, 0]
